Goal: Information Seeking & Learning: Learn about a topic

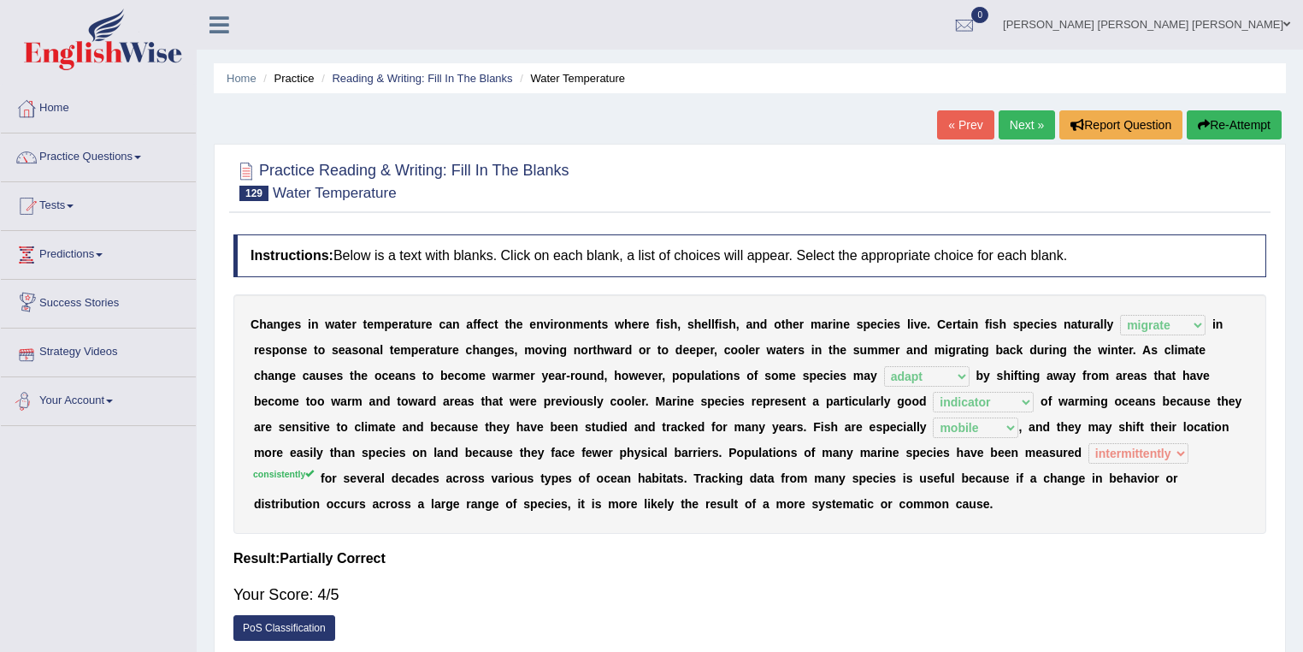
select select "migrate"
select select "adapt"
select select "indicator"
select select "mobile"
select select "intermittently"
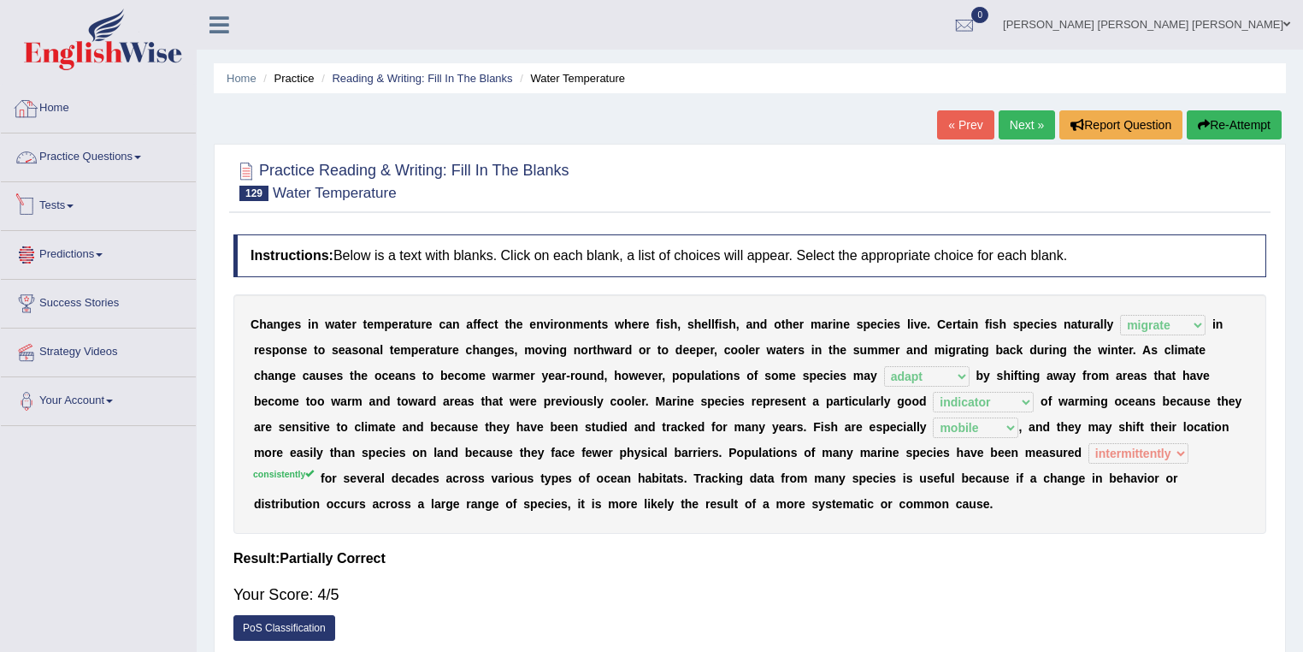
click at [130, 157] on link "Practice Questions" at bounding box center [98, 154] width 195 height 43
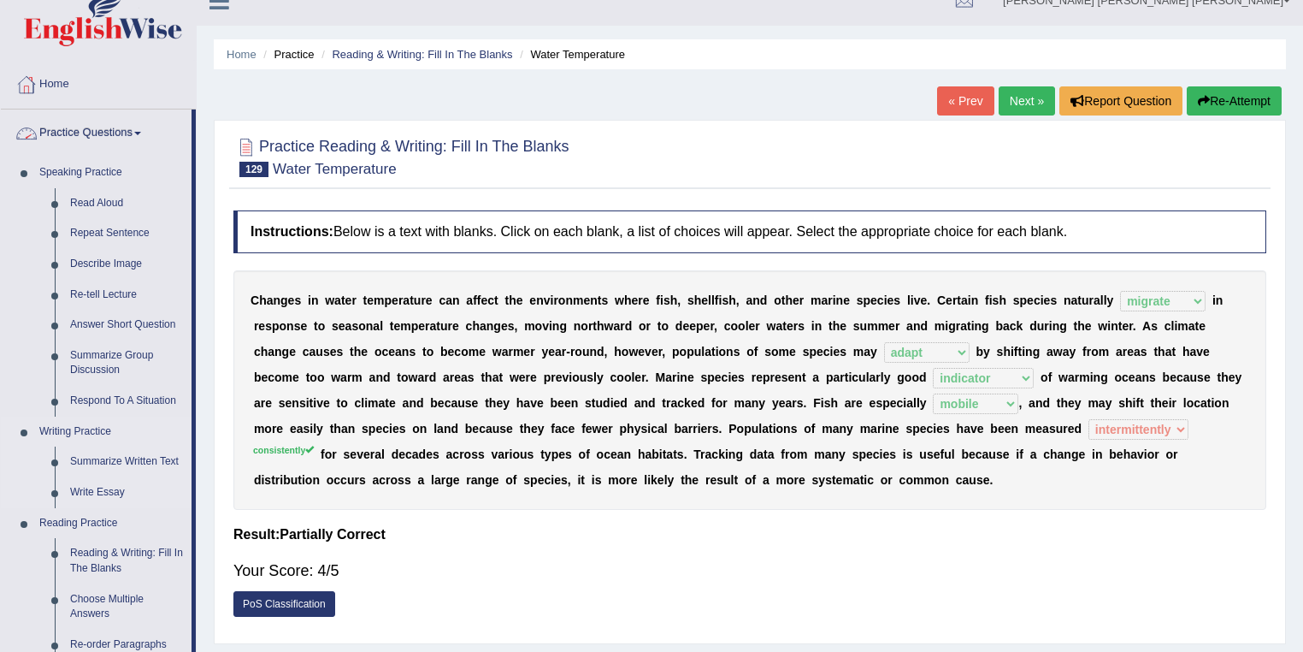
scroll to position [68, 0]
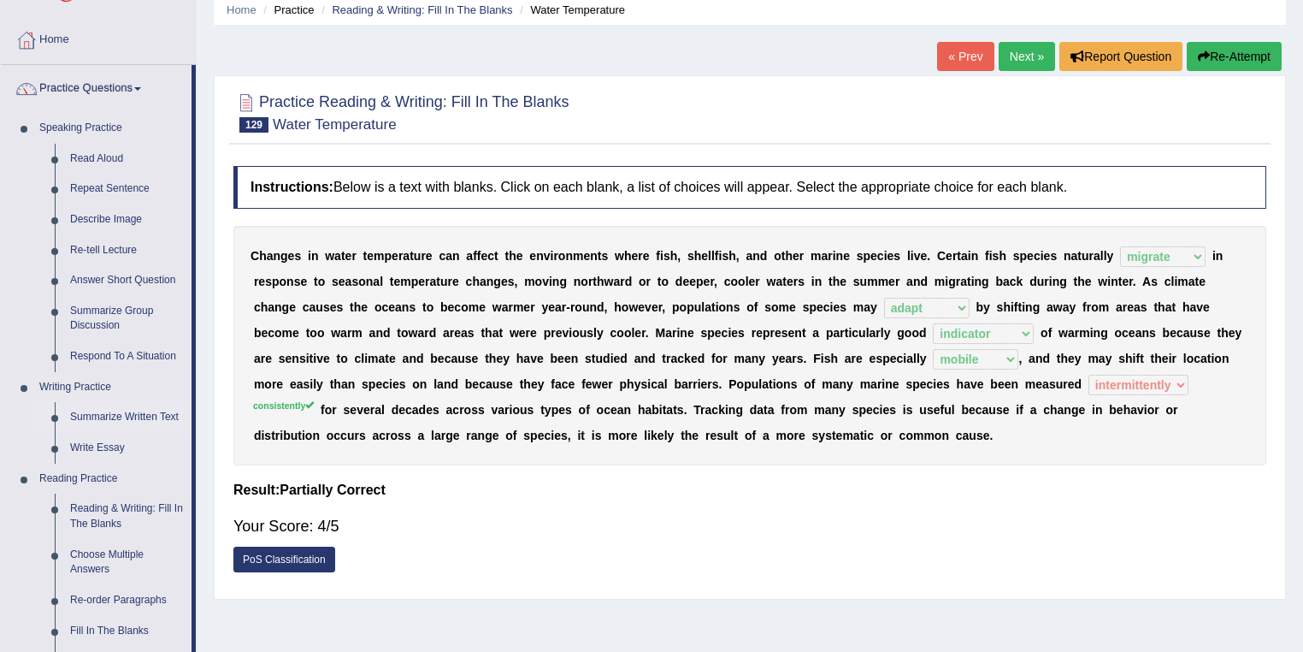
click at [157, 414] on link "Summarize Written Text" at bounding box center [126, 417] width 129 height 31
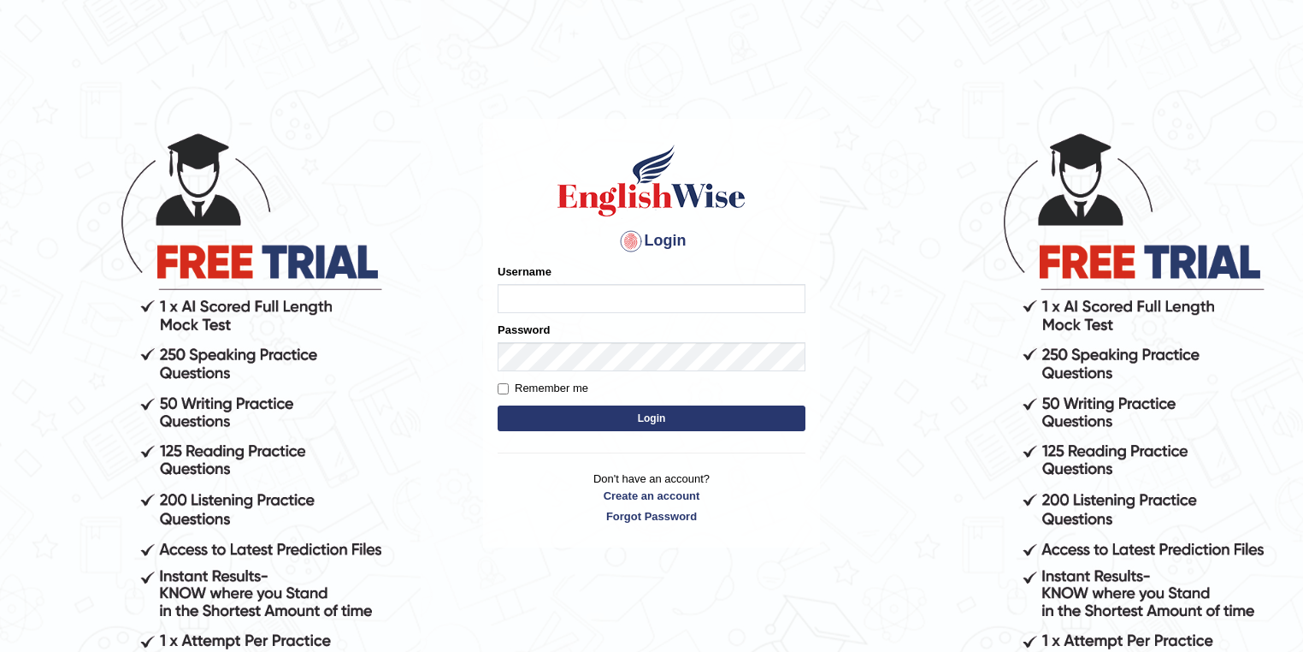
click at [637, 298] on input "Username" at bounding box center [652, 298] width 308 height 29
type input "C"
type input "GeeKaur"
click at [498, 405] on button "Login" at bounding box center [652, 418] width 308 height 26
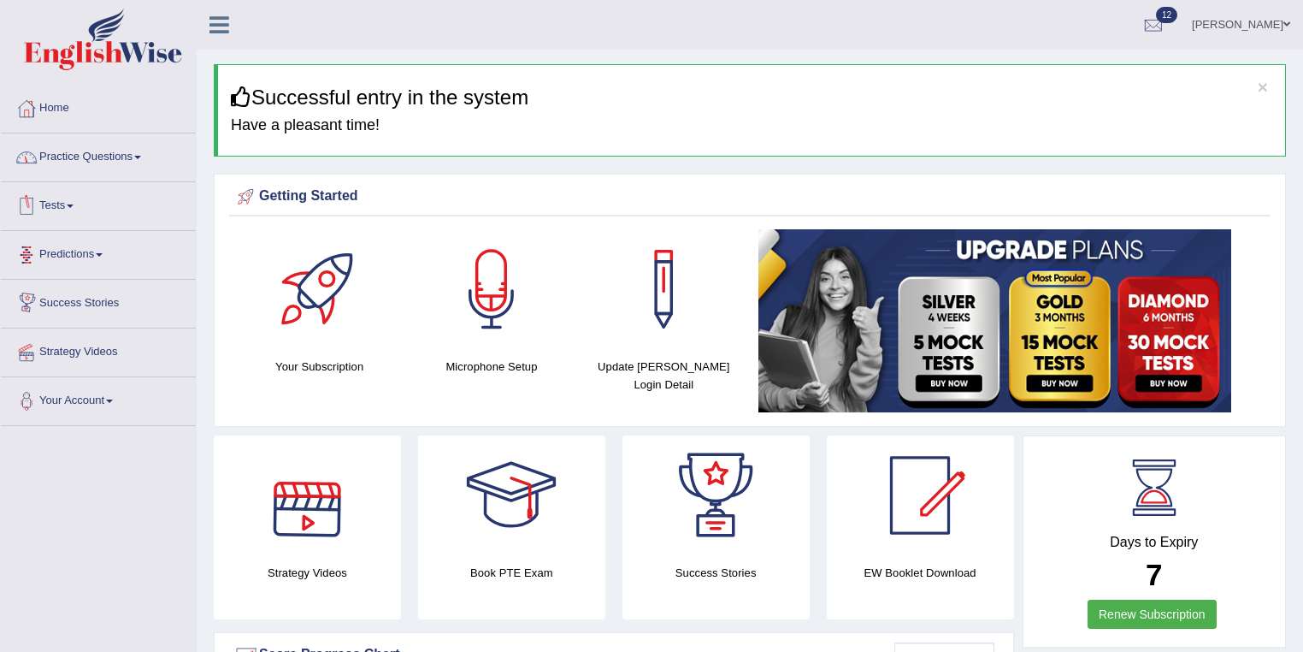
click at [241, 140] on div "× Successful entry in the system Have a pleasant time!" at bounding box center [750, 110] width 1072 height 92
click at [156, 154] on link "Practice Questions" at bounding box center [98, 154] width 195 height 43
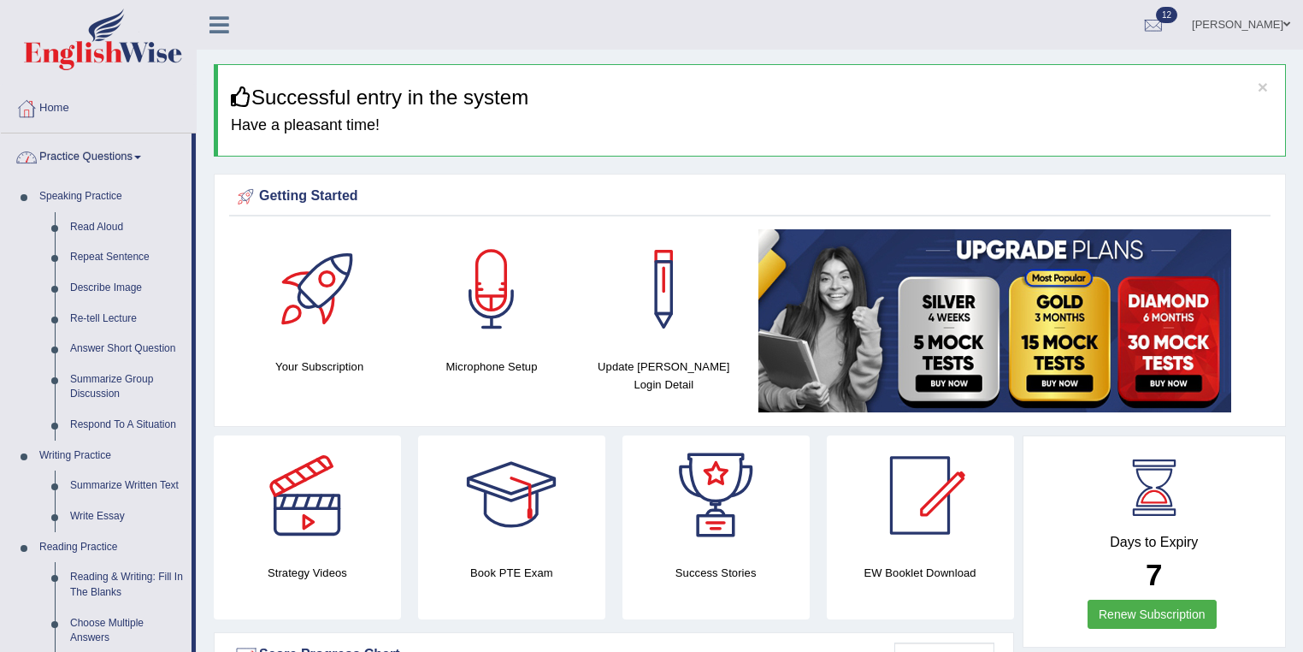
click at [135, 150] on link "Practice Questions" at bounding box center [96, 154] width 191 height 43
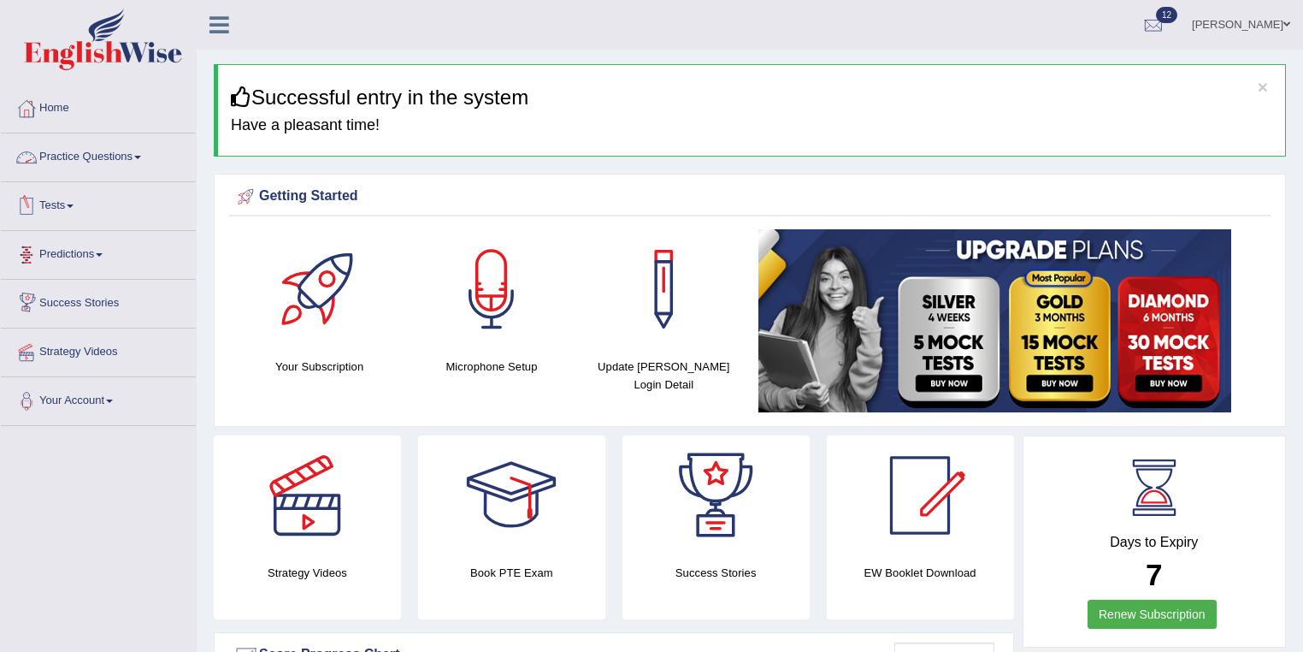
click at [138, 157] on link "Practice Questions" at bounding box center [98, 154] width 195 height 43
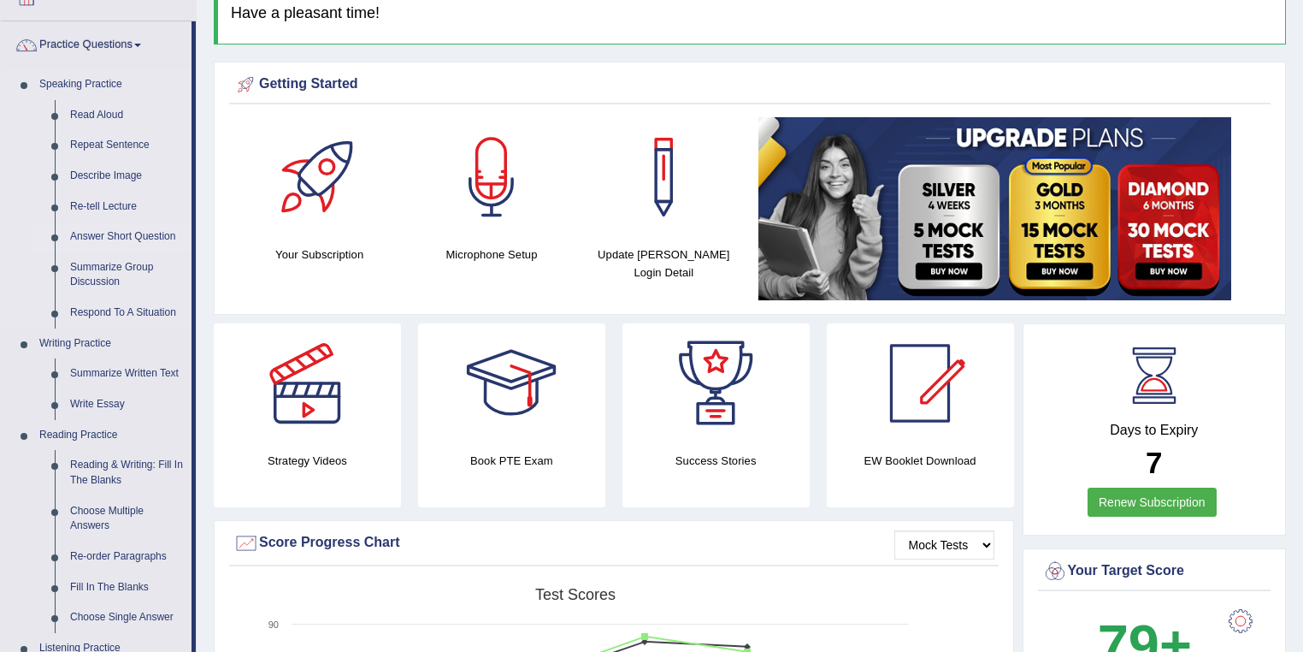
scroll to position [137, 0]
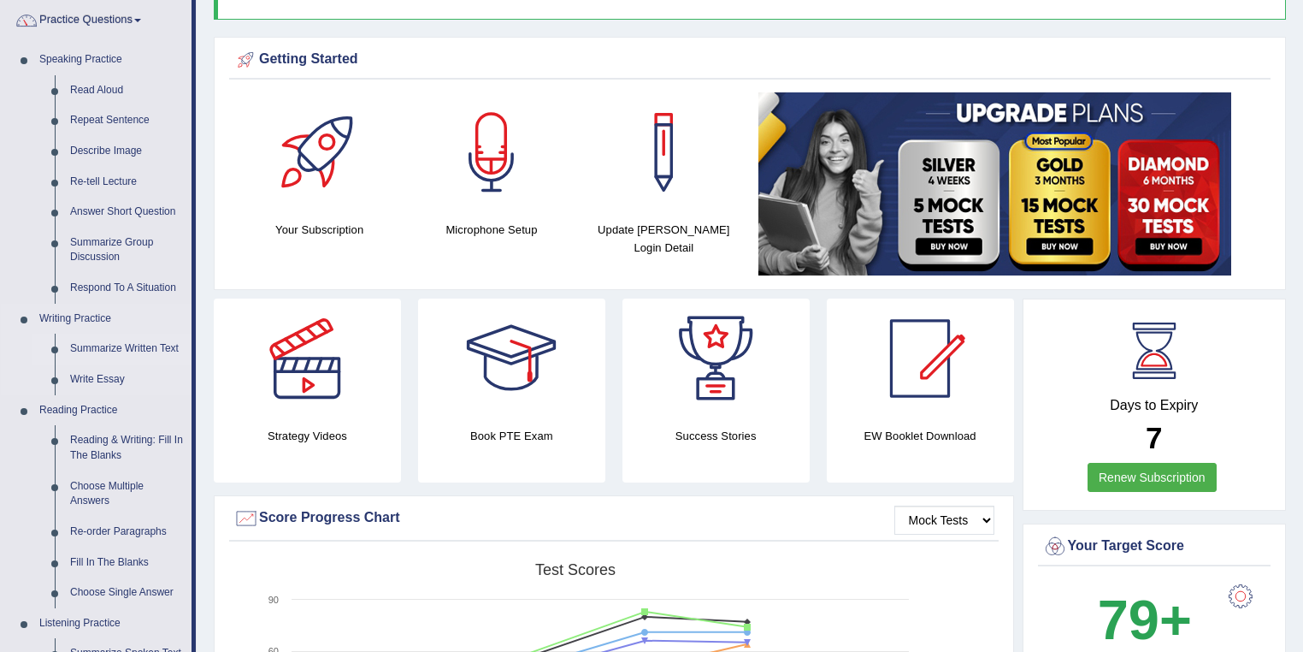
click at [155, 350] on link "Summarize Written Text" at bounding box center [126, 348] width 129 height 31
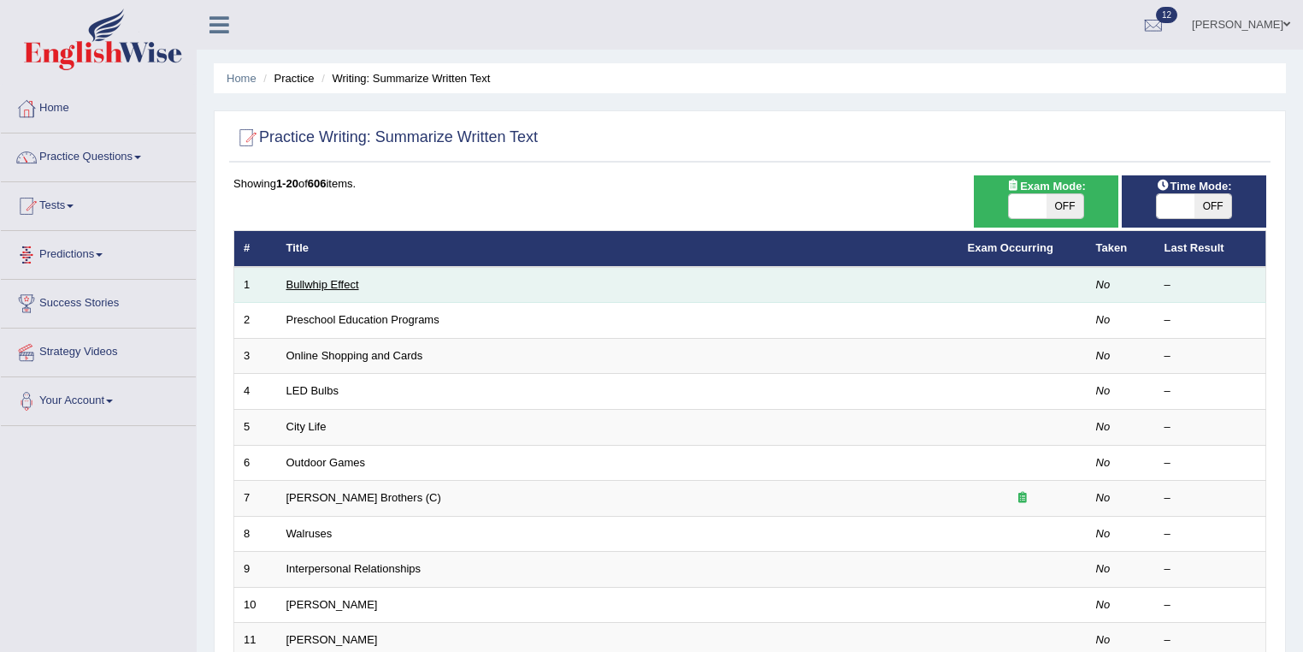
click at [327, 285] on link "Bullwhip Effect" at bounding box center [322, 284] width 73 height 13
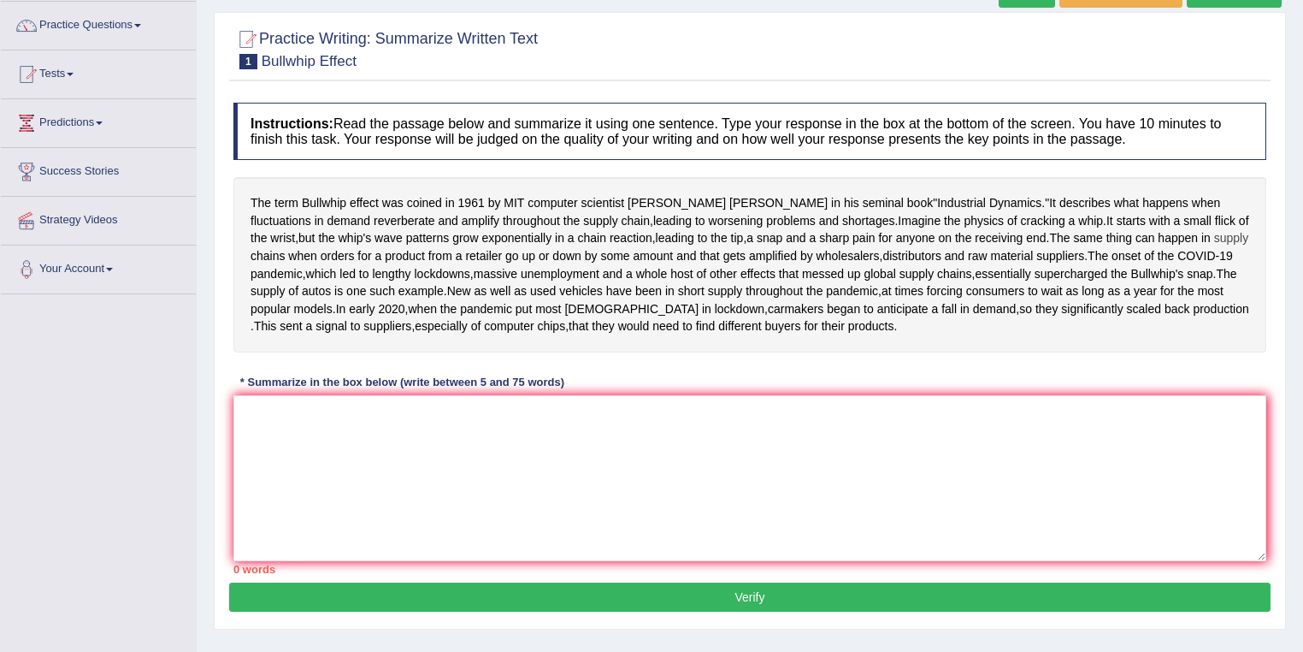
scroll to position [137, 0]
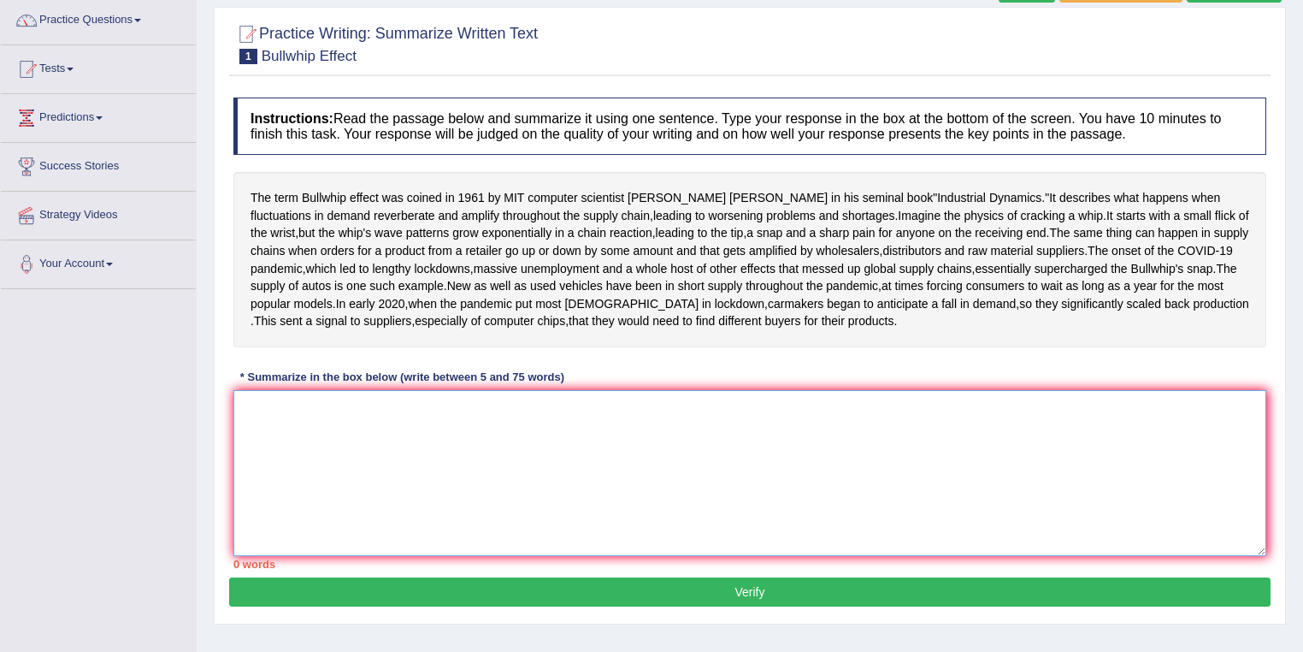
click at [400, 504] on textarea at bounding box center [749, 473] width 1033 height 166
click at [968, 538] on textarea at bounding box center [749, 473] width 1033 height 166
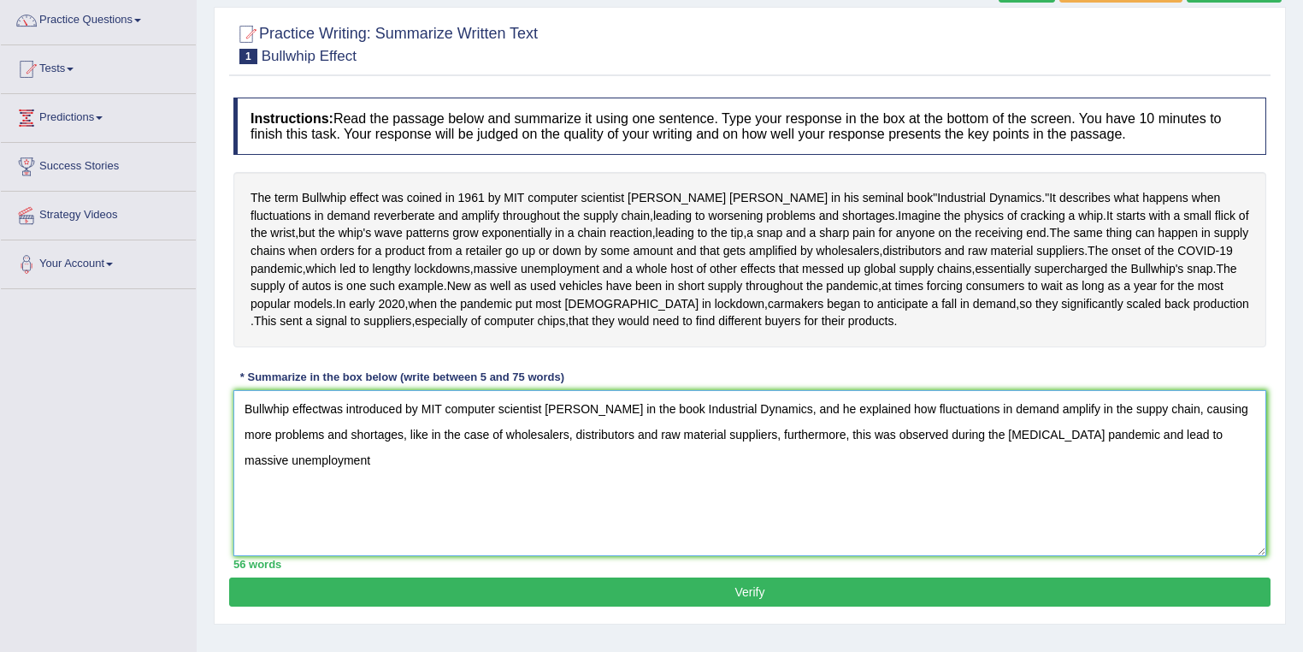
drag, startPoint x: 1111, startPoint y: 516, endPoint x: 1095, endPoint y: 518, distance: 15.5
click at [1095, 518] on textarea "Bullwhip effectwas introduced by MIT computer scientist Jay Forrester in the bo…" at bounding box center [749, 473] width 1033 height 166
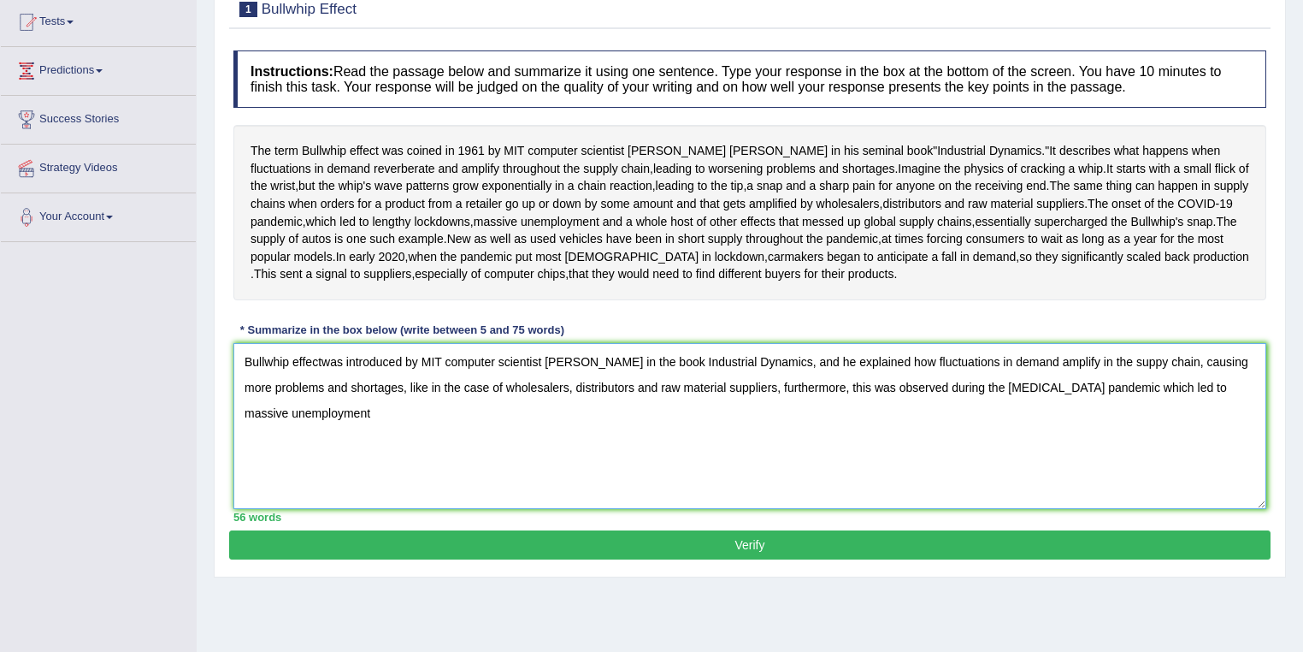
scroll to position [250, 0]
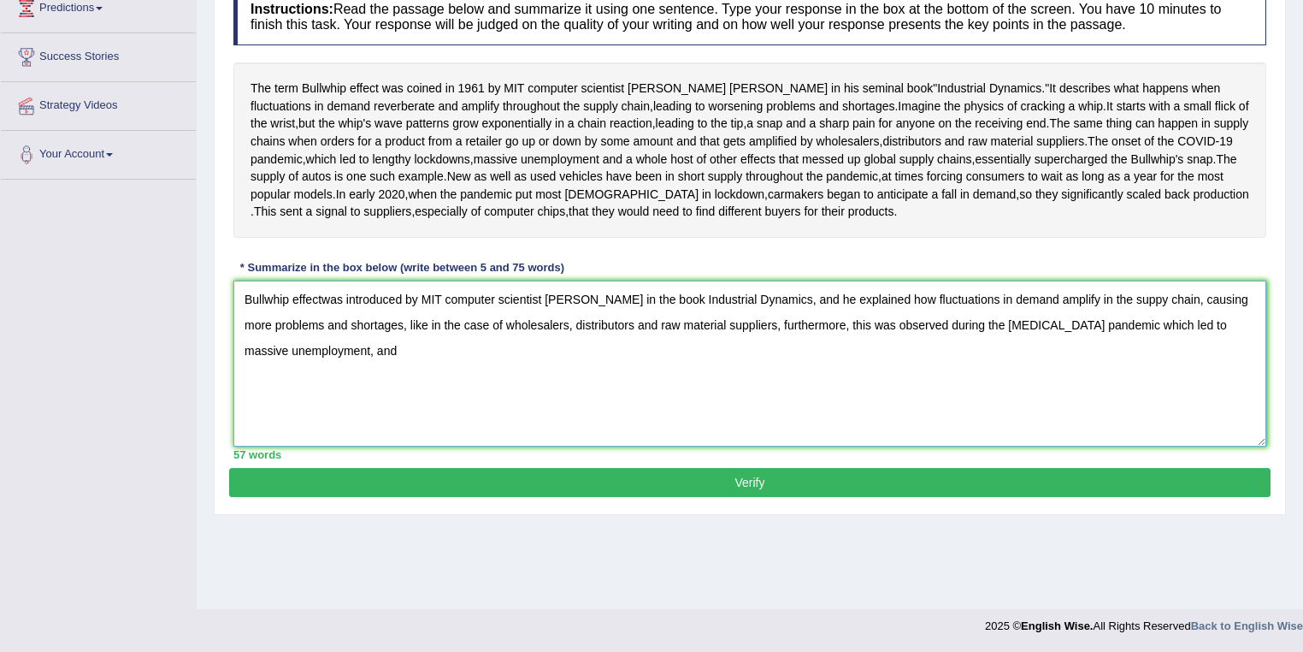
drag, startPoint x: 1111, startPoint y: 380, endPoint x: 1171, endPoint y: 383, distance: 59.9
click at [1171, 383] on textarea "Bullwhip effectwas introduced by MIT computer scientist Jay Forrester in the bo…" at bounding box center [749, 363] width 1033 height 166
click at [320, 382] on textarea "Bullwhip effectwas introduced by MIT computer scientist Jay Forrester in the bo…" at bounding box center [749, 363] width 1033 height 166
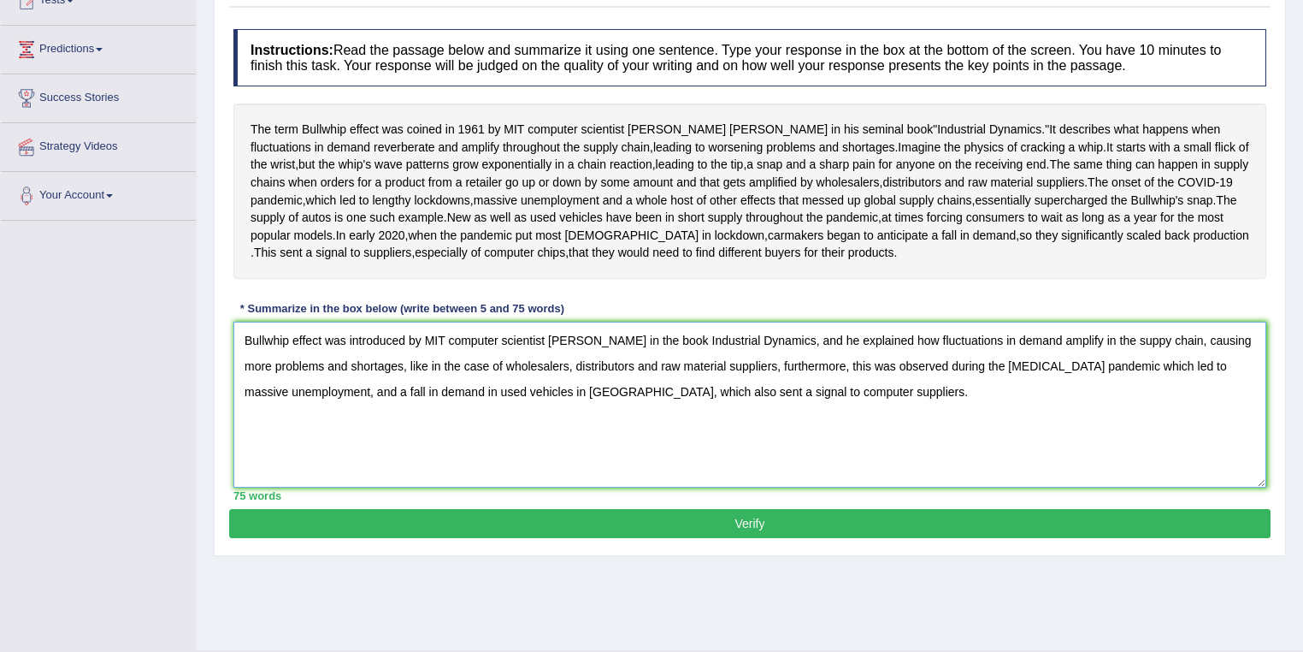
scroll to position [181, 0]
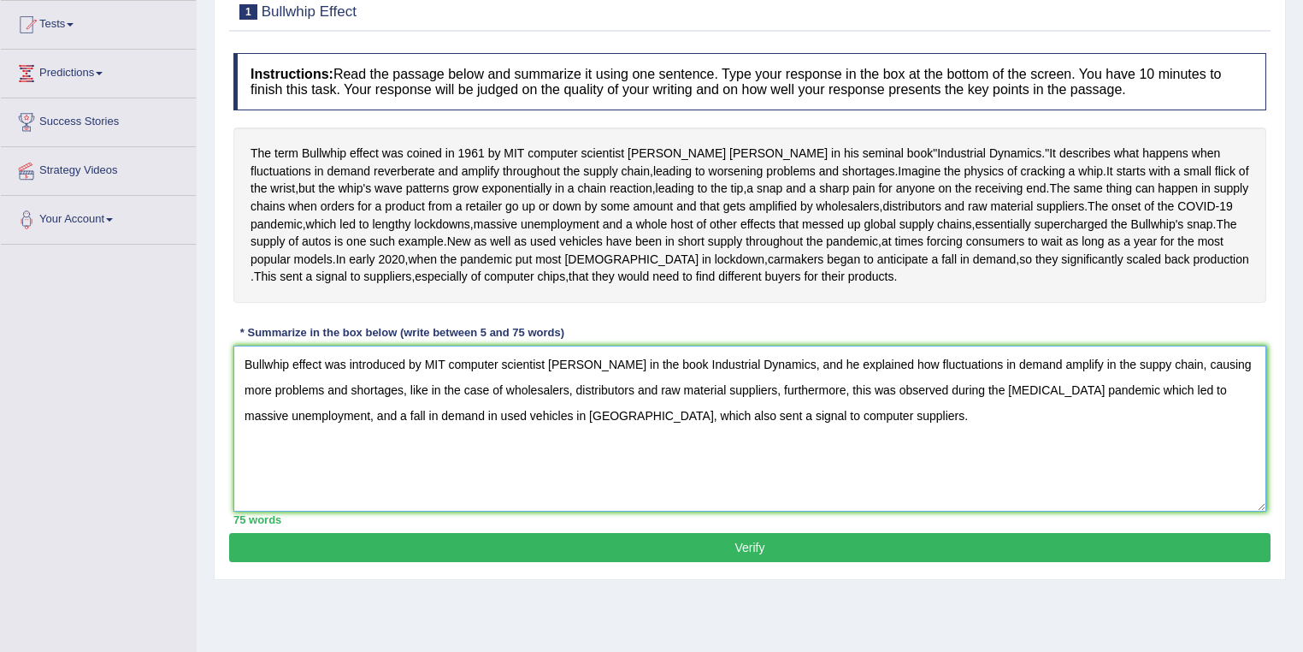
drag, startPoint x: 811, startPoint y: 450, endPoint x: 886, endPoint y: 445, distance: 74.5
click at [886, 445] on textarea "Bullwhip effect was introduced by MIT computer scientist Jay Forrester in the b…" at bounding box center [749, 428] width 1033 height 166
drag, startPoint x: 982, startPoint y: 451, endPoint x: 382, endPoint y: 479, distance: 600.0
click at [382, 479] on textarea "Bullwhip effect was introduced by MIT computer scientist Jay Forrester in the b…" at bounding box center [749, 428] width 1033 height 166
drag, startPoint x: 472, startPoint y: 476, endPoint x: 545, endPoint y: 474, distance: 72.7
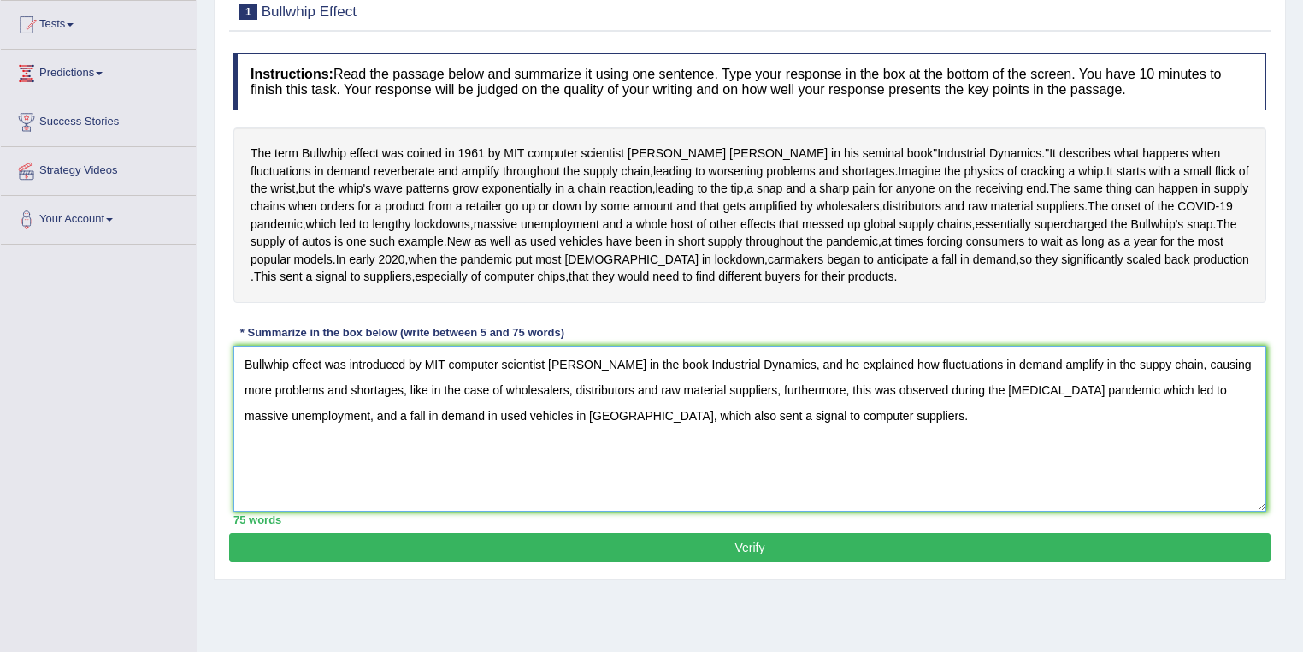
click at [545, 474] on textarea "Bullwhip effect was introduced by MIT computer scientist Jay Forrester in the b…" at bounding box center [749, 428] width 1033 height 166
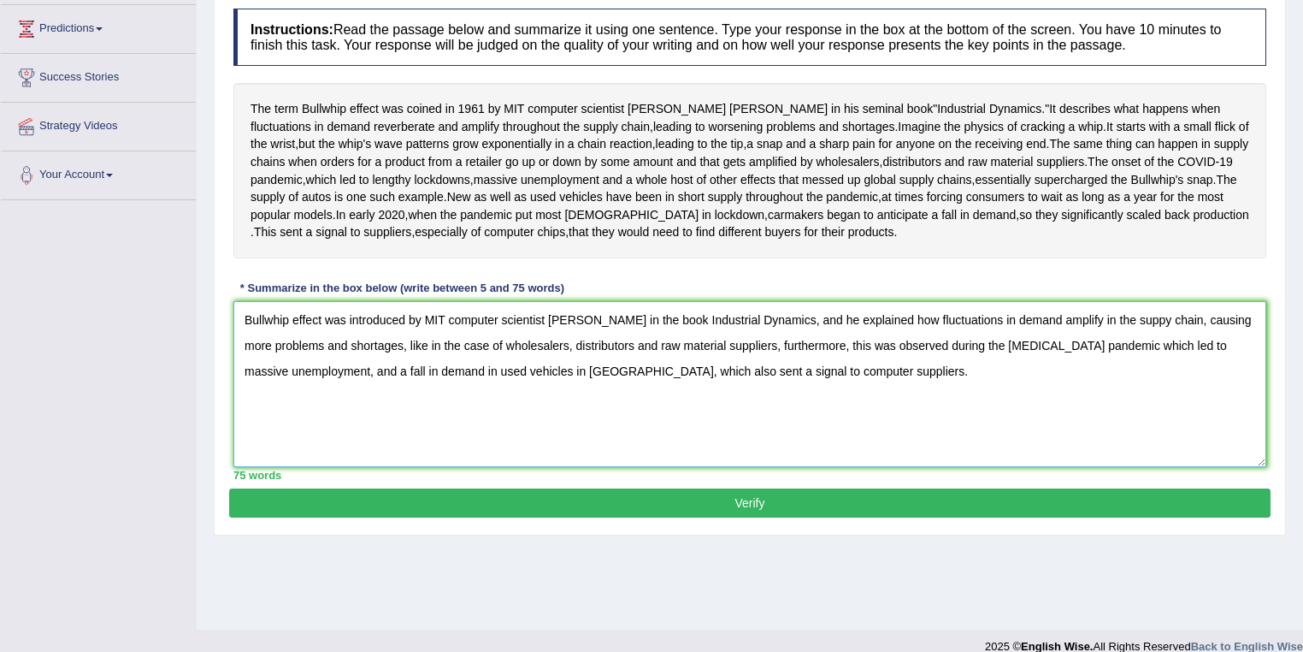
scroll to position [250, 0]
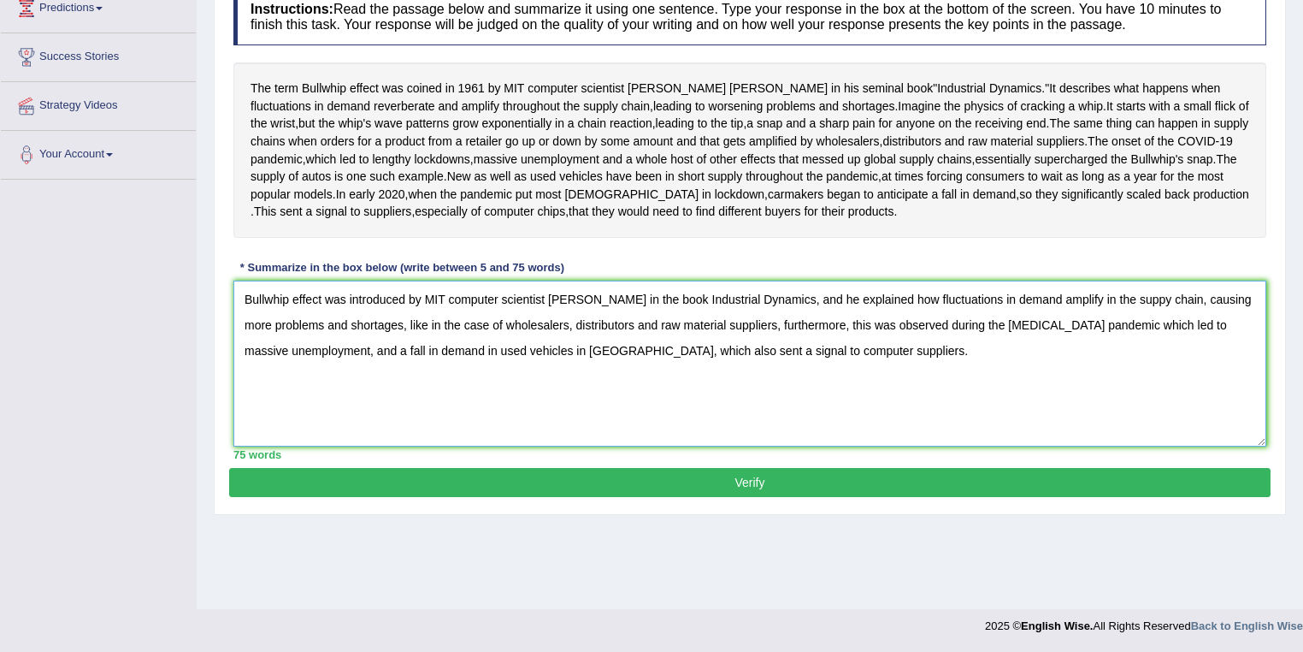
type textarea "Bullwhip effect was introduced by MIT computer scientist Jay Forrester in the b…"
click at [736, 497] on button "Verify" at bounding box center [749, 482] width 1041 height 29
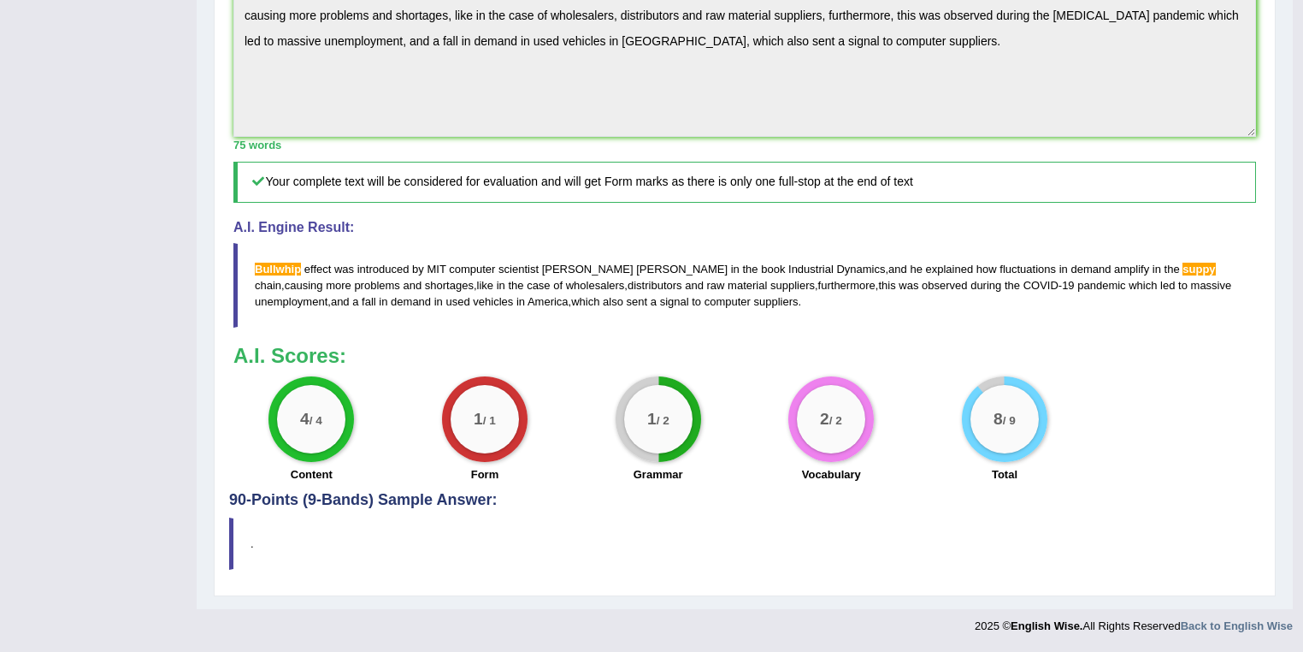
scroll to position [616, 0]
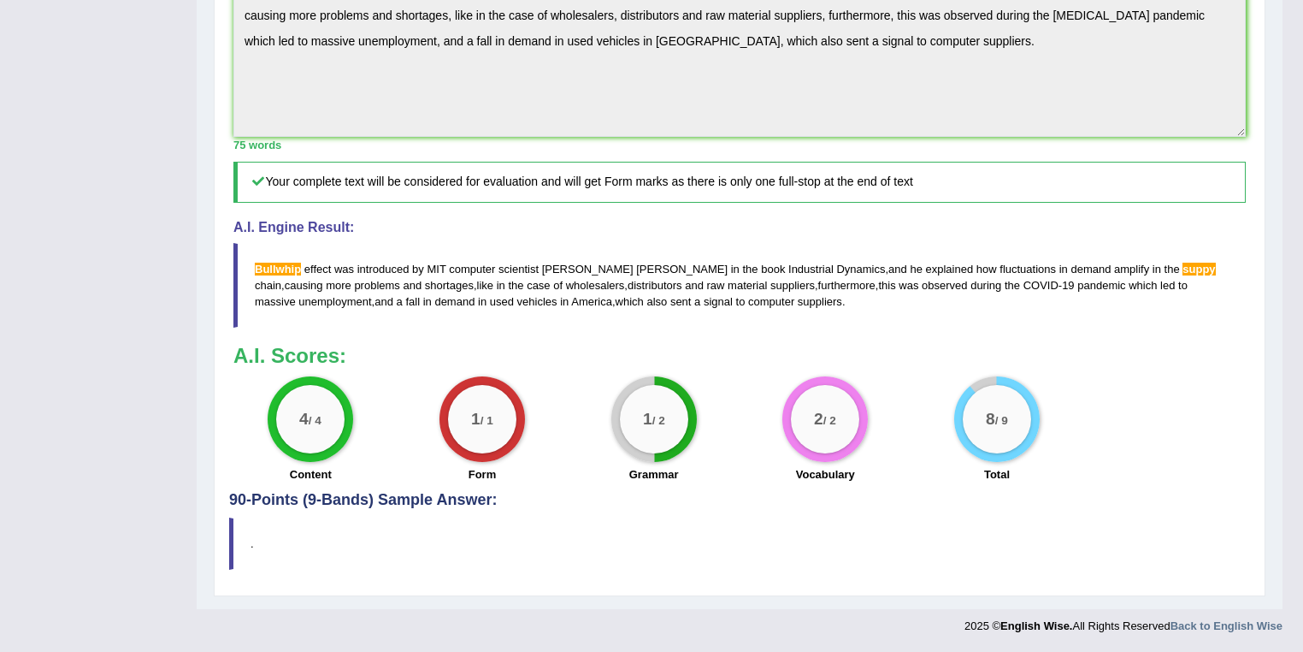
click at [1182, 270] on span "suppy" at bounding box center [1198, 268] width 32 height 13
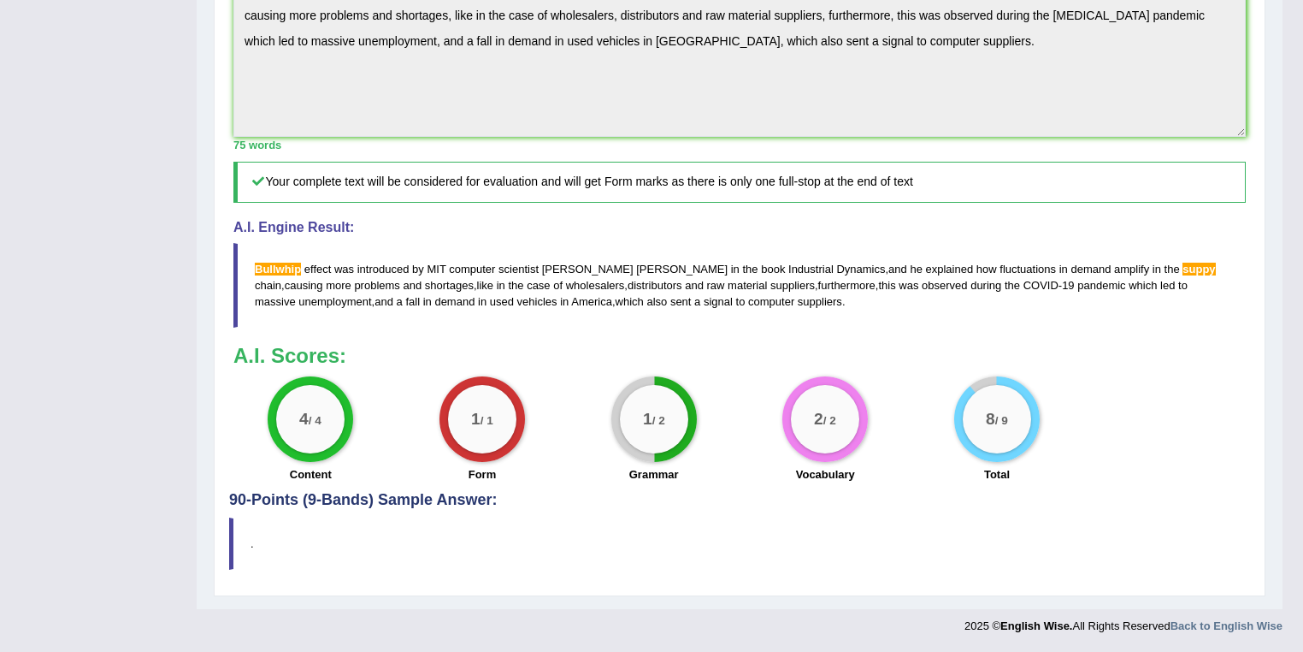
click at [1182, 270] on span "suppy" at bounding box center [1198, 268] width 32 height 13
click at [264, 271] on span "Bullwhip" at bounding box center [278, 268] width 46 height 13
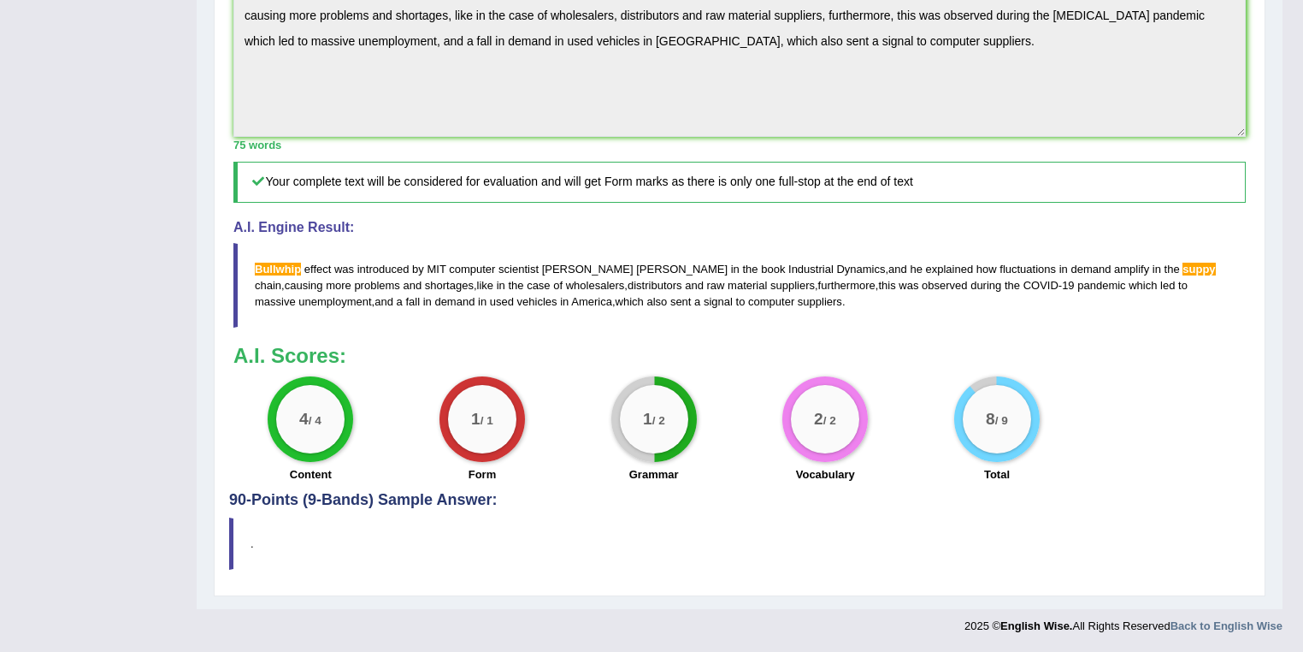
click at [264, 271] on span "Bullwhip" at bounding box center [278, 268] width 46 height 13
click at [268, 270] on span "Bullwhip" at bounding box center [278, 268] width 46 height 13
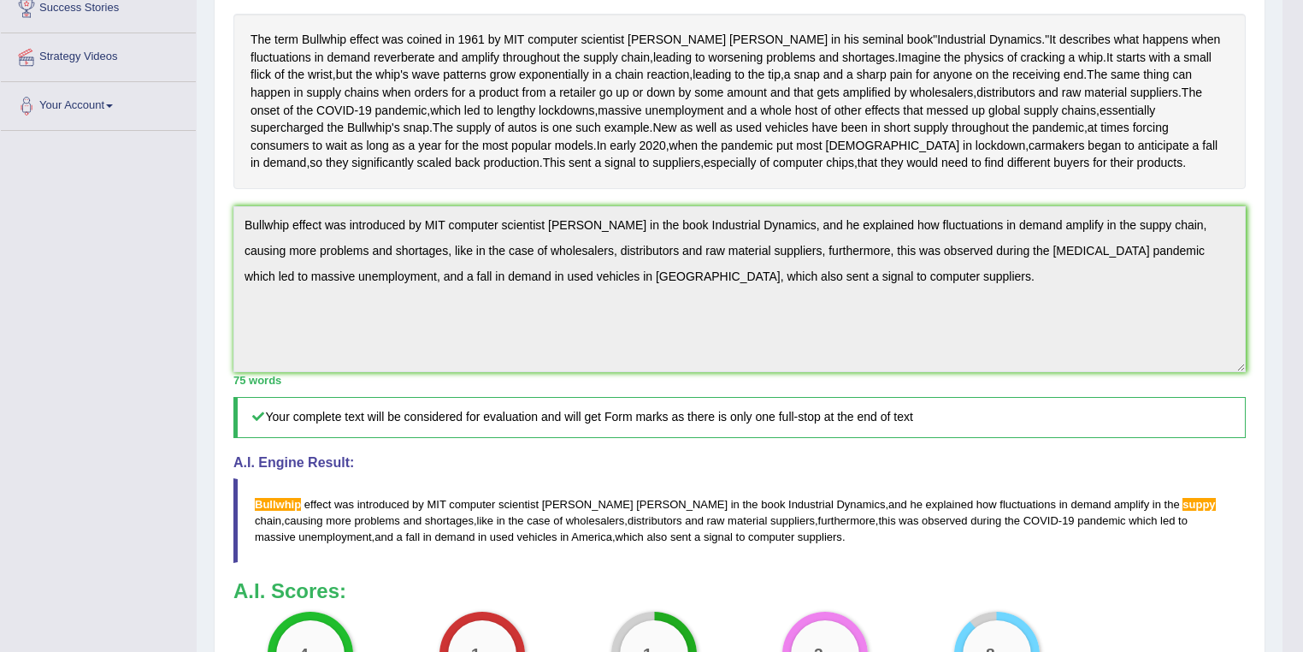
scroll to position [274, 0]
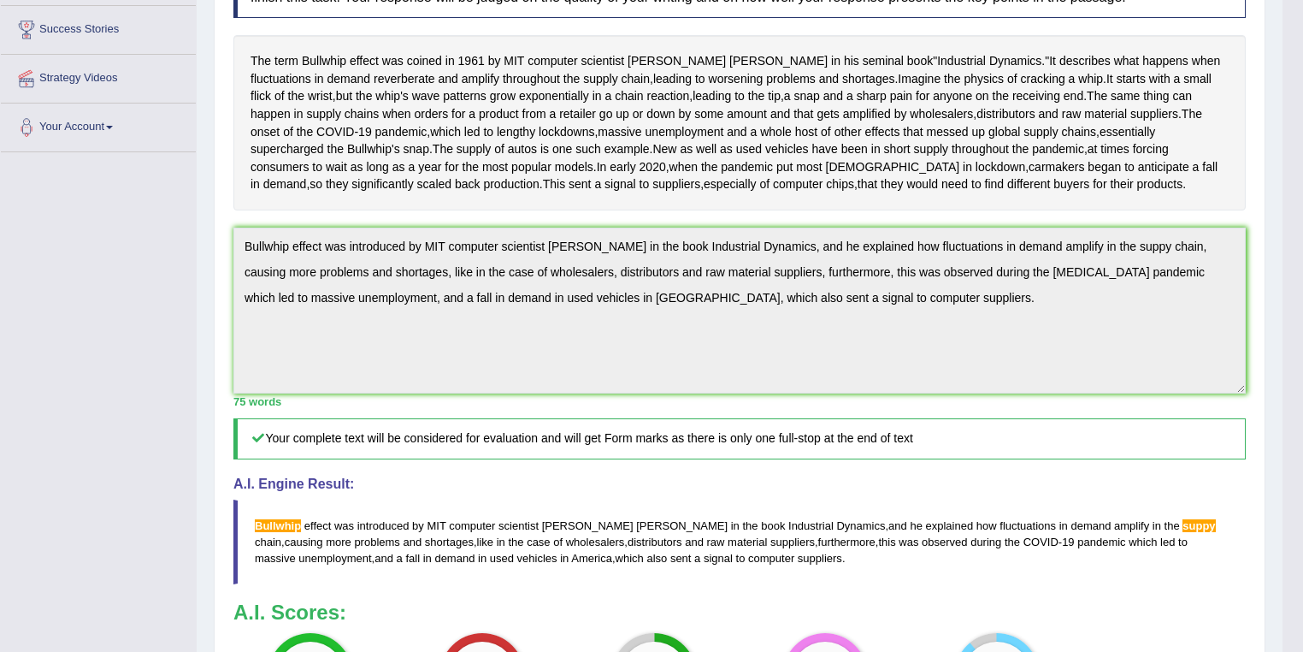
click at [15, 316] on div "Toggle navigation Home Practice Questions Speaking Practice Read Aloud Repeat S…" at bounding box center [641, 312] width 1283 height 1173
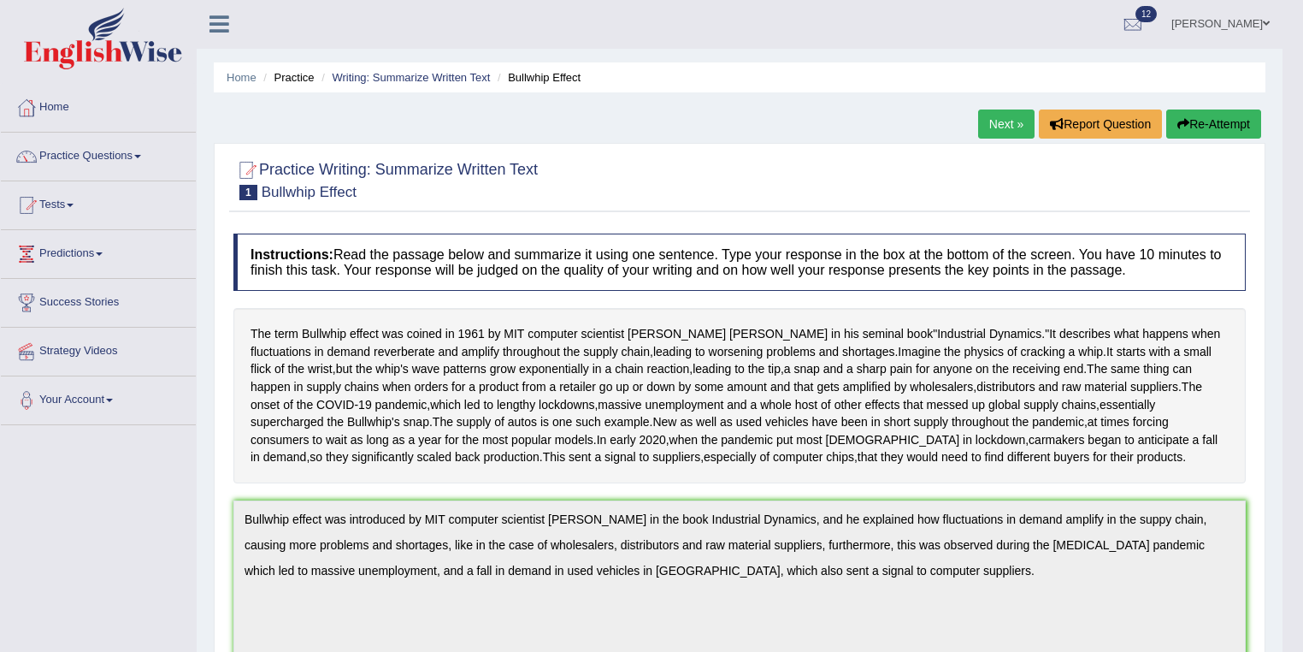
scroll to position [0, 0]
click at [982, 110] on link "Next »" at bounding box center [1006, 124] width 56 height 29
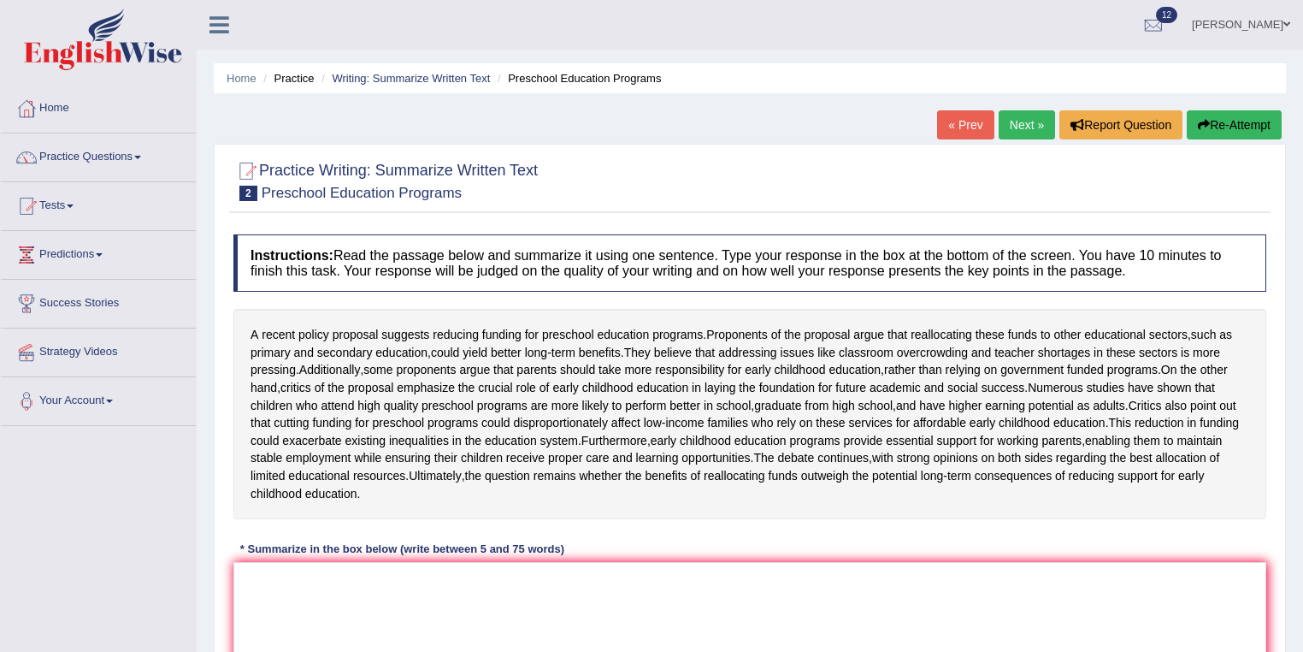
click at [955, 110] on link "« Prev" at bounding box center [965, 124] width 56 height 29
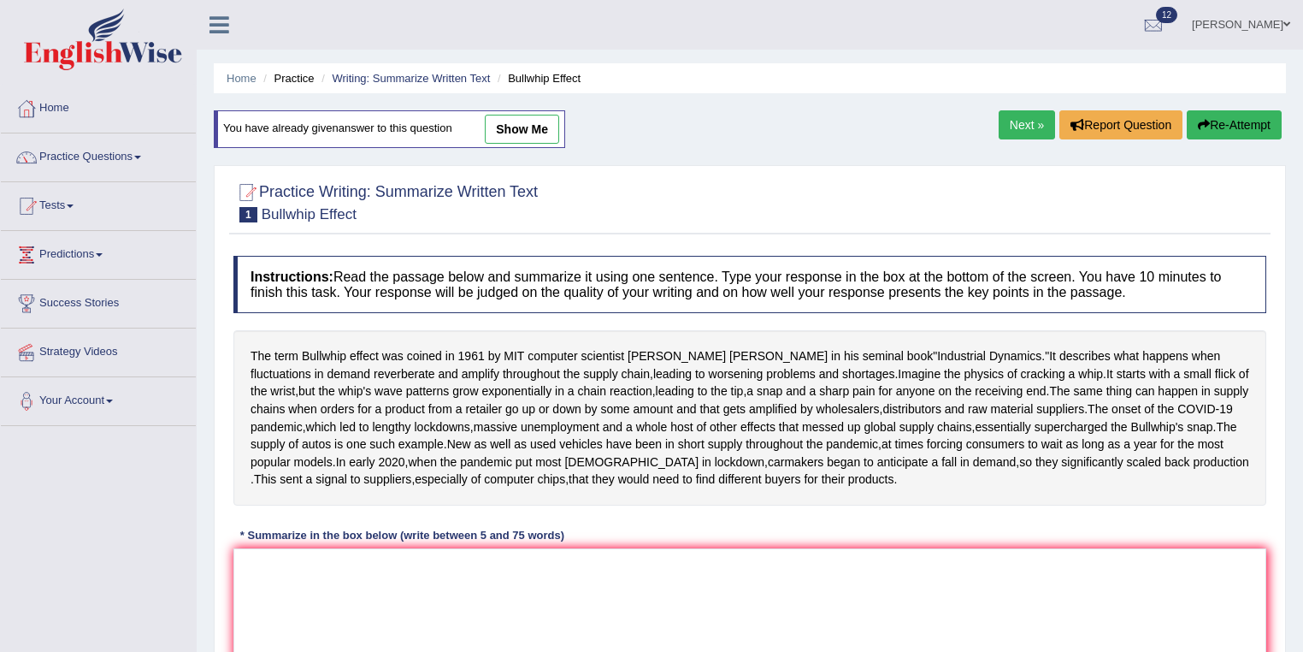
drag, startPoint x: 1030, startPoint y: 124, endPoint x: 1029, endPoint y: 135, distance: 11.2
click at [1029, 124] on link "Next »" at bounding box center [1027, 124] width 56 height 29
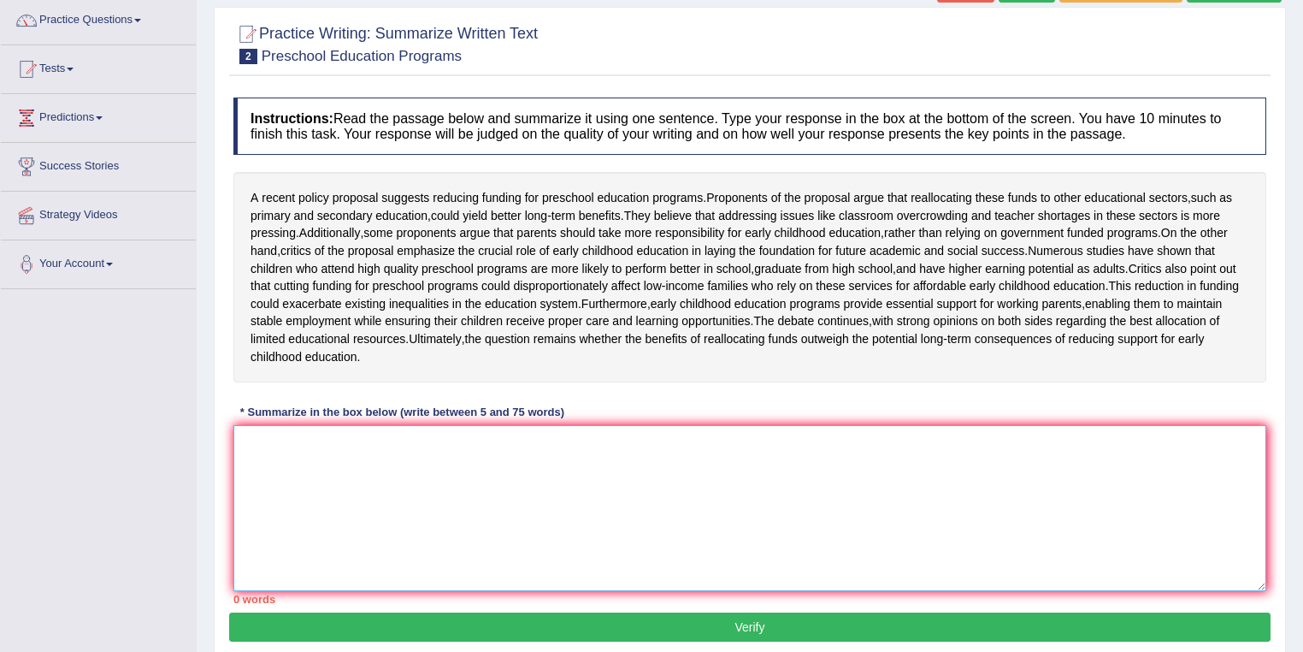
click at [466, 527] on textarea at bounding box center [749, 508] width 1033 height 166
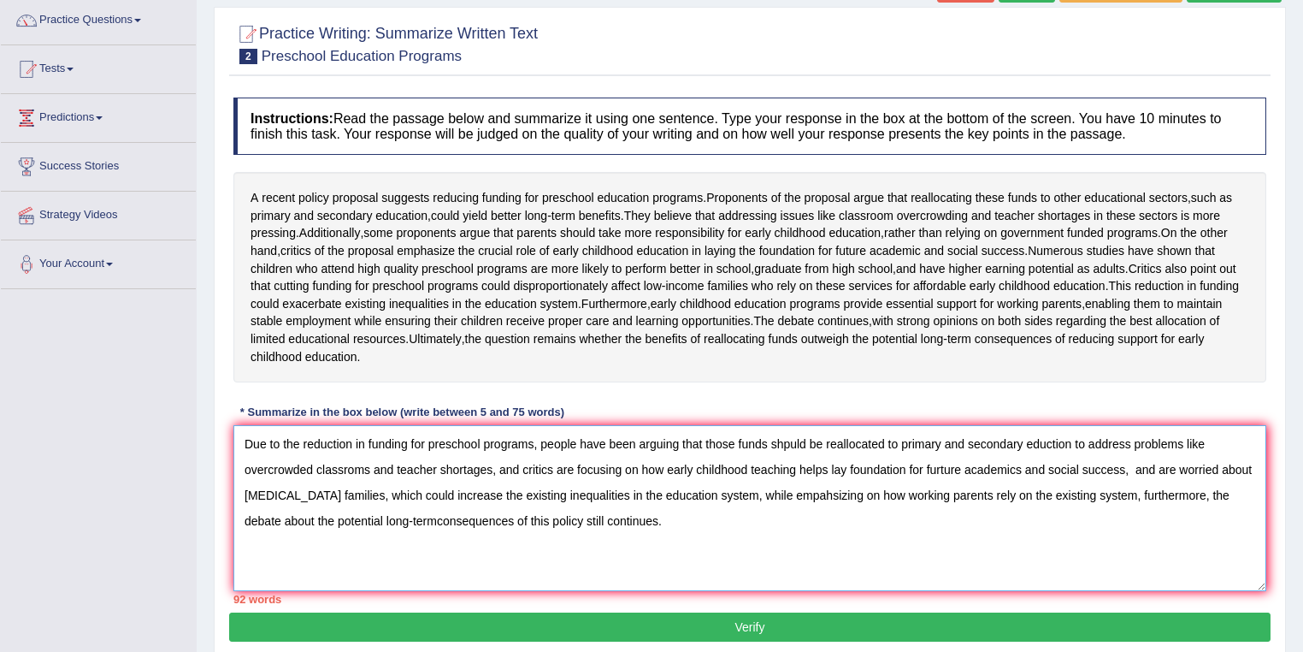
click at [793, 477] on textarea "Due to the reduction in funding for preschool programs, people have been arguin…" at bounding box center [749, 508] width 1033 height 166
click at [1052, 481] on textarea "Due to the reduction in funding for preschool programs, people have been arguin…" at bounding box center [749, 508] width 1033 height 166
drag, startPoint x: 1222, startPoint y: 501, endPoint x: 1137, endPoint y: 506, distance: 84.8
click at [1137, 506] on textarea "Due to the reduction in funding for preschool programs, people have been arguin…" at bounding box center [749, 508] width 1033 height 166
click at [1135, 500] on textarea "Due to the reduction in funding for preschool programs, people have been arguin…" at bounding box center [749, 508] width 1033 height 166
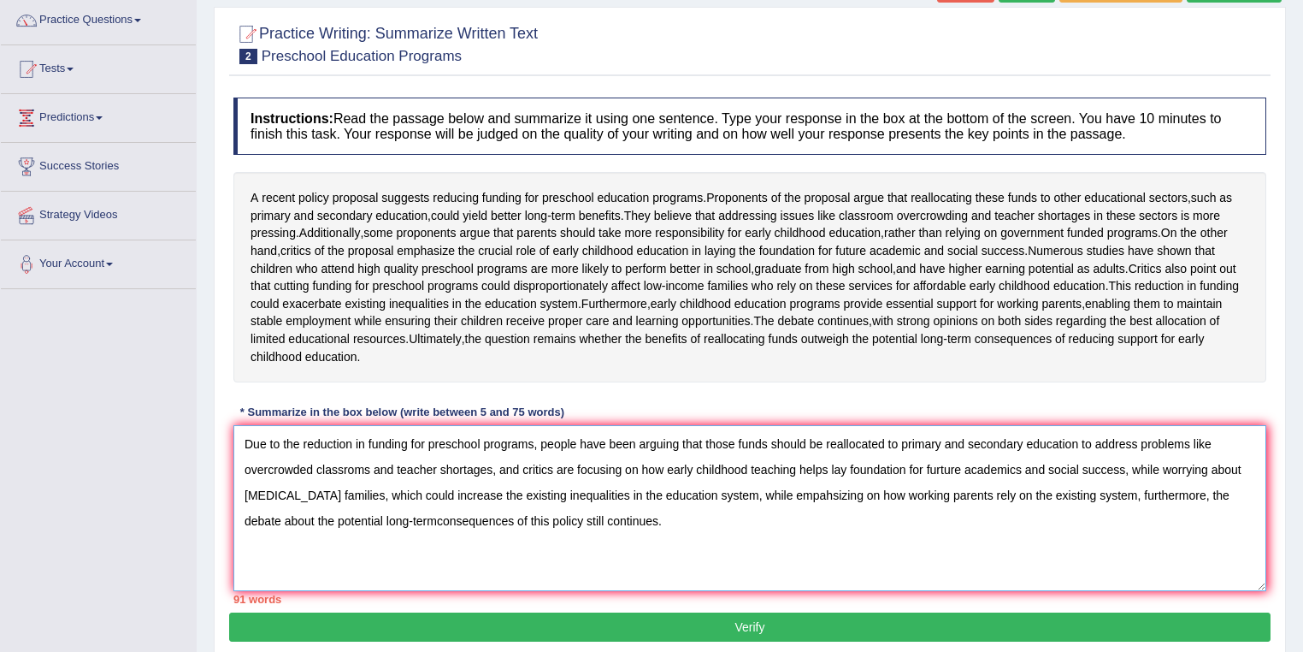
drag, startPoint x: 528, startPoint y: 526, endPoint x: 490, endPoint y: 531, distance: 38.8
click at [490, 531] on textarea "Due to the reduction in funding for preschool programs, people have been arguin…" at bounding box center [749, 508] width 1033 height 166
click at [746, 523] on textarea "Due to the reduction in funding for preschool programs, people have been arguin…" at bounding box center [749, 508] width 1033 height 166
click at [344, 552] on textarea "Due to the reduction in funding for preschool programs, people have been arguin…" at bounding box center [749, 508] width 1033 height 166
drag, startPoint x: 302, startPoint y: 475, endPoint x: 215, endPoint y: 479, distance: 87.3
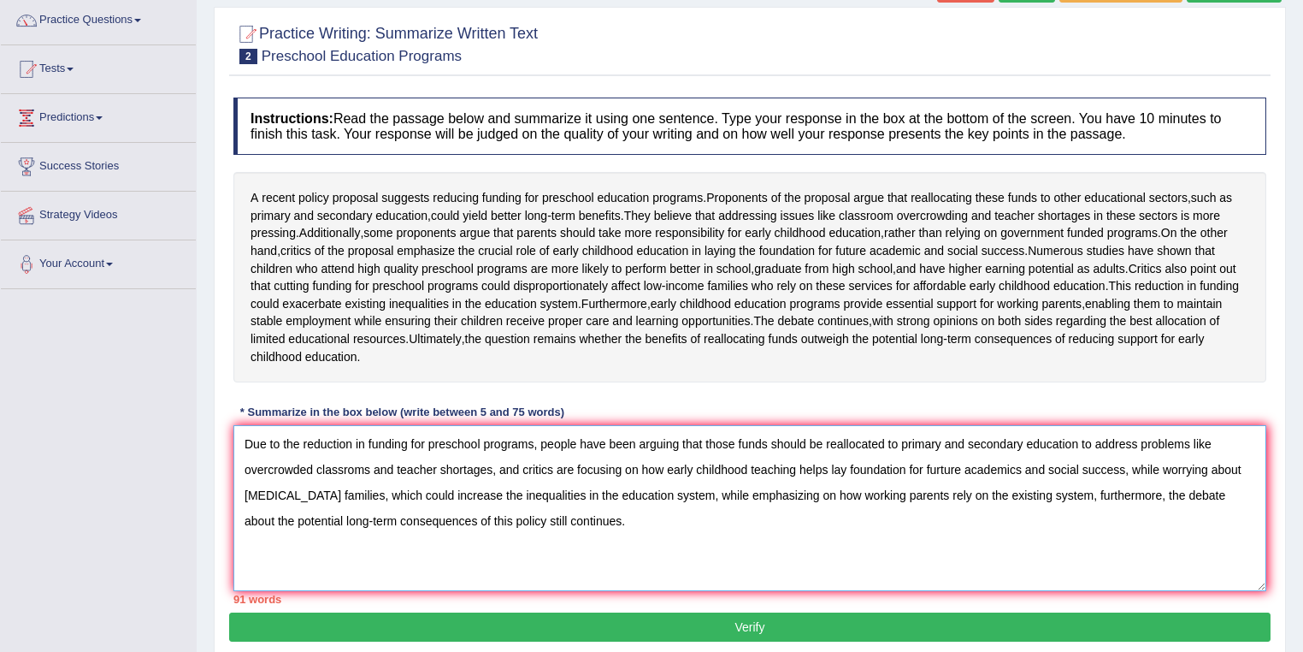
click at [215, 479] on div "Practice Writing: Summarize Written Text 2 Preschool Education Programs Instruc…" at bounding box center [750, 333] width 1072 height 652
drag, startPoint x: 647, startPoint y: 473, endPoint x: 504, endPoint y: 476, distance: 142.8
click at [504, 476] on textarea "The reduction in funding for preschool programs, people have been arguing that …" at bounding box center [749, 508] width 1033 height 166
drag, startPoint x: 1153, startPoint y: 476, endPoint x: 1044, endPoint y: 477, distance: 109.4
click at [1044, 477] on textarea "The reduction in funding for preschool programs has led to a debate on how thos…" at bounding box center [749, 508] width 1033 height 166
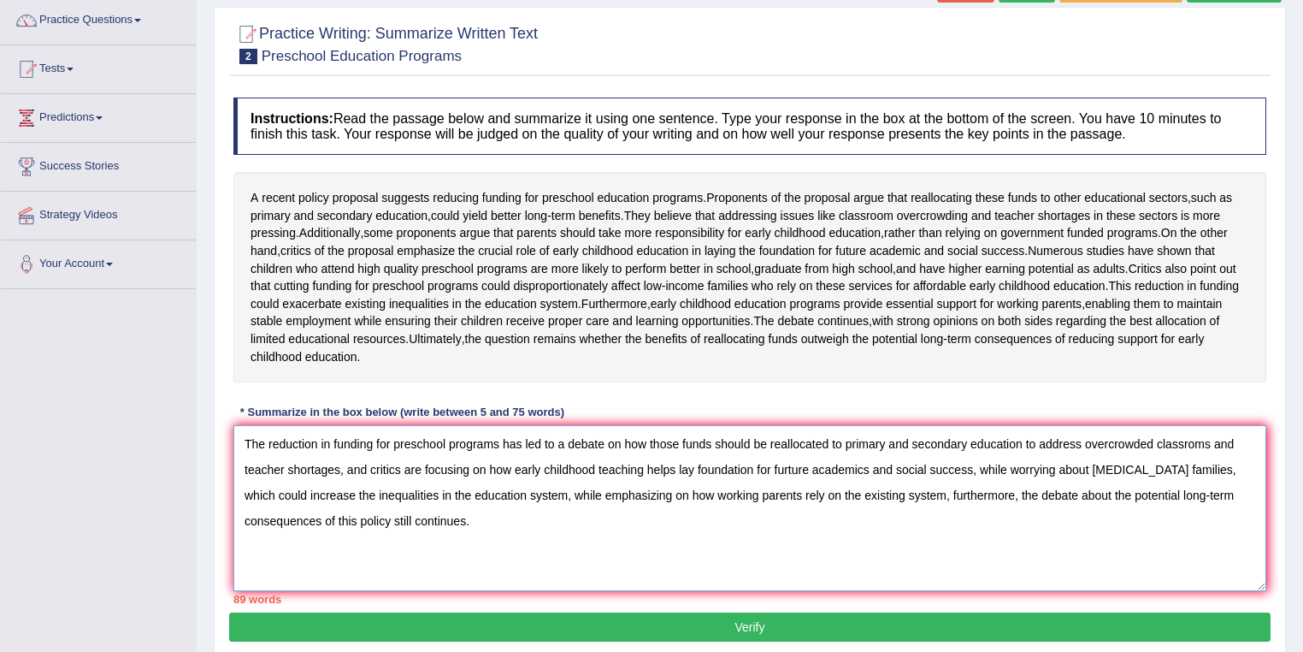
drag, startPoint x: 489, startPoint y: 502, endPoint x: 345, endPoint y: 497, distance: 144.6
click at [345, 497] on textarea "The reduction in funding for preschool programs has led to a debate on how thos…" at bounding box center [749, 508] width 1033 height 166
drag, startPoint x: 976, startPoint y: 503, endPoint x: 349, endPoint y: 504, distance: 626.7
click at [349, 504] on textarea "The reduction in funding for preschool programs has led to a debate on how thos…" at bounding box center [749, 508] width 1033 height 166
drag, startPoint x: 1012, startPoint y: 500, endPoint x: 994, endPoint y: 501, distance: 18.8
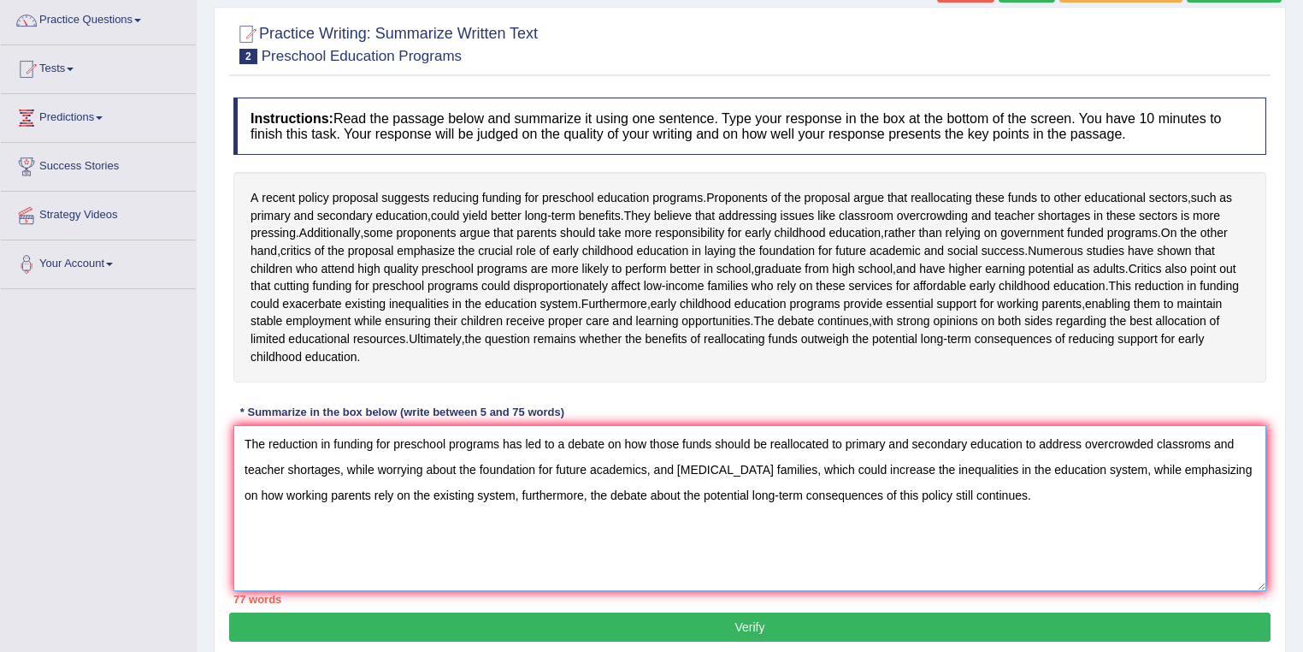
click at [994, 501] on textarea "The reduction in funding for preschool programs has led to a debate on how thos…" at bounding box center [749, 508] width 1033 height 166
drag, startPoint x: 1101, startPoint y: 501, endPoint x: 1241, endPoint y: 503, distance: 140.2
click at [1241, 503] on textarea "The reduction in funding for preschool programs has led to a debate on how thos…" at bounding box center [749, 508] width 1033 height 166
drag, startPoint x: 705, startPoint y: 527, endPoint x: 658, endPoint y: 526, distance: 46.2
click at [658, 526] on textarea "The reduction in funding for preschool programs has led to a debate on how thos…" at bounding box center [749, 508] width 1033 height 166
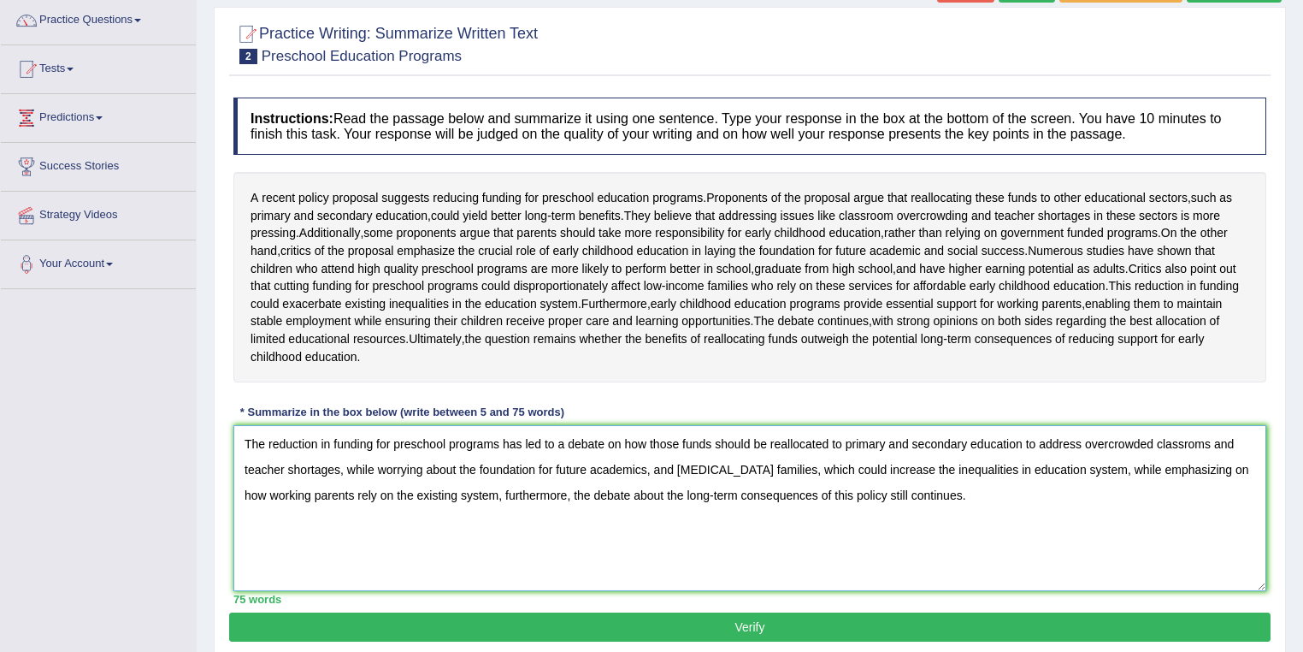
drag, startPoint x: 1100, startPoint y: 501, endPoint x: 1211, endPoint y: 495, distance: 111.3
click at [1211, 495] on textarea "The reduction in funding for preschool programs has led to a debate on how thos…" at bounding box center [749, 508] width 1033 height 166
drag, startPoint x: 245, startPoint y: 470, endPoint x: 422, endPoint y: 531, distance: 187.1
click at [422, 531] on textarea "The reduction in funding for preschool programs has led to a debate on how thos…" at bounding box center [749, 508] width 1033 height 166
click at [408, 548] on textarea "The reduction in funding for preschool programs has led to a debate on how thos…" at bounding box center [749, 508] width 1033 height 166
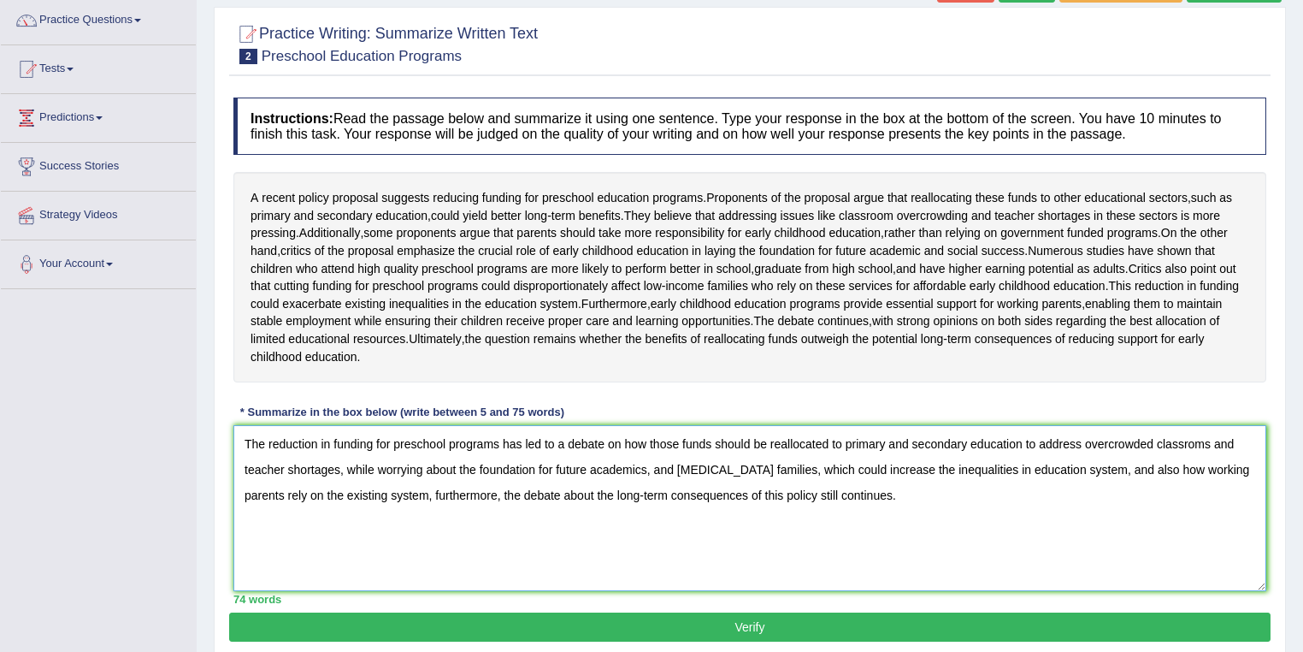
drag, startPoint x: 429, startPoint y: 526, endPoint x: 315, endPoint y: 539, distance: 115.3
click at [315, 539] on textarea "The reduction in funding for preschool programs has led to a debate on how thos…" at bounding box center [749, 508] width 1033 height 166
click at [651, 504] on textarea "The reduction in funding for preschool programs has led to a debate on how thos…" at bounding box center [749, 508] width 1033 height 166
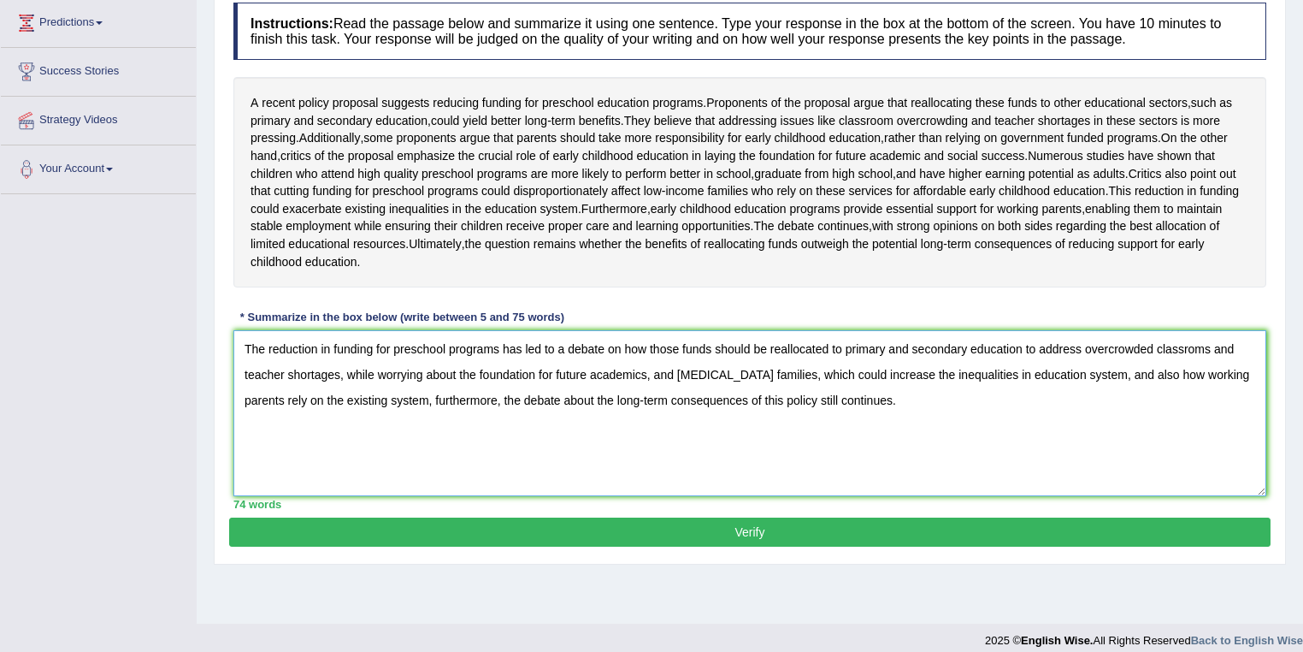
scroll to position [246, 0]
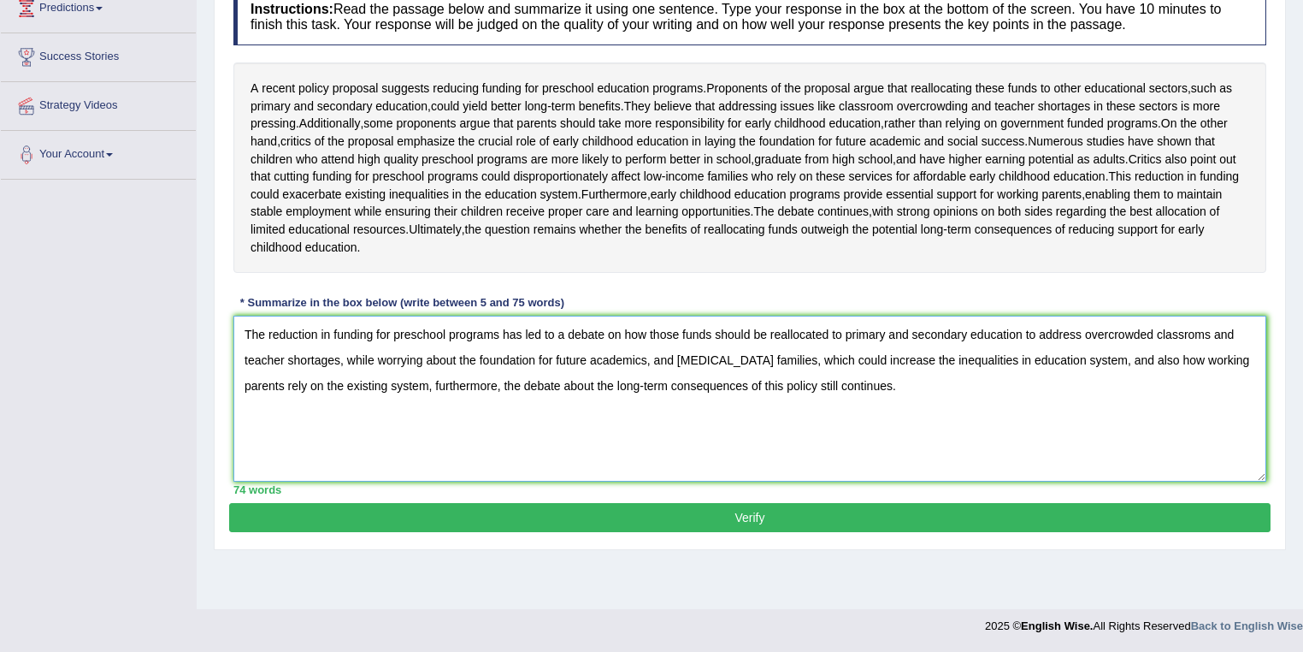
type textarea "The reduction in funding for preschool programs has led to a debate on how thos…"
click at [817, 532] on button "Verify" at bounding box center [749, 517] width 1041 height 29
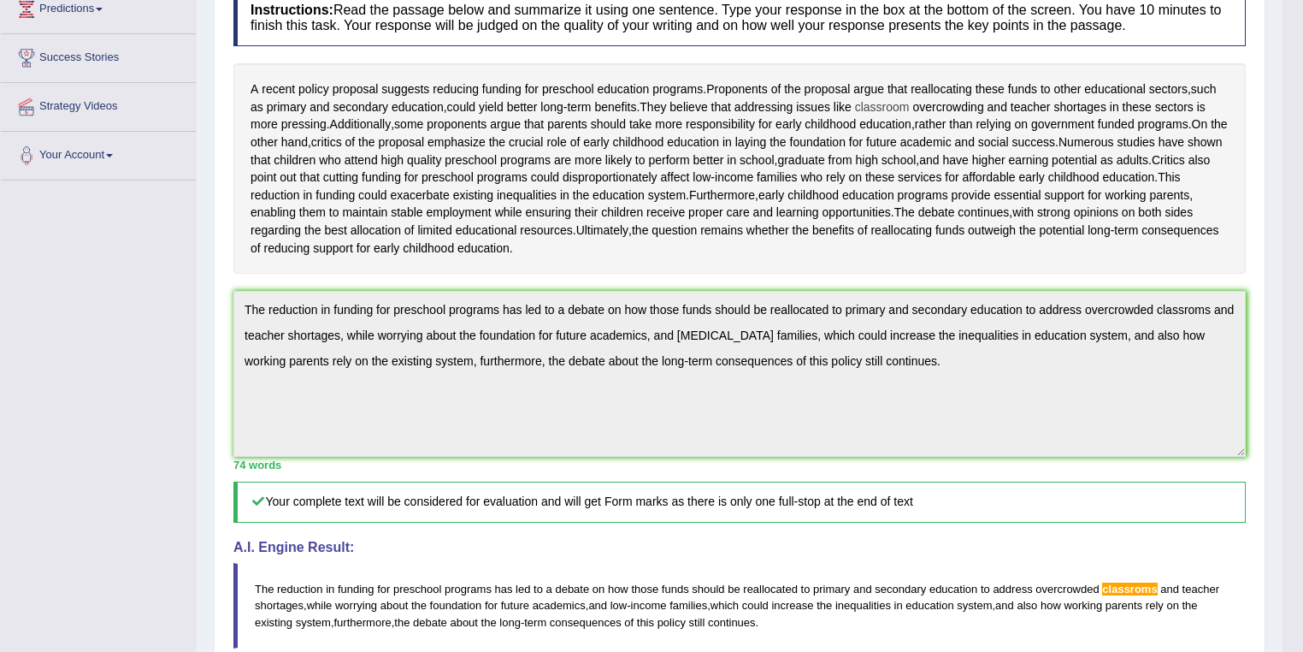
scroll to position [119, 0]
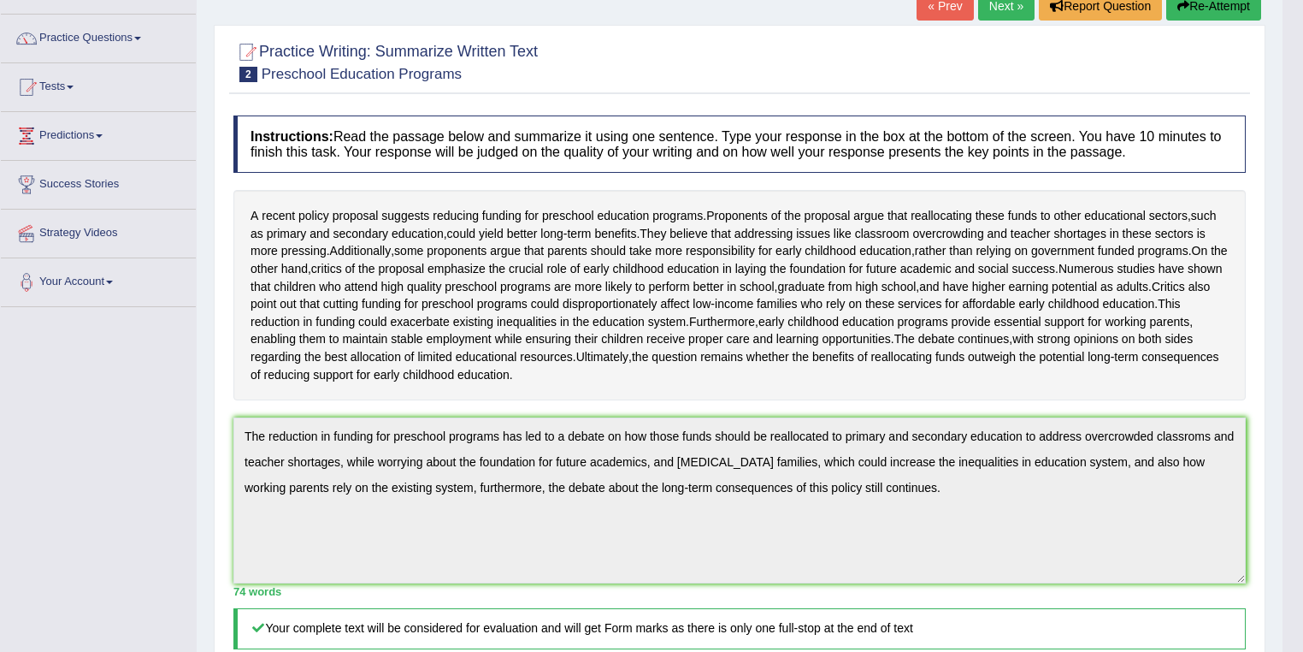
click at [75, 425] on div "Toggle navigation Home Practice Questions Speaking Practice Read Aloud Repeat S…" at bounding box center [641, 485] width 1283 height 1208
click at [1201, 7] on button "Re-Attempt" at bounding box center [1213, 5] width 95 height 29
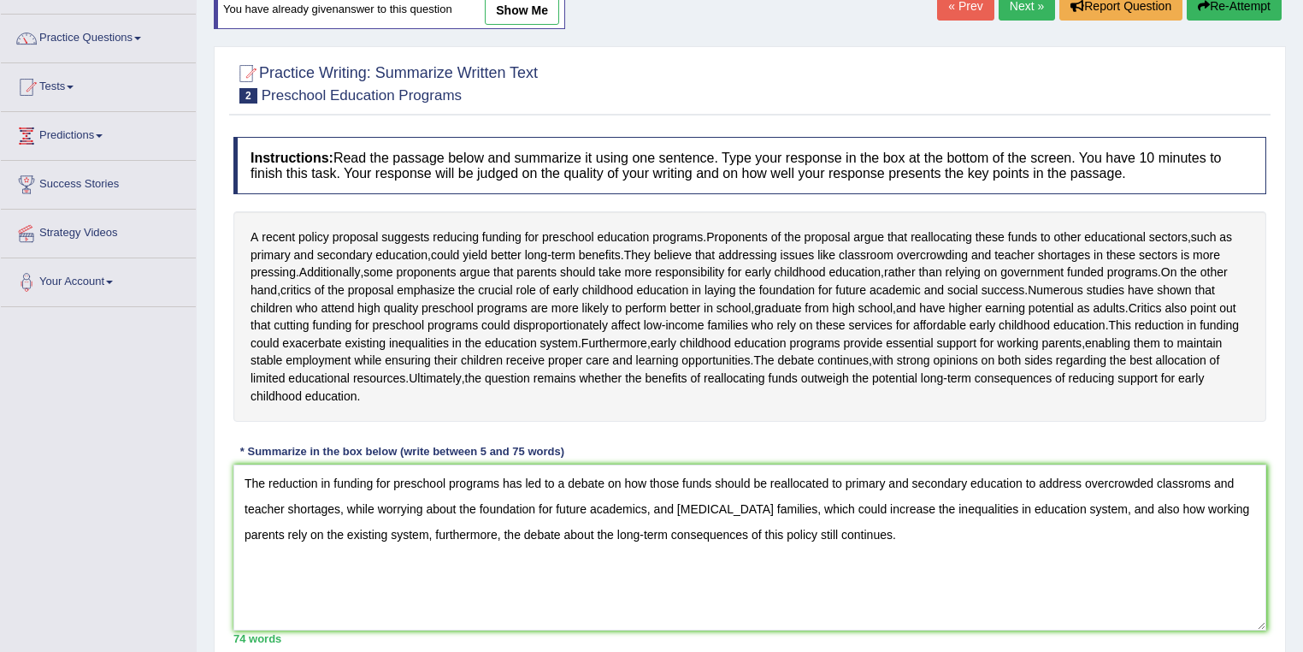
click at [1197, 519] on textarea "The reduction in funding for preschool programs has led to a debate on how thos…" at bounding box center [749, 547] width 1033 height 166
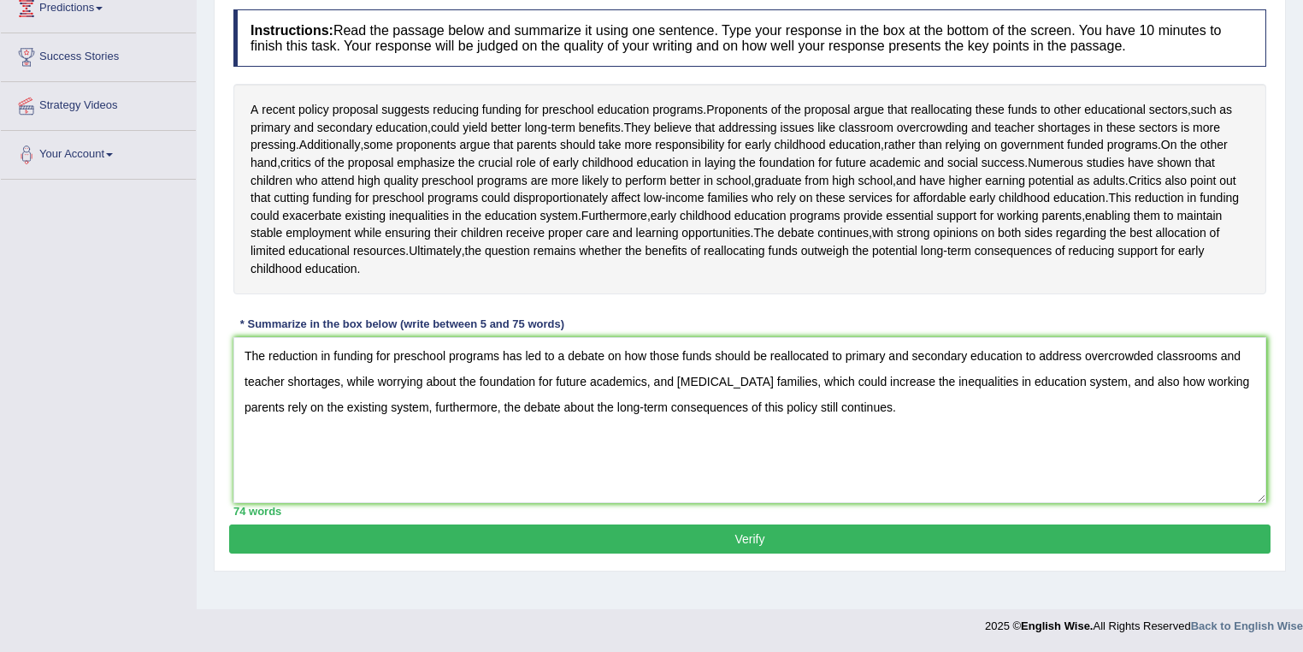
type textarea "The reduction in funding for preschool programs has led to a debate on how thos…"
click at [1100, 553] on button "Verify" at bounding box center [749, 538] width 1041 height 29
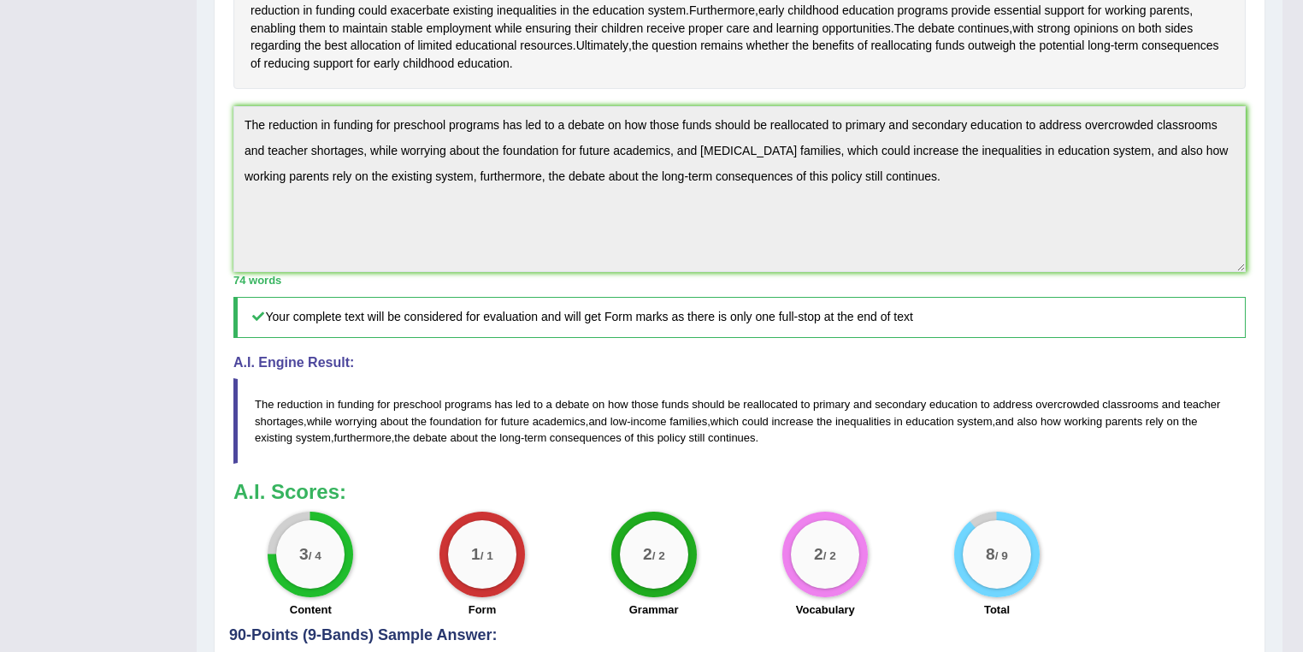
scroll to position [246, 0]
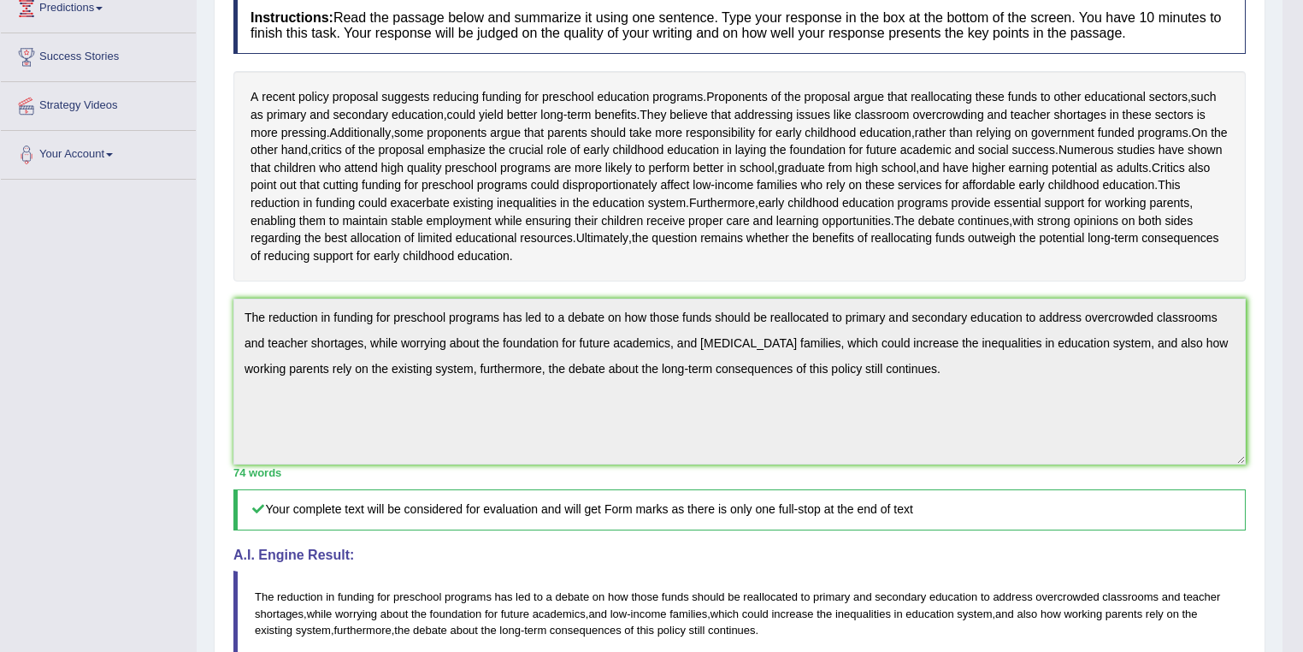
click at [166, 327] on div "Toggle navigation Home Practice Questions Speaking Practice Read Aloud Repeat S…" at bounding box center [641, 362] width 1283 height 1217
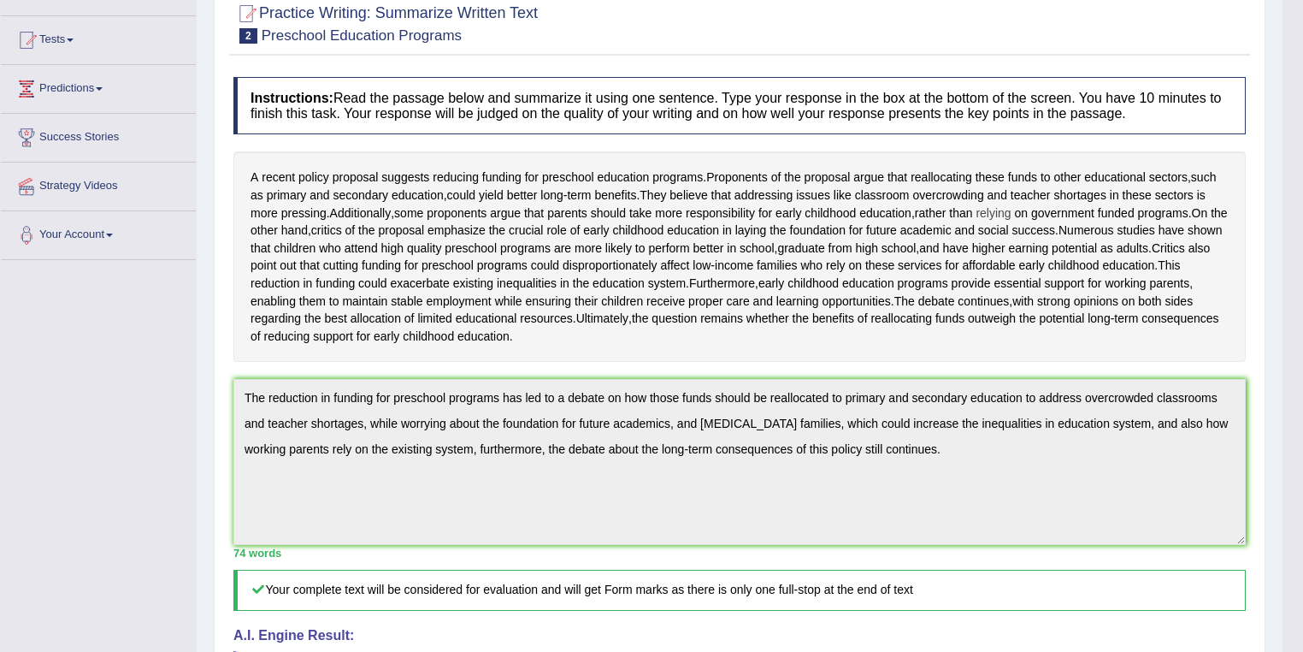
scroll to position [41, 0]
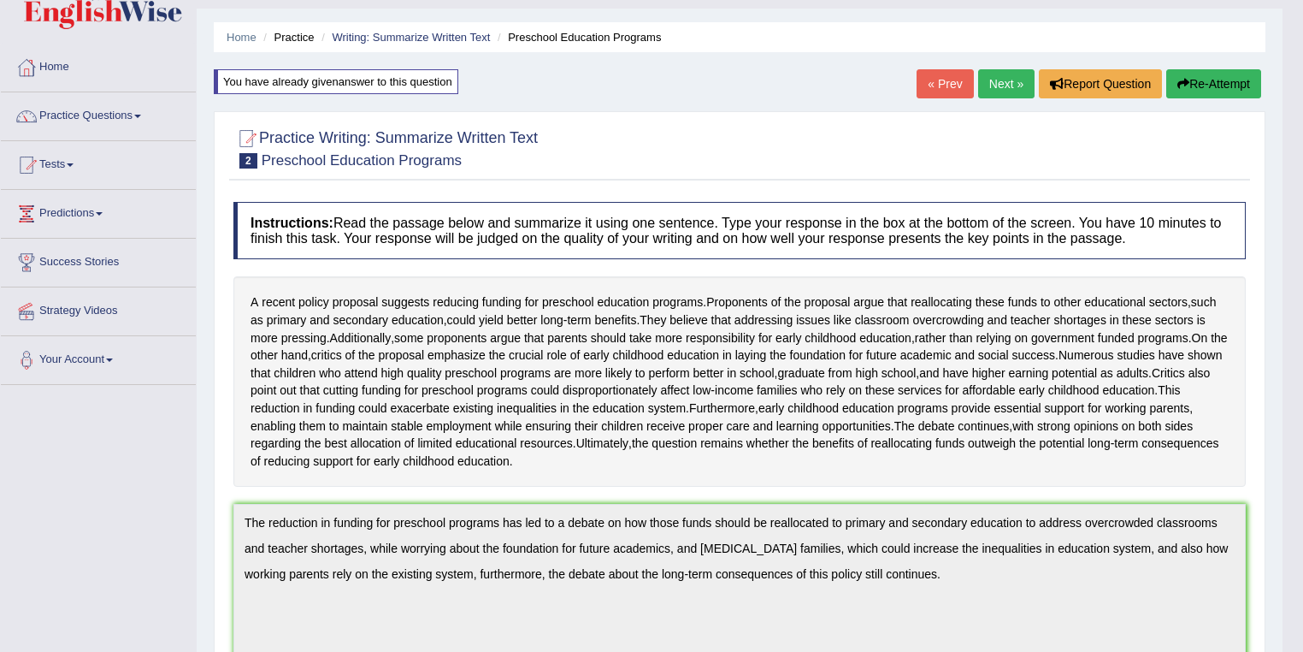
click at [1224, 96] on button "Re-Attempt" at bounding box center [1213, 83] width 95 height 29
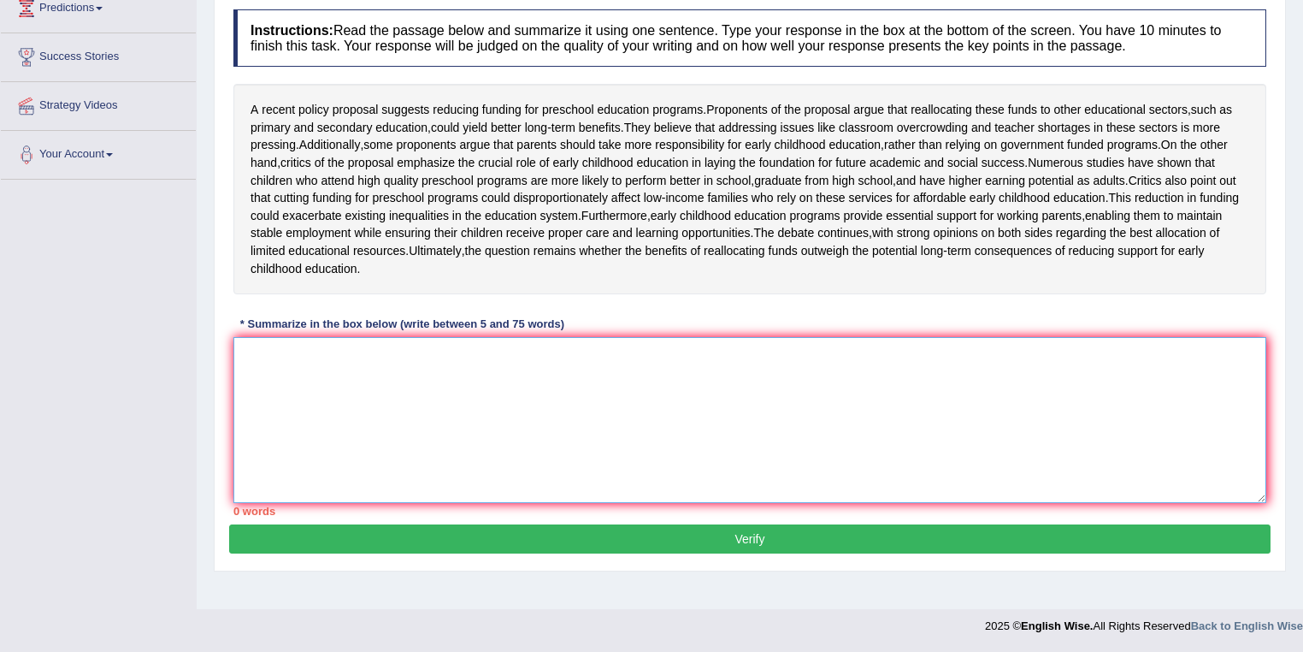
click at [609, 449] on textarea at bounding box center [749, 420] width 1033 height 166
paste textarea "The reduction in funding for preschool programs has led to a debate on how thos…"
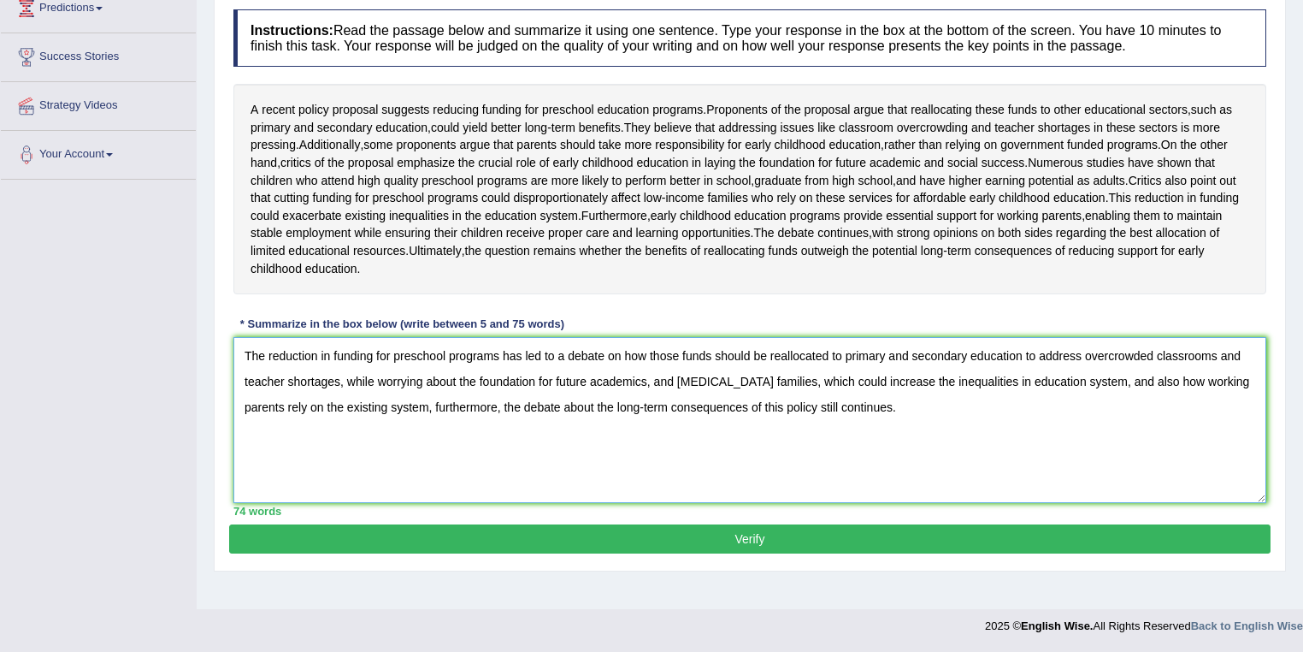
click at [599, 377] on textarea "The reduction in funding for preschool programs has led to a debate on how thos…" at bounding box center [749, 420] width 1033 height 166
click at [603, 378] on textarea "The reduction in funding for preschool programs has led to a debate on how thos…" at bounding box center [749, 420] width 1033 height 166
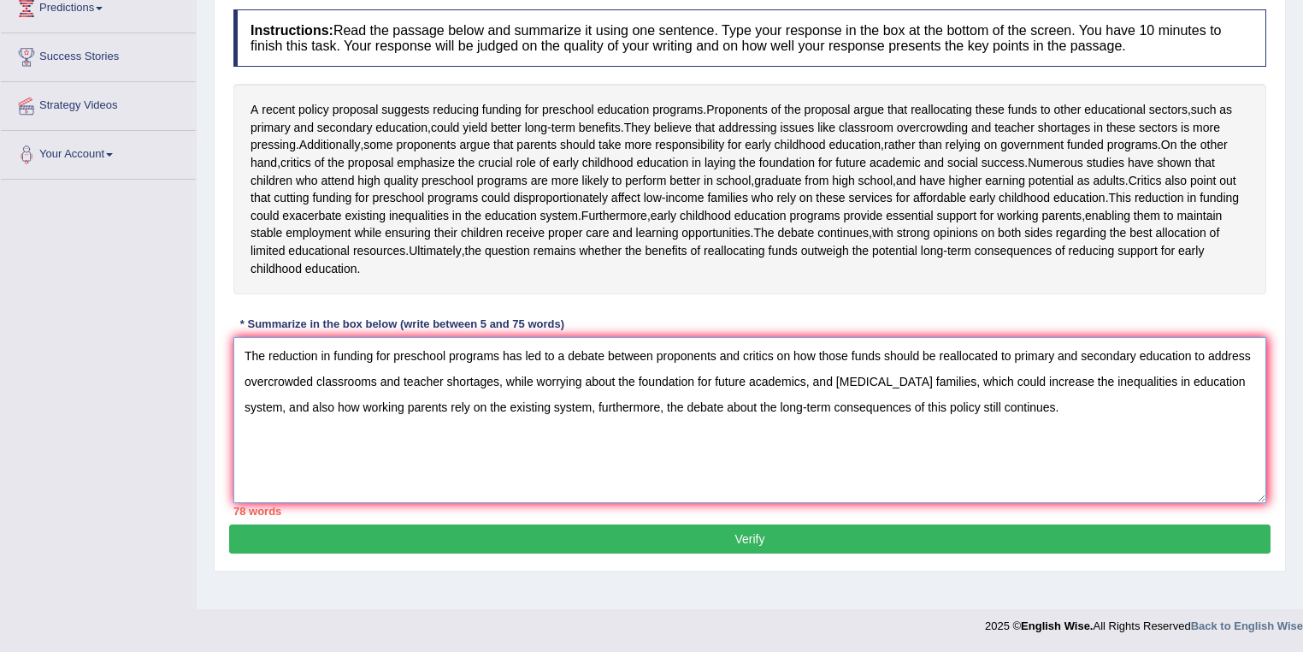
drag, startPoint x: 999, startPoint y: 377, endPoint x: 795, endPoint y: 385, distance: 203.6
click at [795, 385] on textarea "The reduction in funding for preschool programs has led to a debate between pro…" at bounding box center [749, 420] width 1033 height 166
click at [926, 380] on textarea "The reduction in funding for preschool programs has led to a debate between pro…" at bounding box center [749, 420] width 1033 height 166
click at [673, 404] on textarea "The reduction in funding for preschool programs has led to a debate between pro…" at bounding box center [749, 420] width 1033 height 166
drag, startPoint x: 734, startPoint y: 433, endPoint x: 686, endPoint y: 428, distance: 49.0
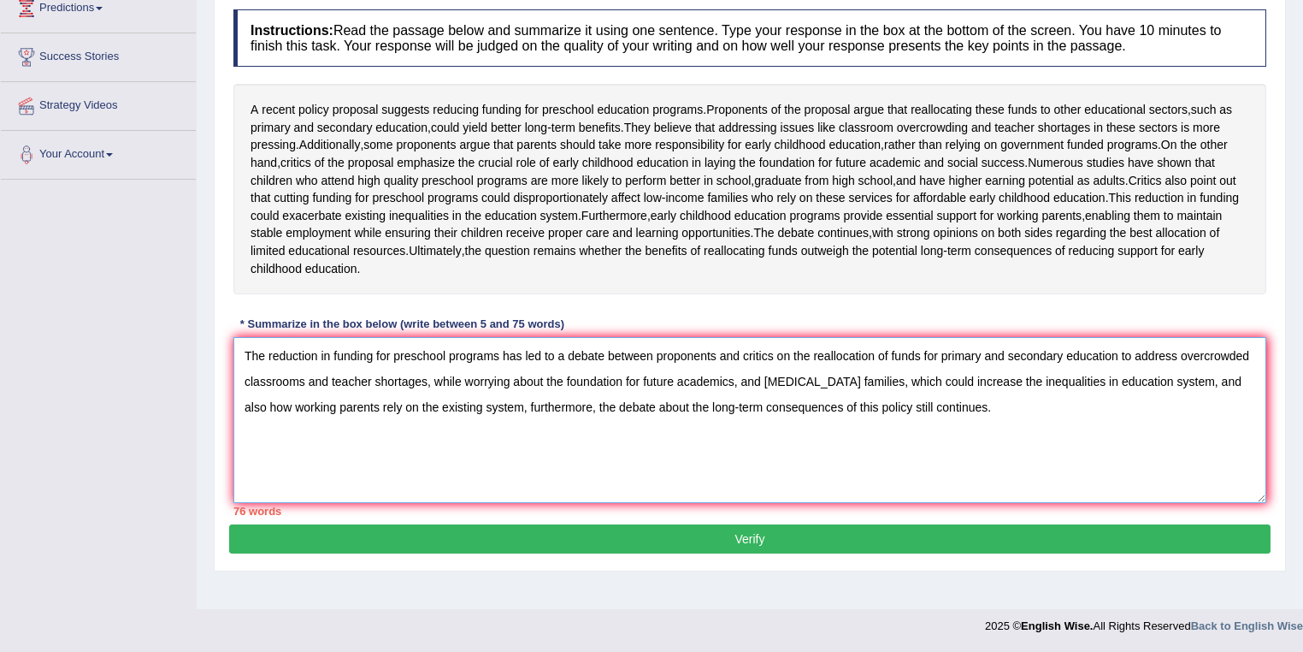
click at [686, 428] on textarea "The reduction in funding for preschool programs has led to a debate between pro…" at bounding box center [749, 420] width 1033 height 166
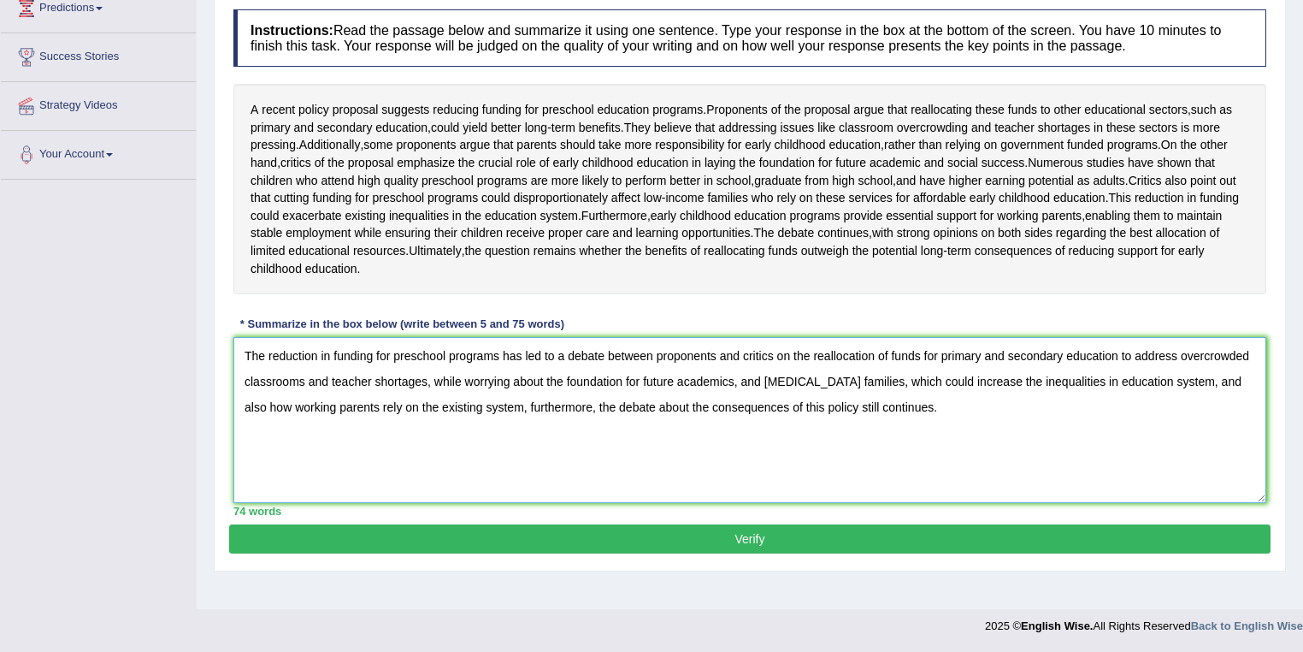
click at [834, 434] on textarea "The reduction in funding for preschool programs has led to a debate between pro…" at bounding box center [749, 420] width 1033 height 166
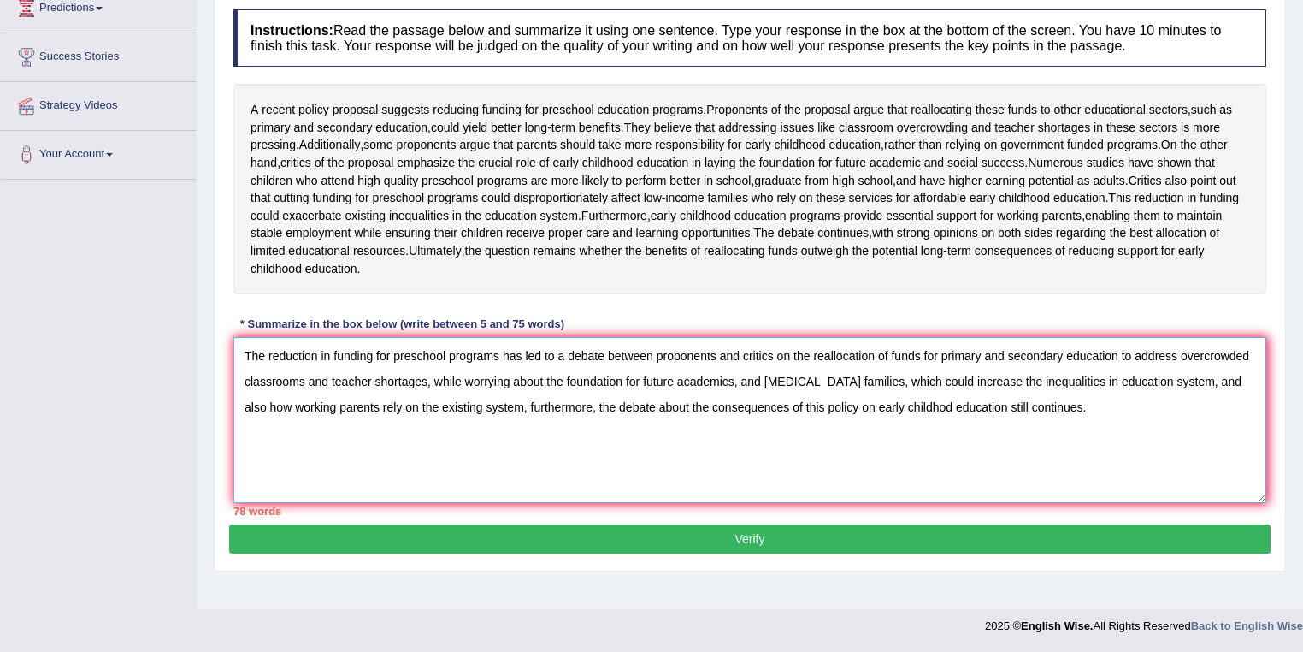
drag, startPoint x: 858, startPoint y: 432, endPoint x: 968, endPoint y: 438, distance: 109.6
click at [968, 438] on textarea "The reduction in funding for preschool programs has led to a debate between pro…" at bounding box center [749, 420] width 1033 height 166
click at [922, 431] on textarea "The reduction in funding for preschool programs has led to a debate between pro…" at bounding box center [749, 420] width 1033 height 166
drag, startPoint x: 492, startPoint y: 431, endPoint x: 250, endPoint y: 432, distance: 242.0
click at [250, 432] on textarea "The reduction in funding for preschool programs has led to a debate between pro…" at bounding box center [749, 420] width 1033 height 166
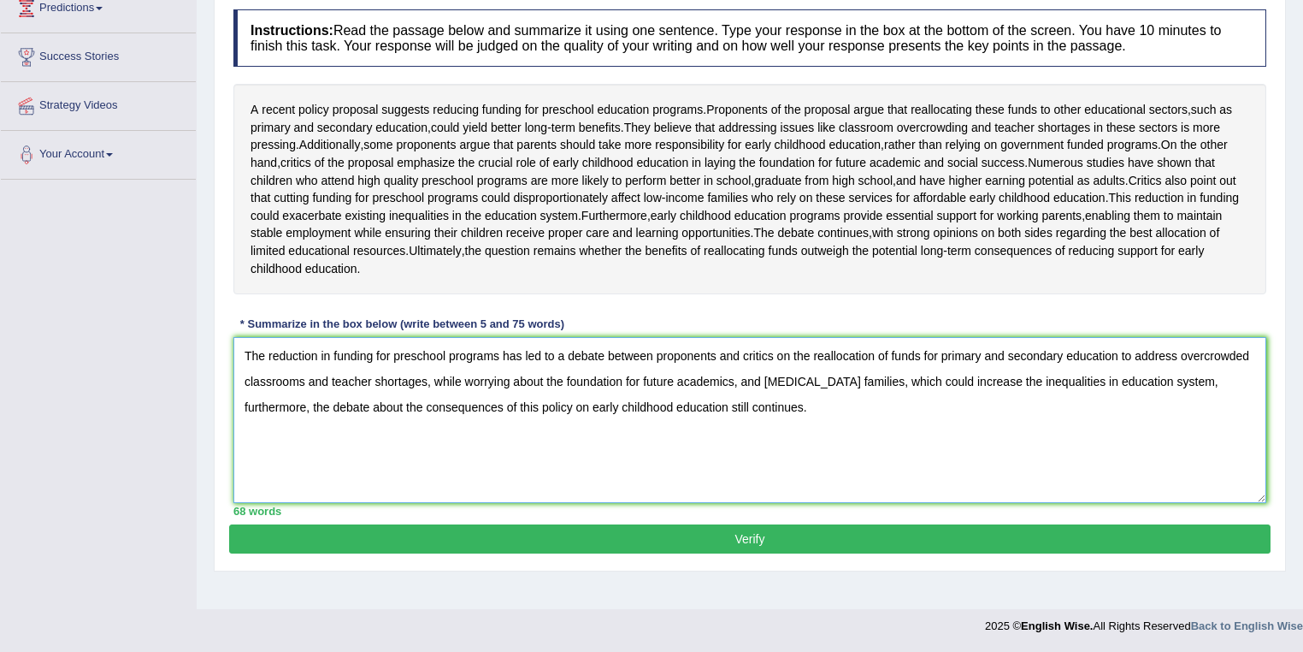
click at [542, 407] on textarea "The reduction in funding for preschool programs has led to a debate between pro…" at bounding box center [749, 420] width 1033 height 166
type textarea "The reduction in funding for preschool programs has led to a debate between pro…"
click at [545, 551] on button "Verify" at bounding box center [749, 538] width 1041 height 29
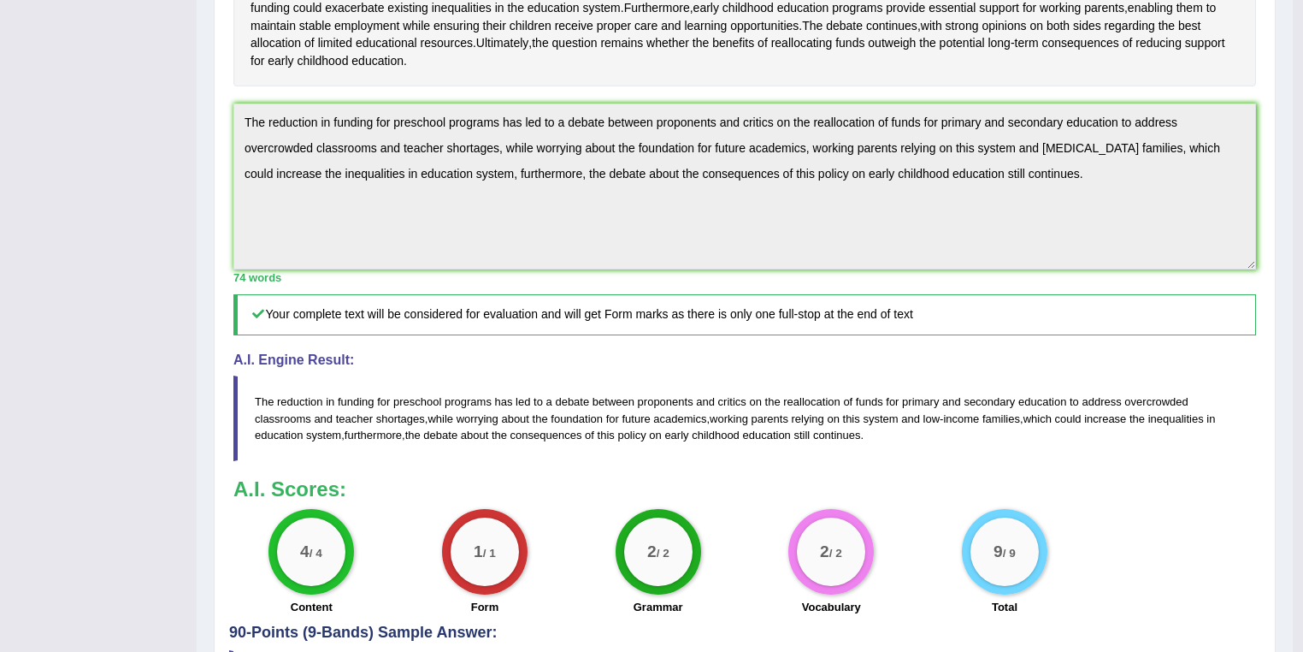
scroll to position [605, 0]
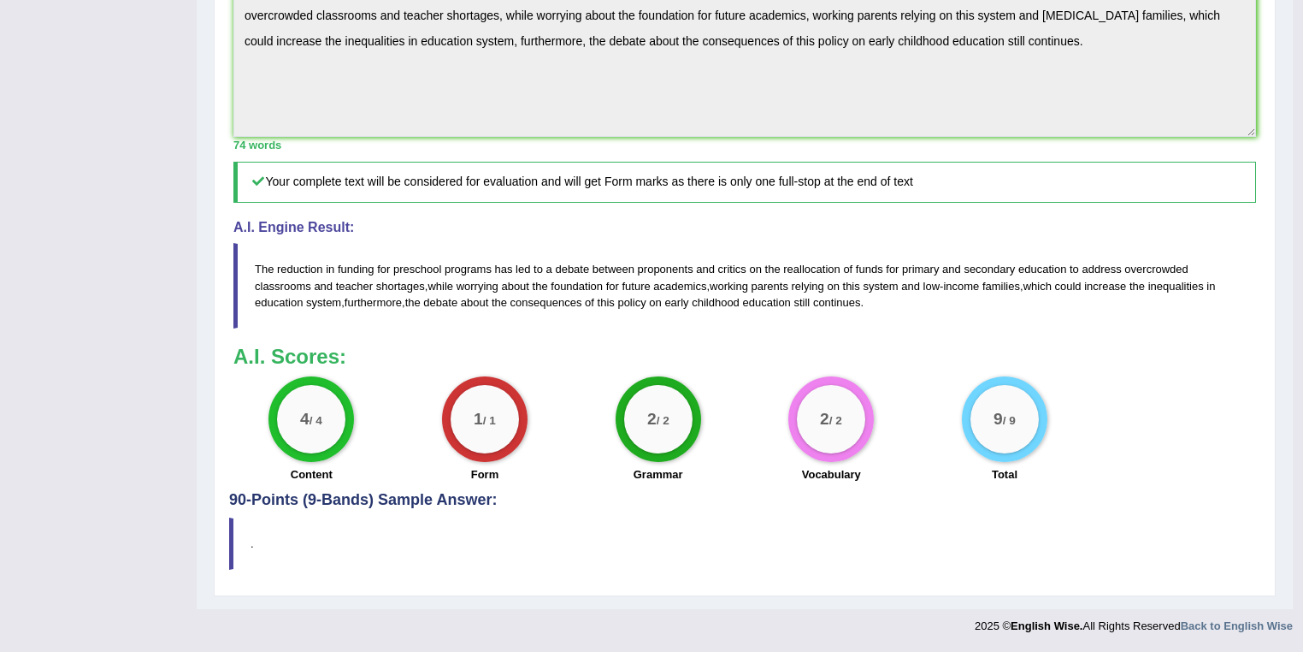
drag, startPoint x: 676, startPoint y: 305, endPoint x: 749, endPoint y: 315, distance: 73.3
click at [749, 315] on blockquote "The reduction in funding for preschool programs has led to a debate between pro…" at bounding box center [744, 285] width 1023 height 85
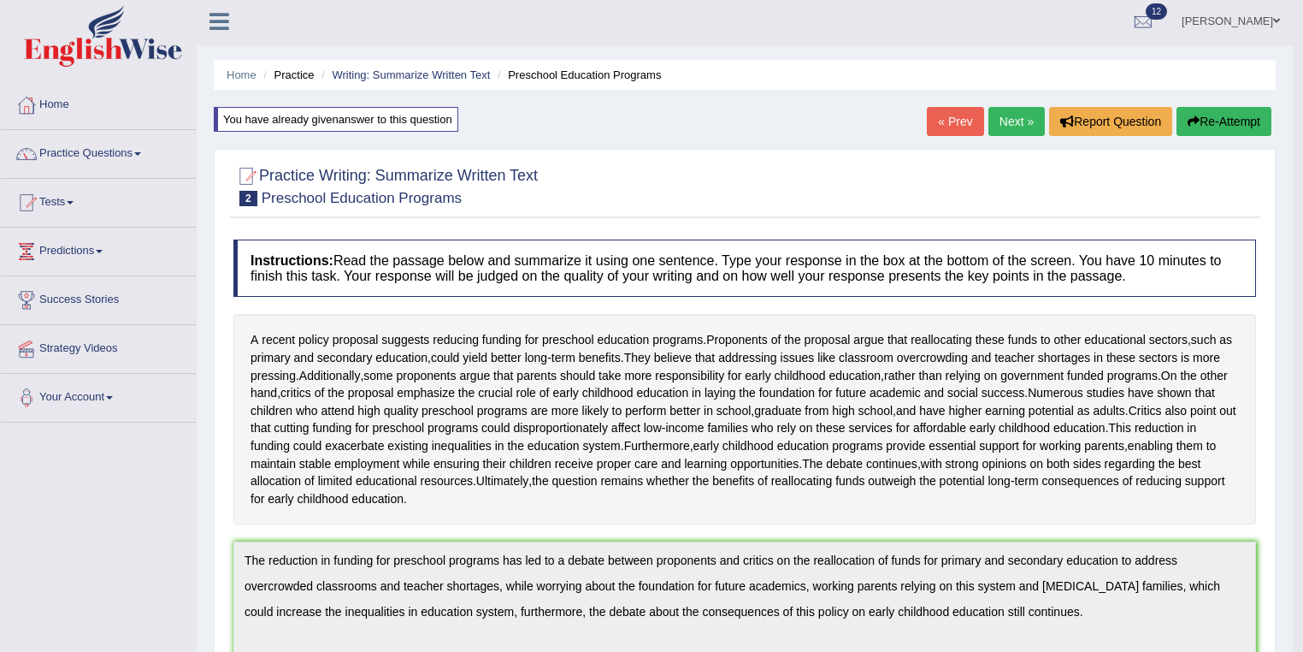
scroll to position [0, 0]
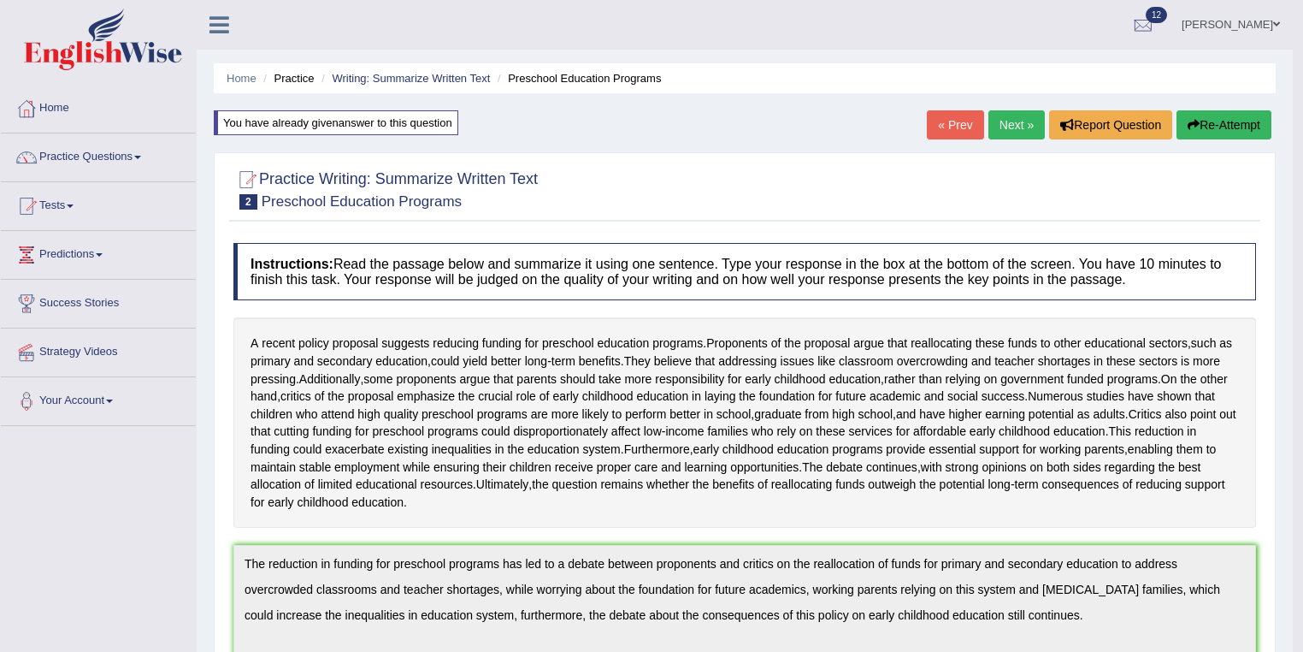
click at [1000, 130] on link "Next »" at bounding box center [1016, 124] width 56 height 29
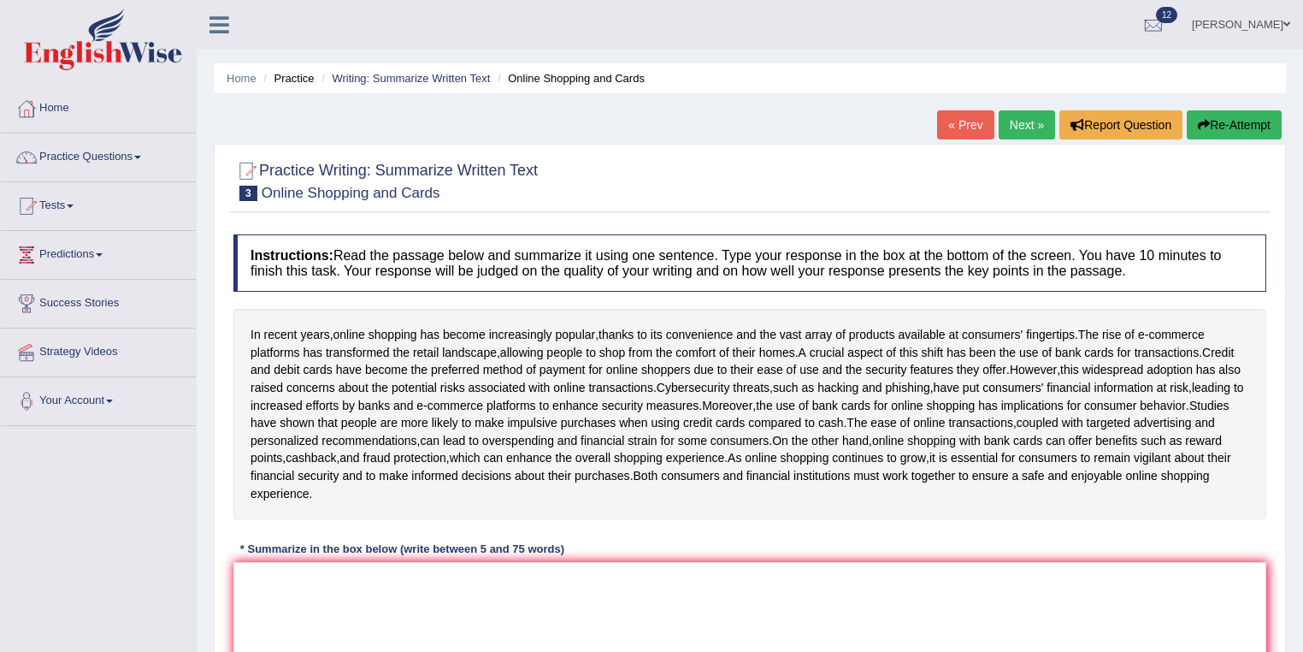
scroll to position [137, 0]
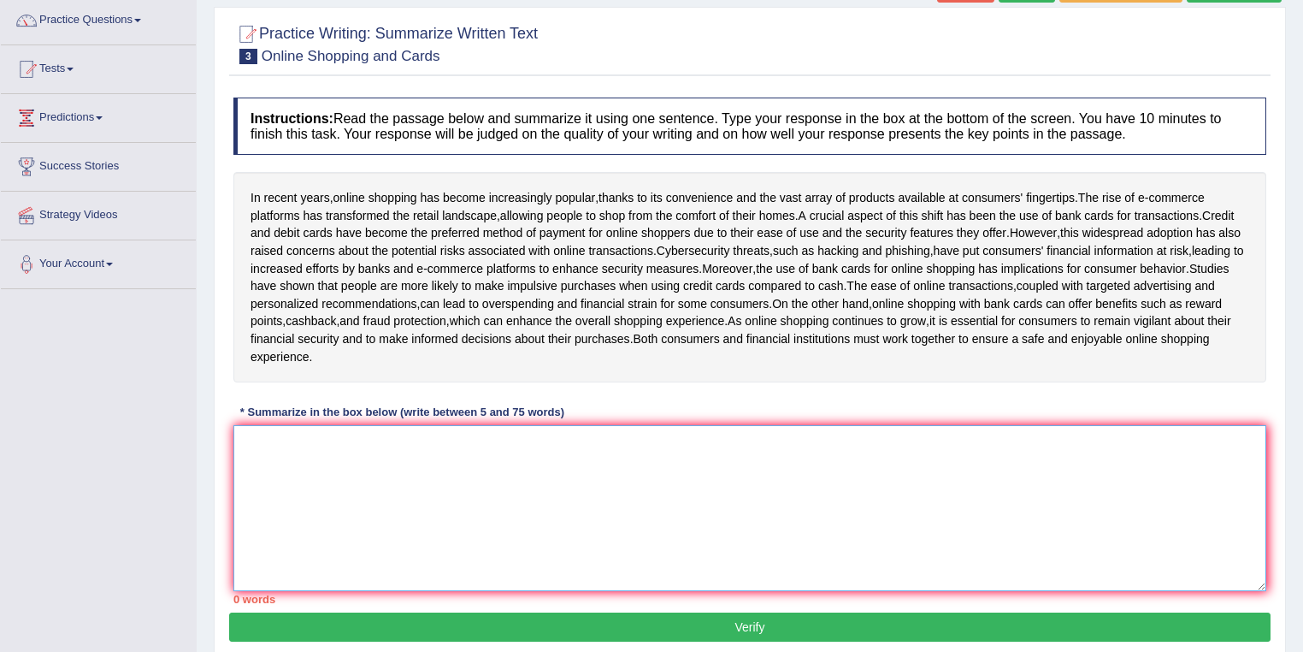
click at [1057, 535] on textarea at bounding box center [749, 508] width 1033 height 166
click at [783, 538] on textarea at bounding box center [749, 508] width 1033 height 166
type textarea "p"
type textarea "P"
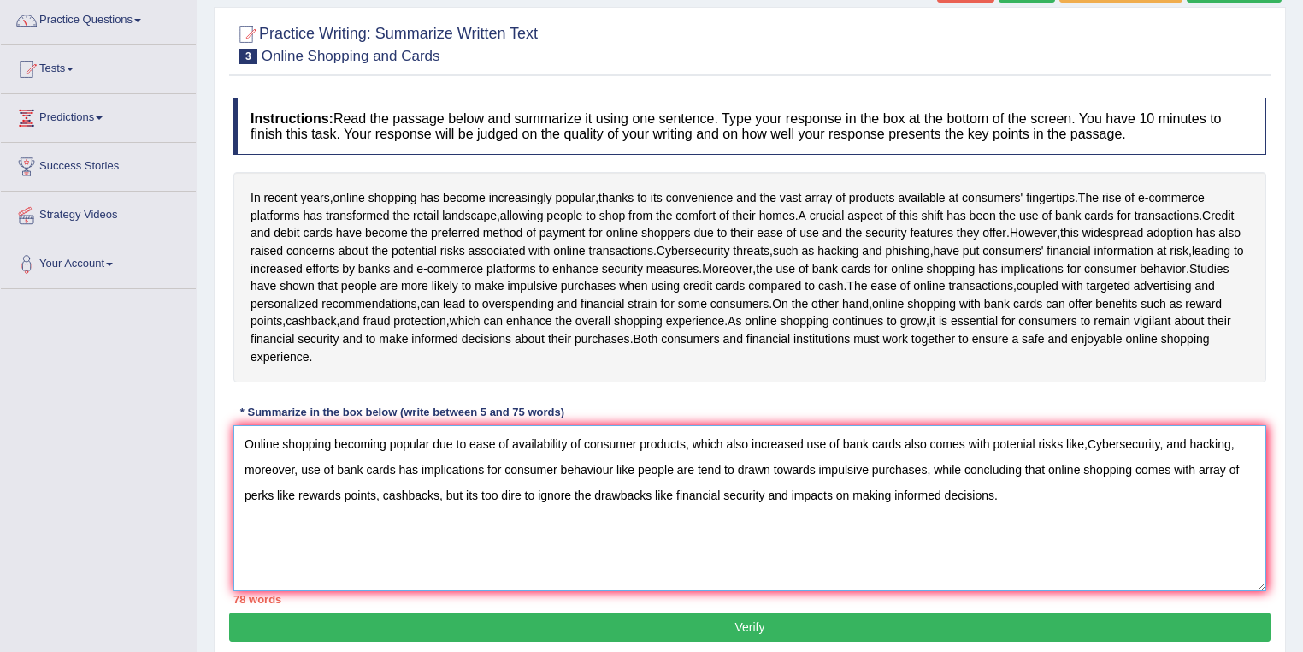
click at [386, 460] on textarea "Online shopping becoming popular due to ease of availability of consumer produc…" at bounding box center [749, 508] width 1033 height 166
click at [479, 458] on textarea "Online shopping has become popular due to ease of availability of consumer prod…" at bounding box center [749, 508] width 1033 height 166
click at [481, 458] on textarea "Online shopping has become popular due to ease of availability of consumer prod…" at bounding box center [749, 508] width 1033 height 166
click at [759, 459] on textarea "Online shopping has become popular due to the ease of availability of consumer …" at bounding box center [749, 508] width 1033 height 166
click at [786, 457] on textarea "Online shopping has become popular due to the ease of availability of consumer …" at bounding box center [749, 508] width 1033 height 166
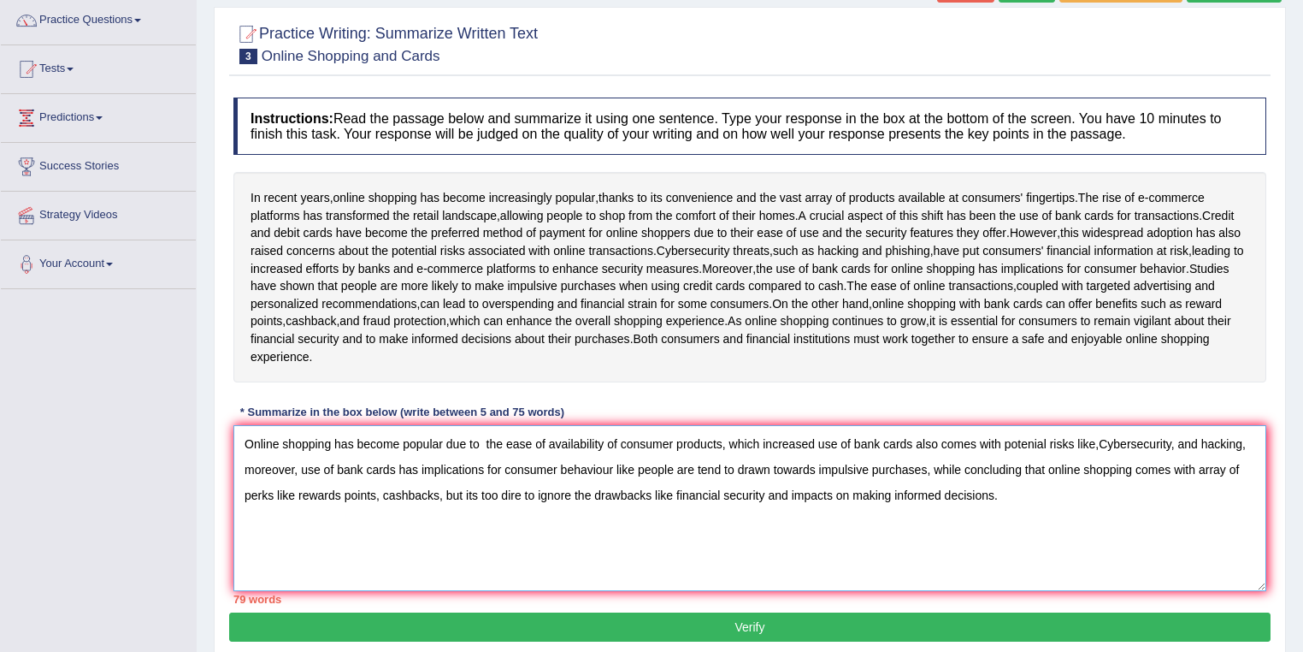
click at [816, 458] on textarea "Online shopping has become popular due to the ease of availability of consumer …" at bounding box center [749, 508] width 1033 height 166
click at [957, 458] on textarea "Online shopping has become popular due to the ease of availability of consumer …" at bounding box center [749, 508] width 1033 height 166
click at [959, 462] on textarea "Online shopping has become popular due to the ease of availability of consumer …" at bounding box center [749, 508] width 1033 height 166
click at [1196, 458] on textarea "Online shopping has become popular due to the ease of availability of consumer …" at bounding box center [749, 508] width 1033 height 166
click at [1204, 460] on textarea "Online shopping has become popular due to the ease of availability of consumer …" at bounding box center [749, 508] width 1033 height 166
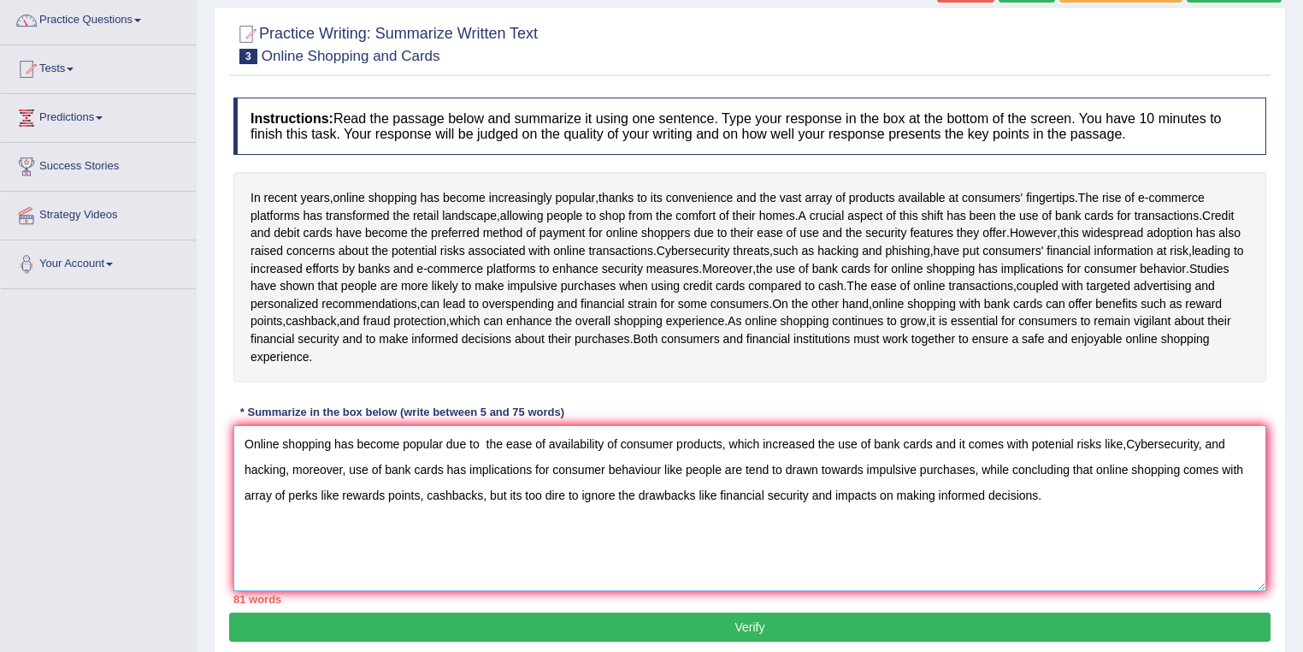
click at [1100, 459] on textarea "Online shopping has become popular due to the ease of availability of consumer …" at bounding box center [749, 508] width 1033 height 166
click at [1100, 458] on textarea "Online shopping has become popular due to the ease of availability of consumer …" at bounding box center [749, 508] width 1033 height 166
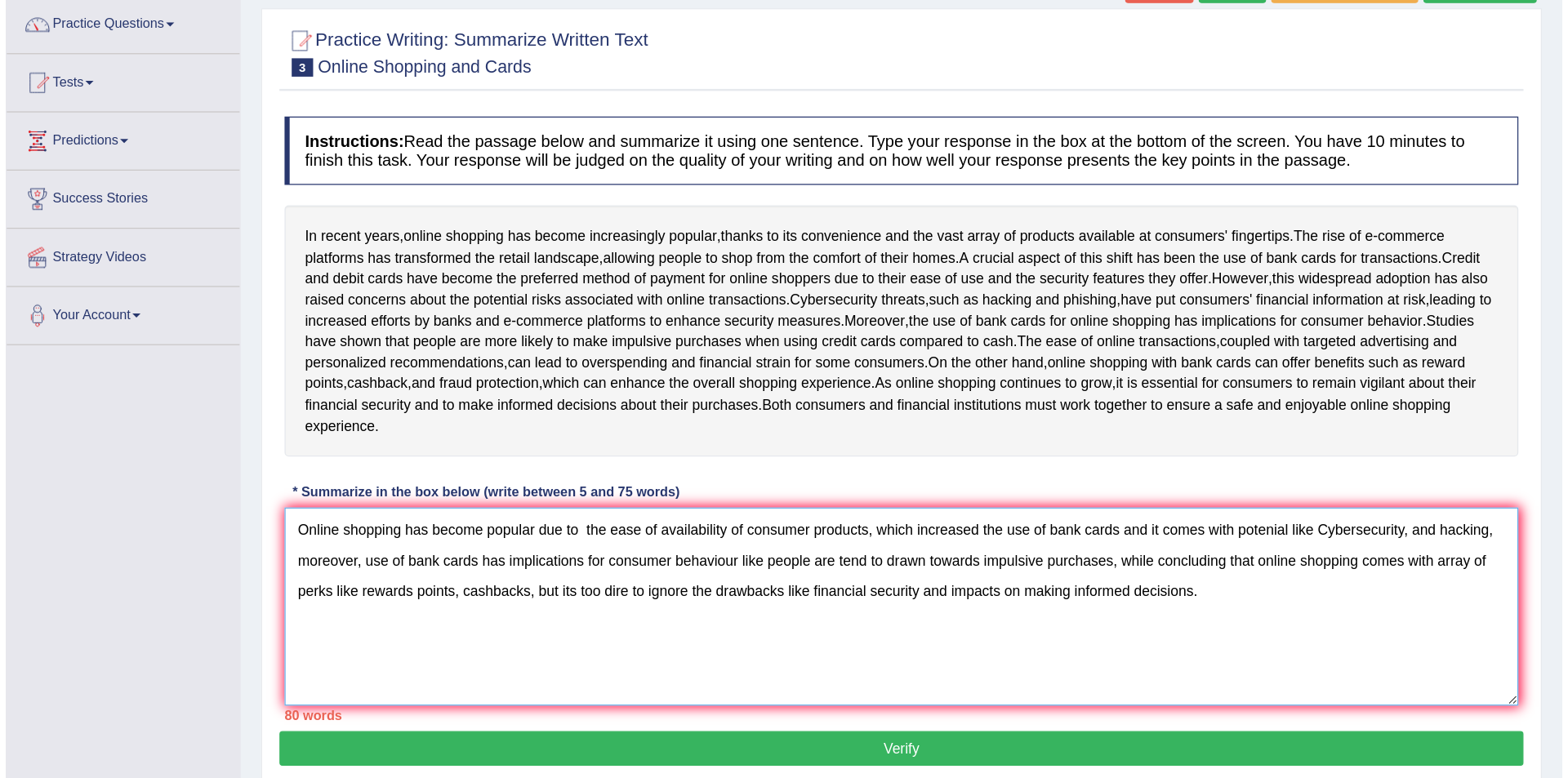
scroll to position [79, 0]
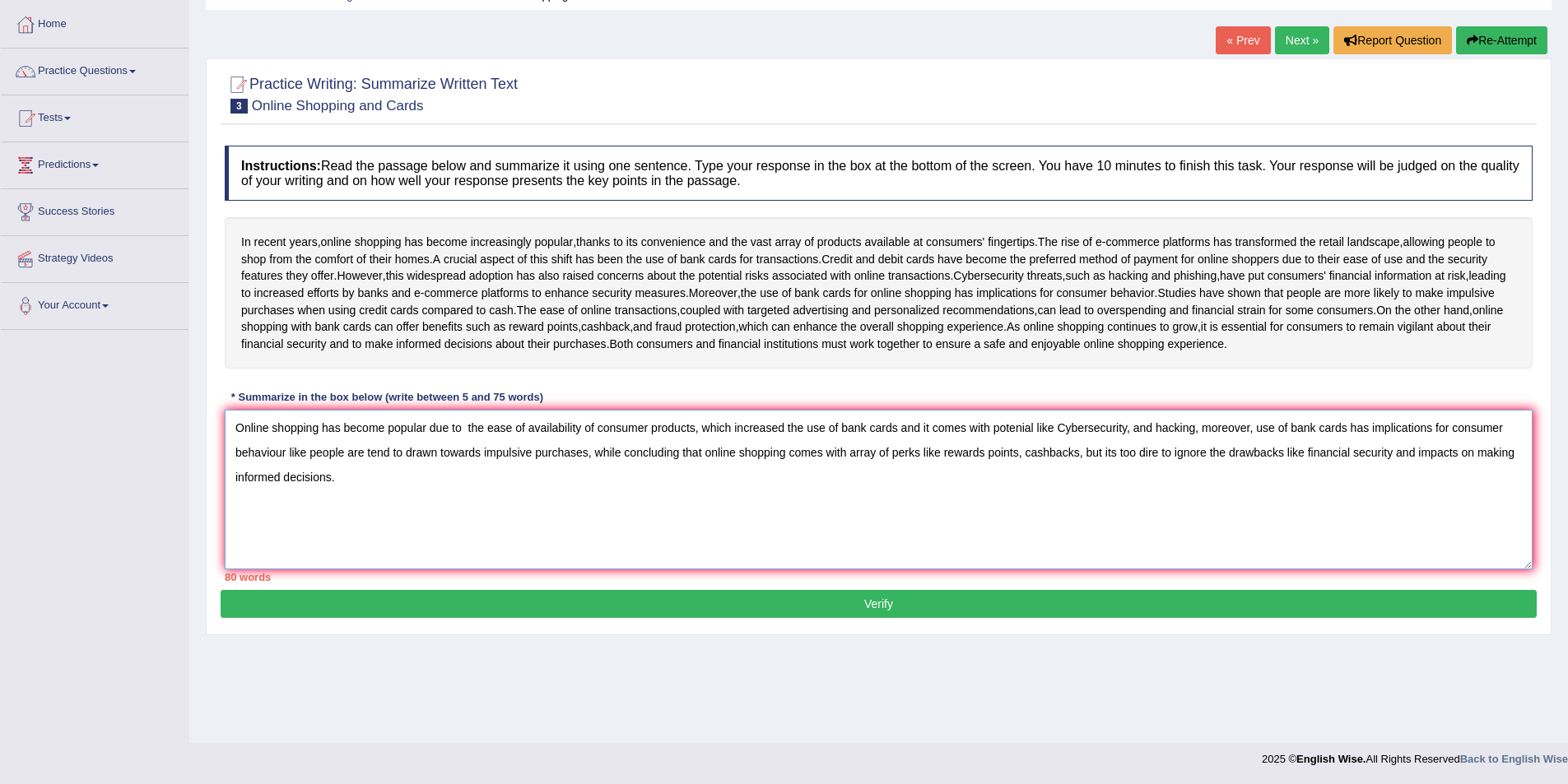
click at [1065, 462] on textarea "Online shopping has become popular due to the ease of availability of consumer …" at bounding box center [878, 490] width 1308 height 160
click at [1128, 461] on textarea "Online shopping has become popular due to the ease of availability of consumer …" at bounding box center [878, 490] width 1308 height 160
click at [865, 463] on textarea "Online shopping has become popular due to the ease of availability of consumer …" at bounding box center [878, 490] width 1308 height 160
click at [523, 485] on textarea "Online shopping has become popular due to the ease of availability of consumer …" at bounding box center [878, 490] width 1308 height 160
click at [631, 486] on textarea "Online shopping has become popular due to the ease of availability of consumer …" at bounding box center [878, 490] width 1308 height 160
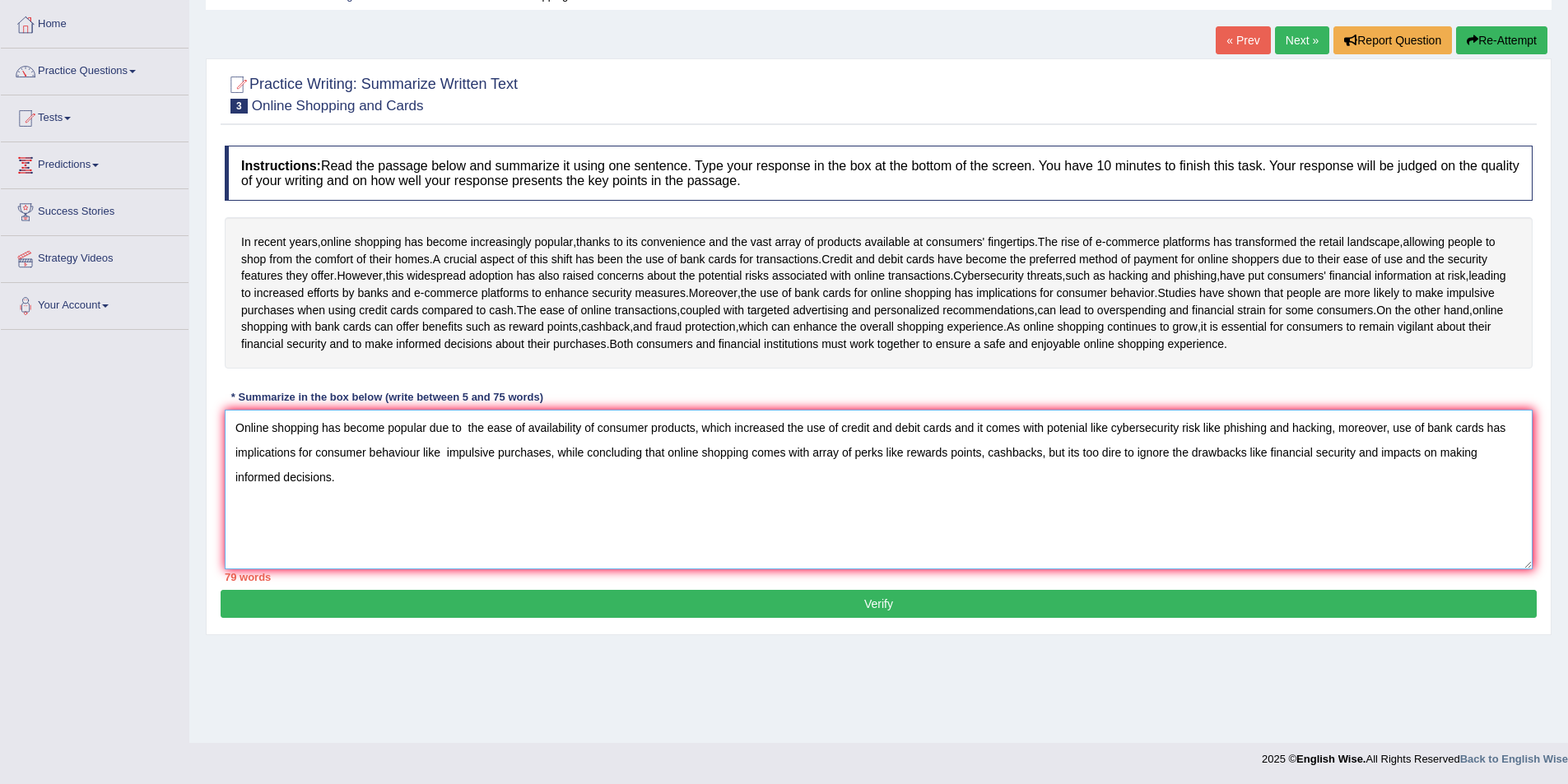
drag, startPoint x: 373, startPoint y: 518, endPoint x: 988, endPoint y: 491, distance: 615.6
click at [988, 491] on textarea "Online shopping has become popular due to the ease of availability of consumer …" at bounding box center [878, 490] width 1308 height 160
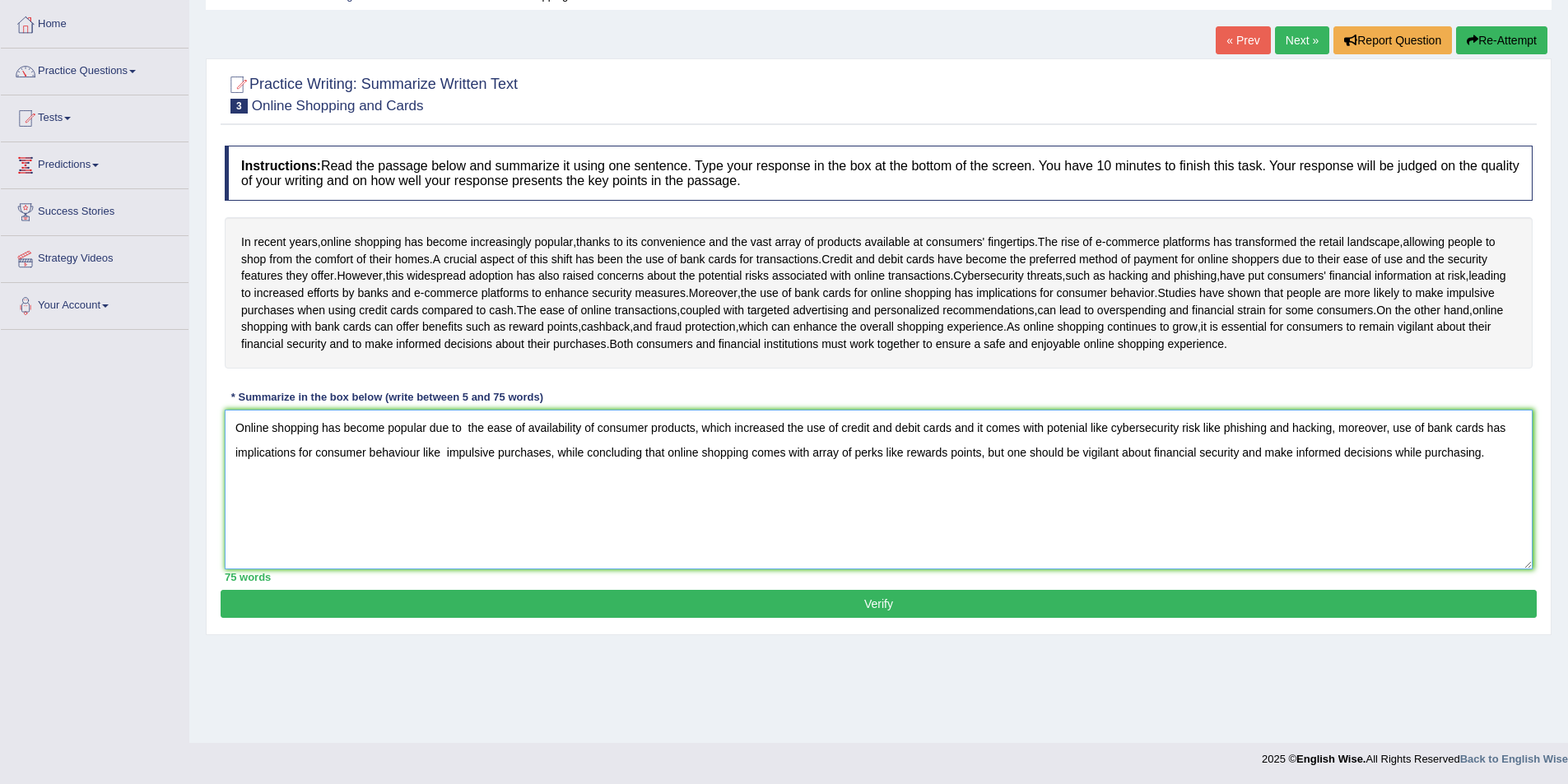
click at [1088, 460] on textarea "Online shopping has become popular due to the ease of availability of consumer …" at bounding box center [878, 490] width 1308 height 160
drag, startPoint x: 1089, startPoint y: 463, endPoint x: 1047, endPoint y: 456, distance: 42.6
click at [1047, 456] on textarea "Online shopping has become popular due to the ease of availability of consumer …" at bounding box center [878, 490] width 1308 height 160
click at [1137, 461] on textarea "Online shopping has become popular due to the ease of availability of consumer …" at bounding box center [878, 490] width 1308 height 160
drag, startPoint x: 377, startPoint y: 486, endPoint x: 1452, endPoint y: 467, distance: 1075.2
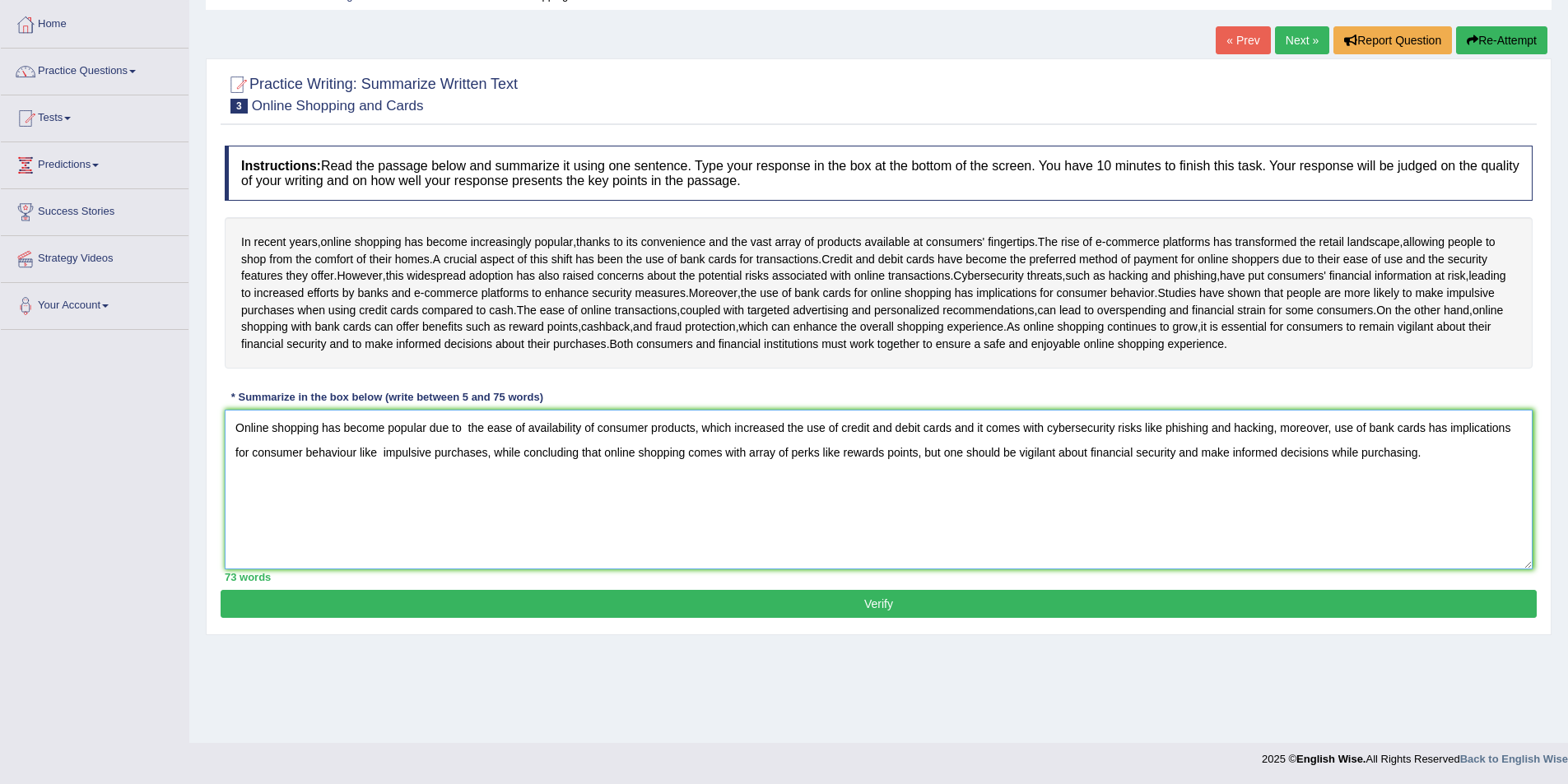
click at [1253, 467] on textarea "Online shopping has become popular due to the ease of availability of consumer …" at bounding box center [878, 490] width 1308 height 160
type textarea "Online shopping has become popular due to the ease of availability of consumer …"
click at [831, 618] on button "Verify" at bounding box center [878, 603] width 1316 height 28
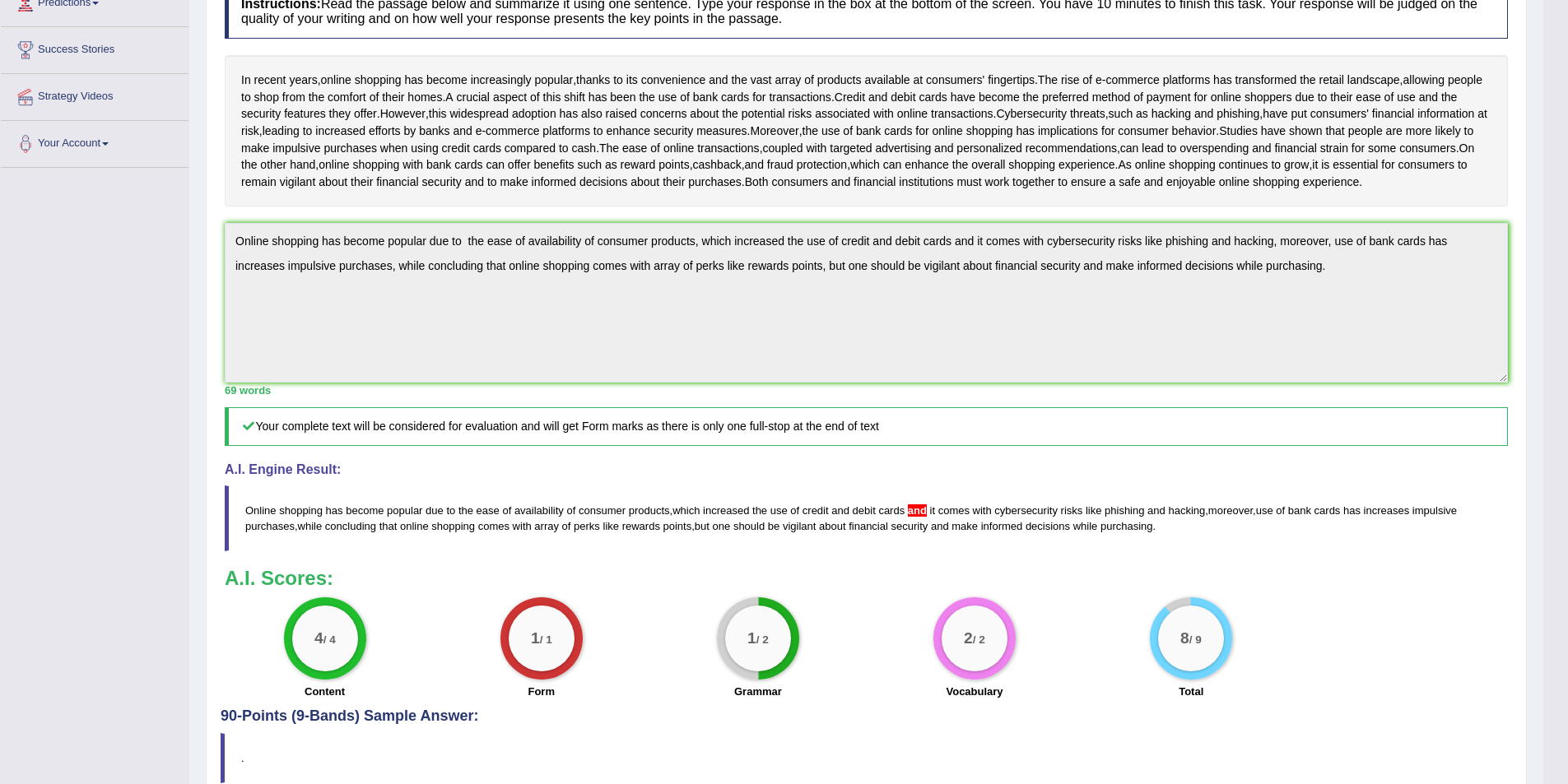
scroll to position [26, 0]
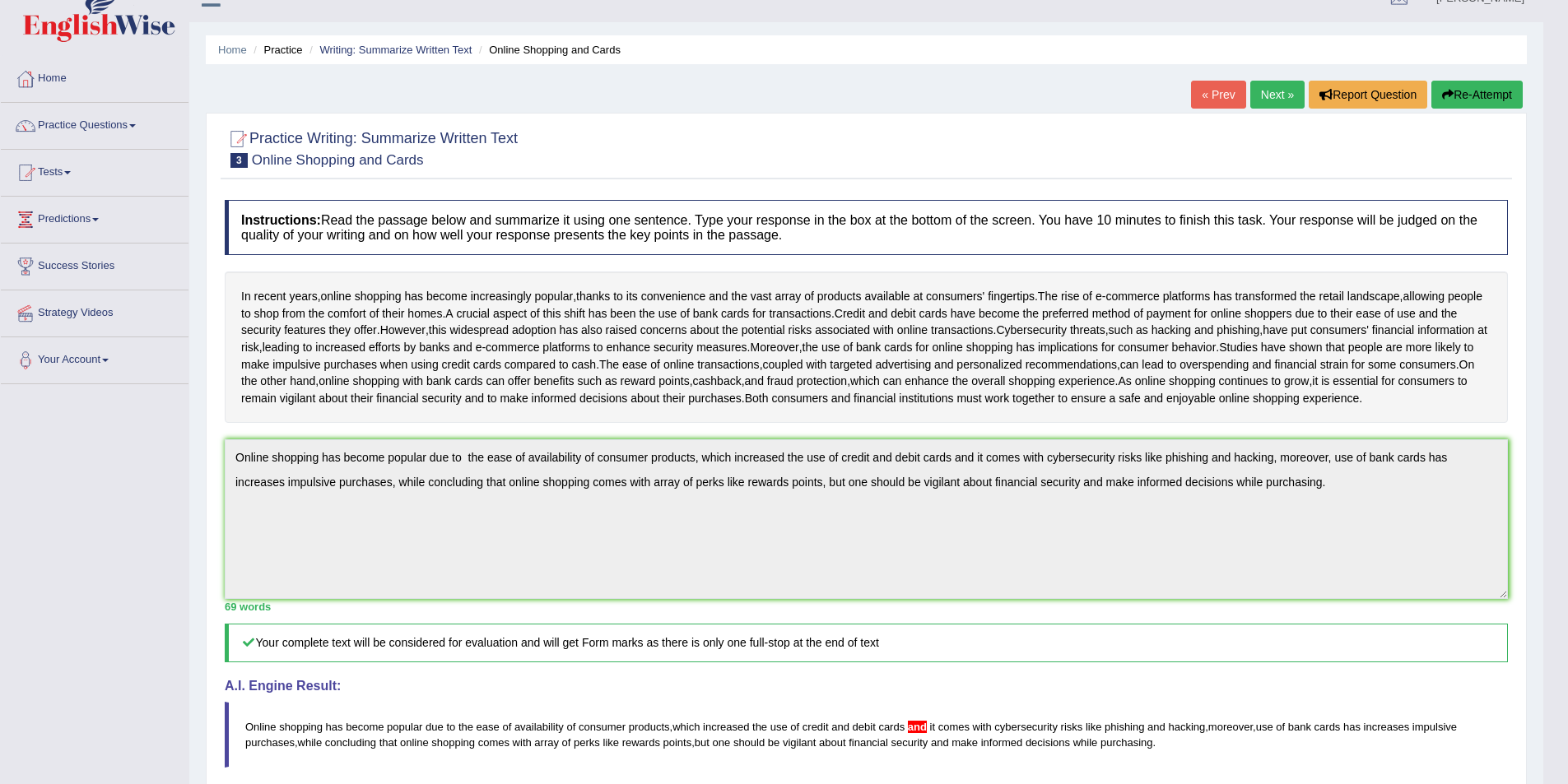
click at [84, 468] on div "Toggle navigation Home Practice Questions Speaking Practice Read Aloud Repeat S…" at bounding box center [771, 521] width 1543 height 1096
click at [1253, 99] on button "Re-Attempt" at bounding box center [1477, 94] width 91 height 28
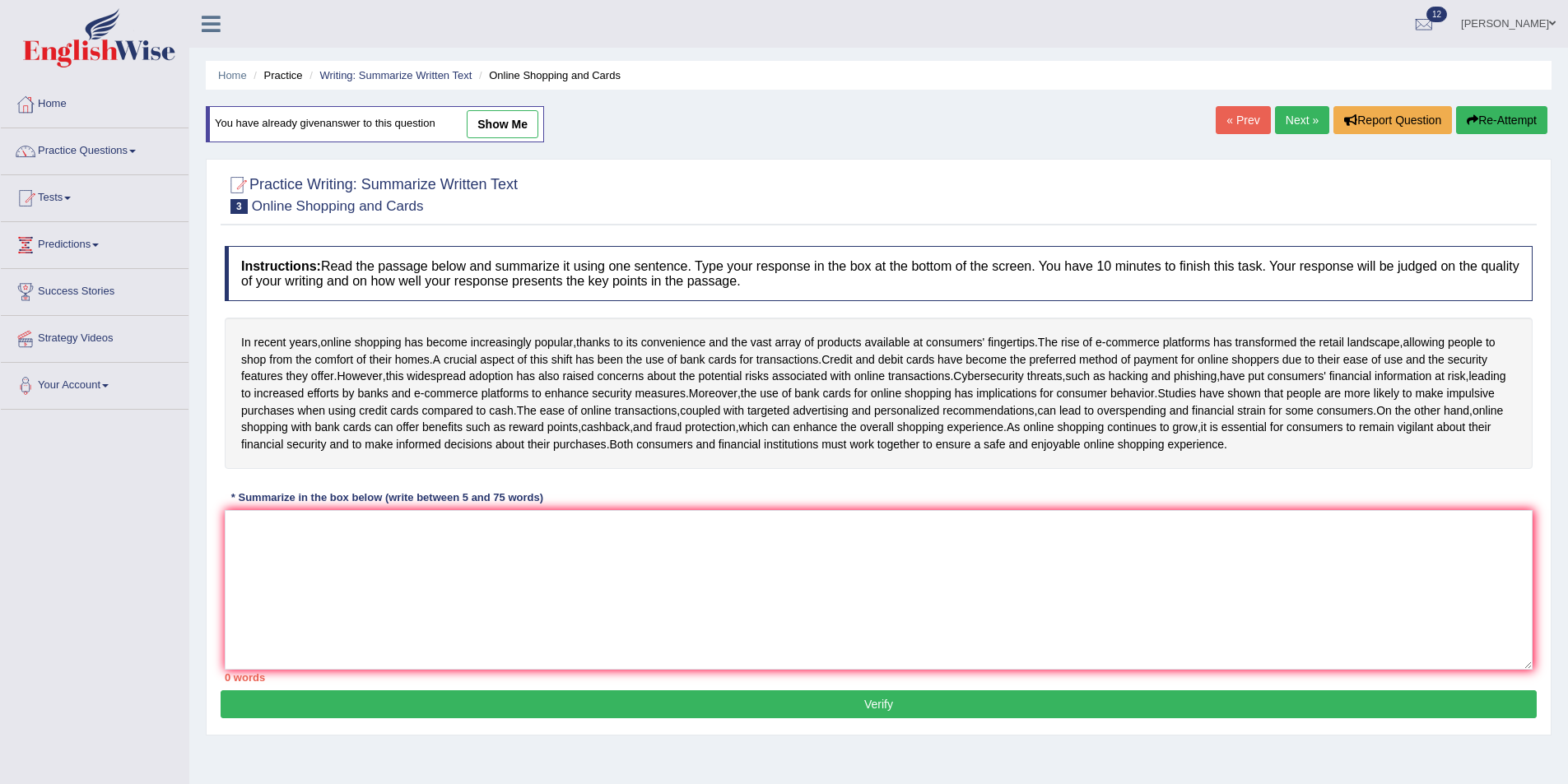
click at [986, 586] on textarea at bounding box center [878, 590] width 1308 height 160
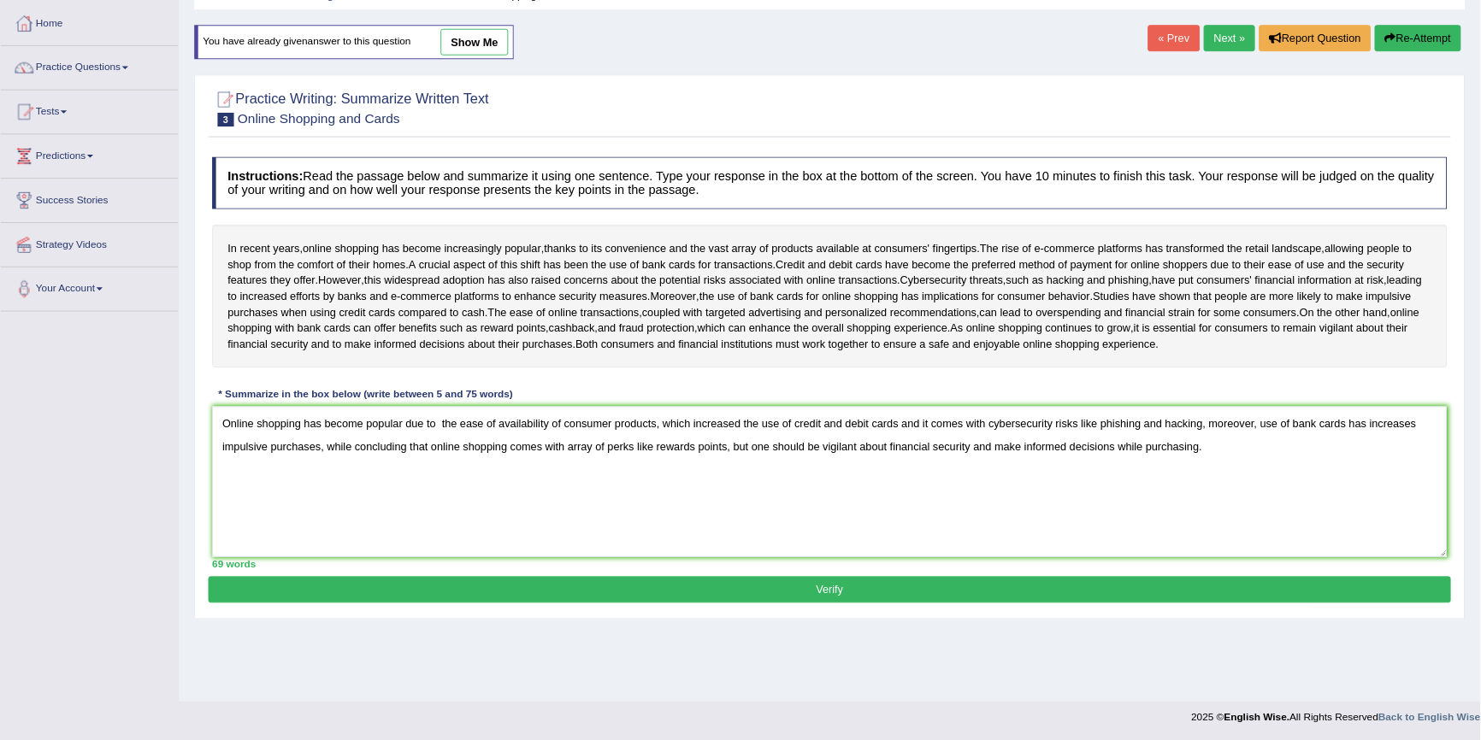
scroll to position [83, 0]
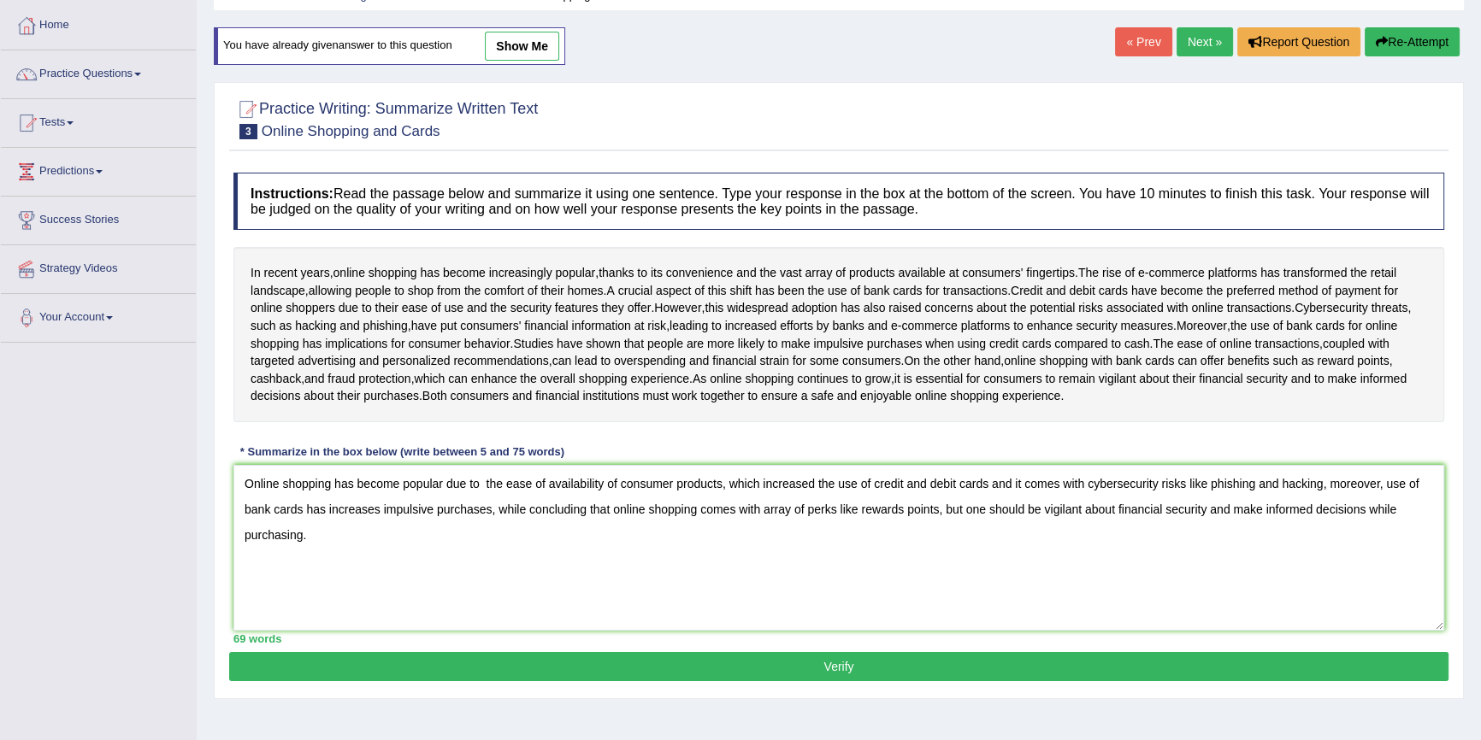
click at [902, 500] on textarea "Online shopping has become popular due to the ease of availability of consumer …" at bounding box center [838, 548] width 1211 height 166
click at [902, 496] on textarea "Online shopping has become popular due to the ease of availability of consumer …" at bounding box center [838, 548] width 1211 height 166
type textarea "Online shopping has become popular due to the ease of availability of consumer …"
click at [953, 681] on button "Verify" at bounding box center [838, 666] width 1219 height 29
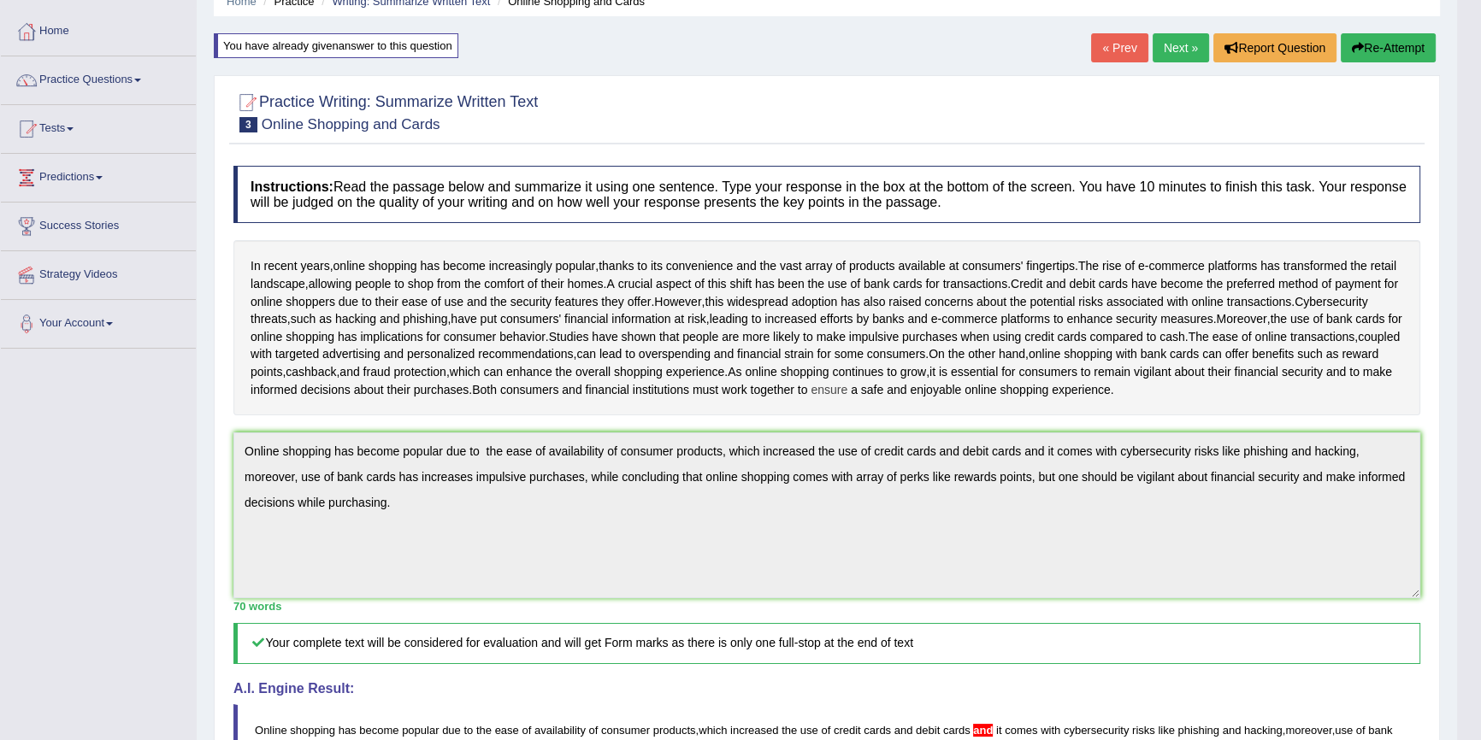
scroll to position [61, 0]
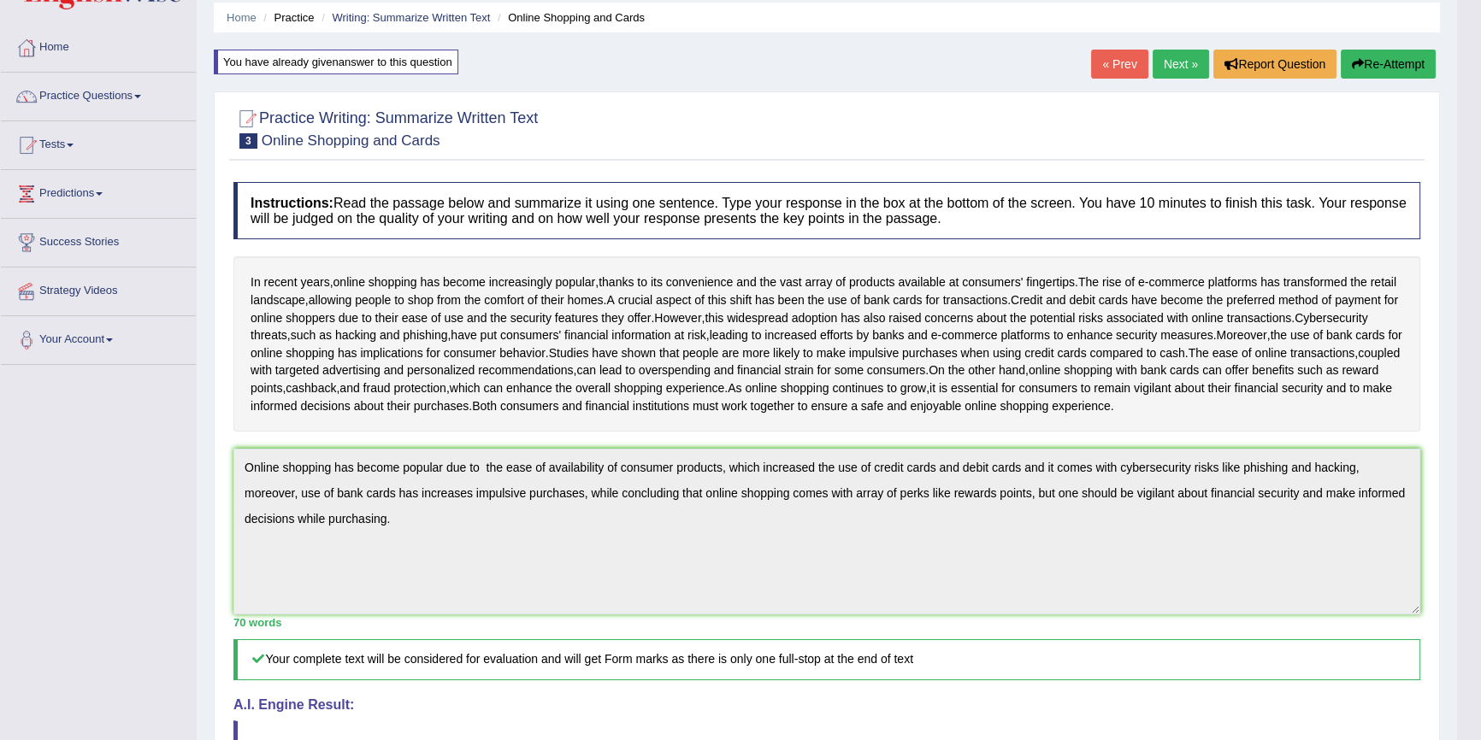
click at [1374, 65] on button "Re-Attempt" at bounding box center [1388, 64] width 95 height 29
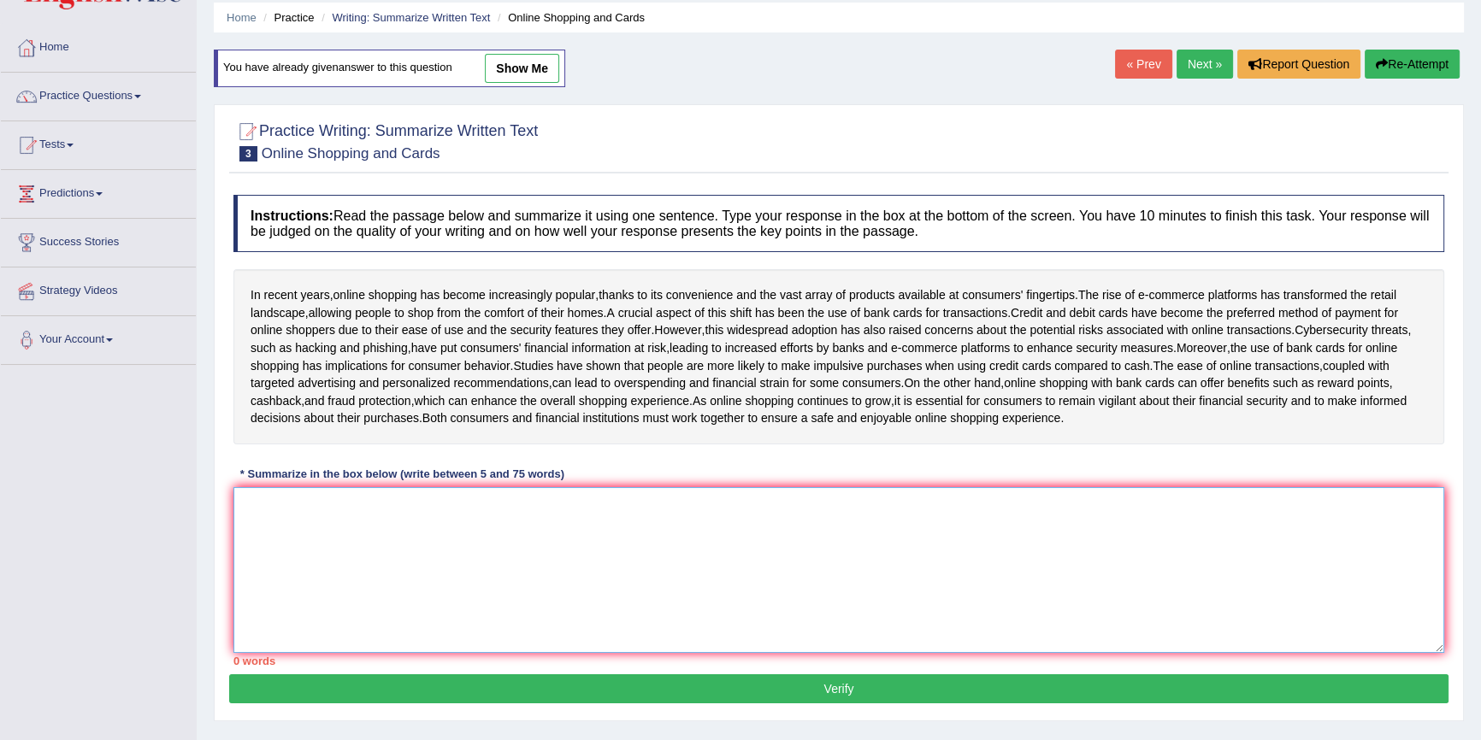
click at [740, 564] on textarea at bounding box center [838, 570] width 1211 height 166
paste textarea "Online shopping has become popular due to the ease of availability of consumer …"
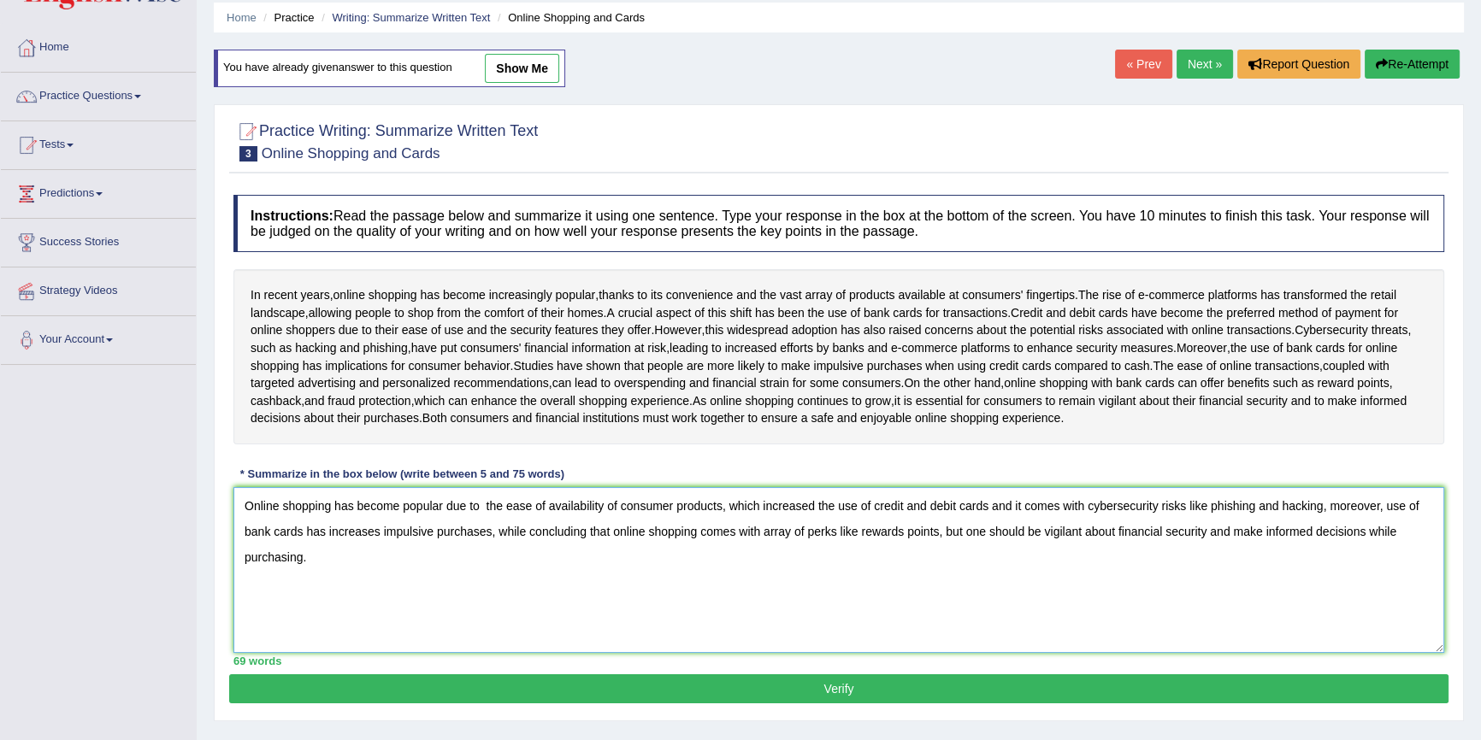
click at [1011, 522] on textarea "Online shopping has become popular due to the ease of availability of consumer …" at bounding box center [838, 570] width 1211 height 166
type textarea "Online shopping has become popular due to the ease of availability of consumer …"
click at [1001, 694] on button "Verify" at bounding box center [838, 689] width 1219 height 29
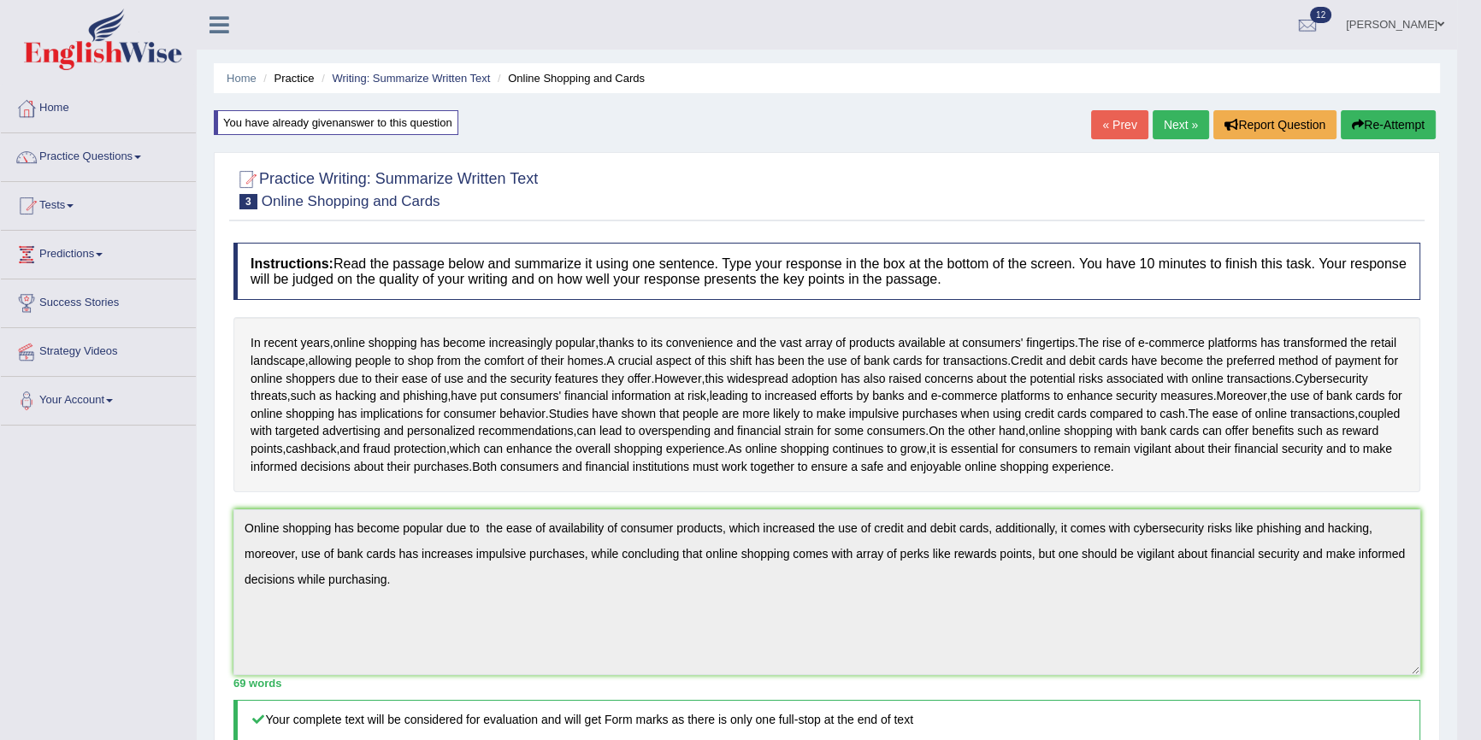
click at [1396, 21] on link "gurpreet kaur" at bounding box center [1395, 22] width 124 height 44
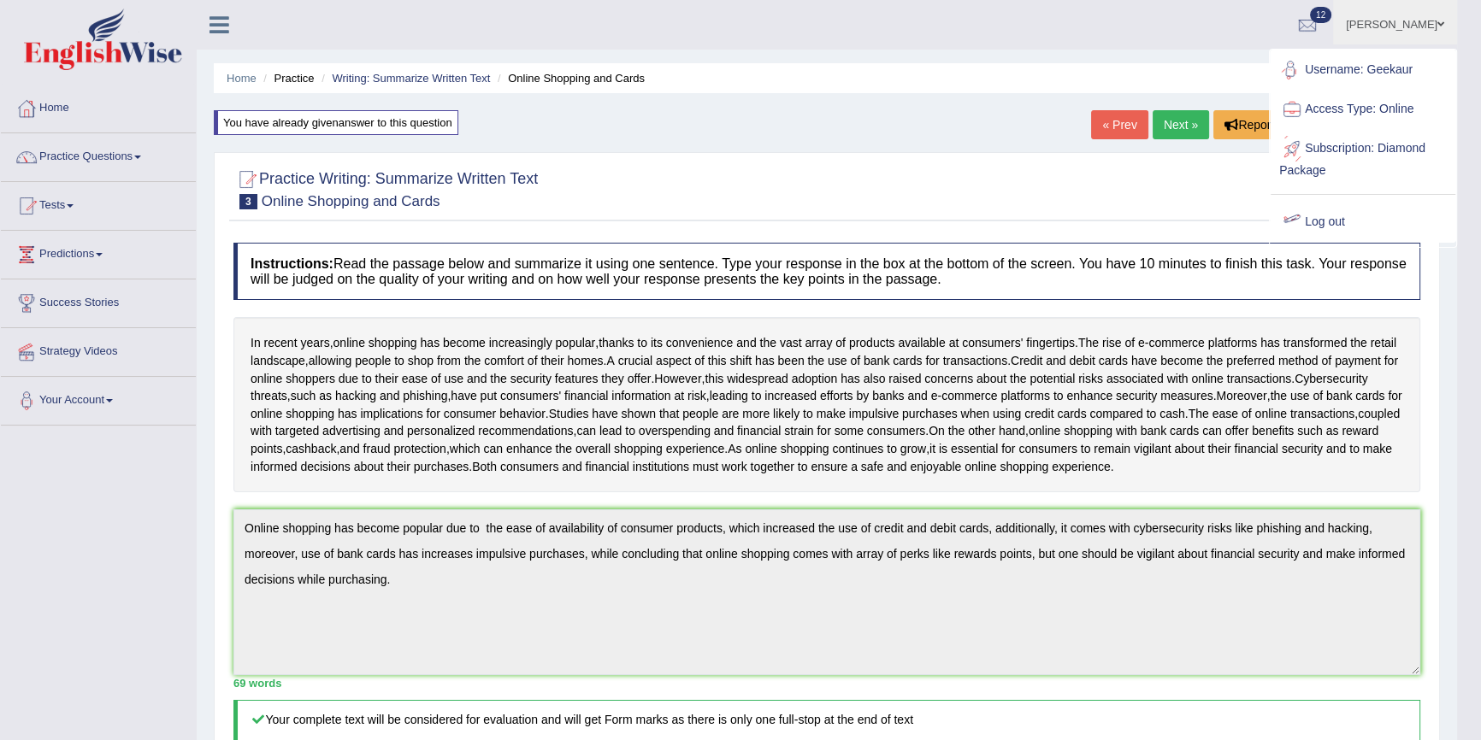
click at [1312, 218] on link "Log out" at bounding box center [1363, 222] width 185 height 39
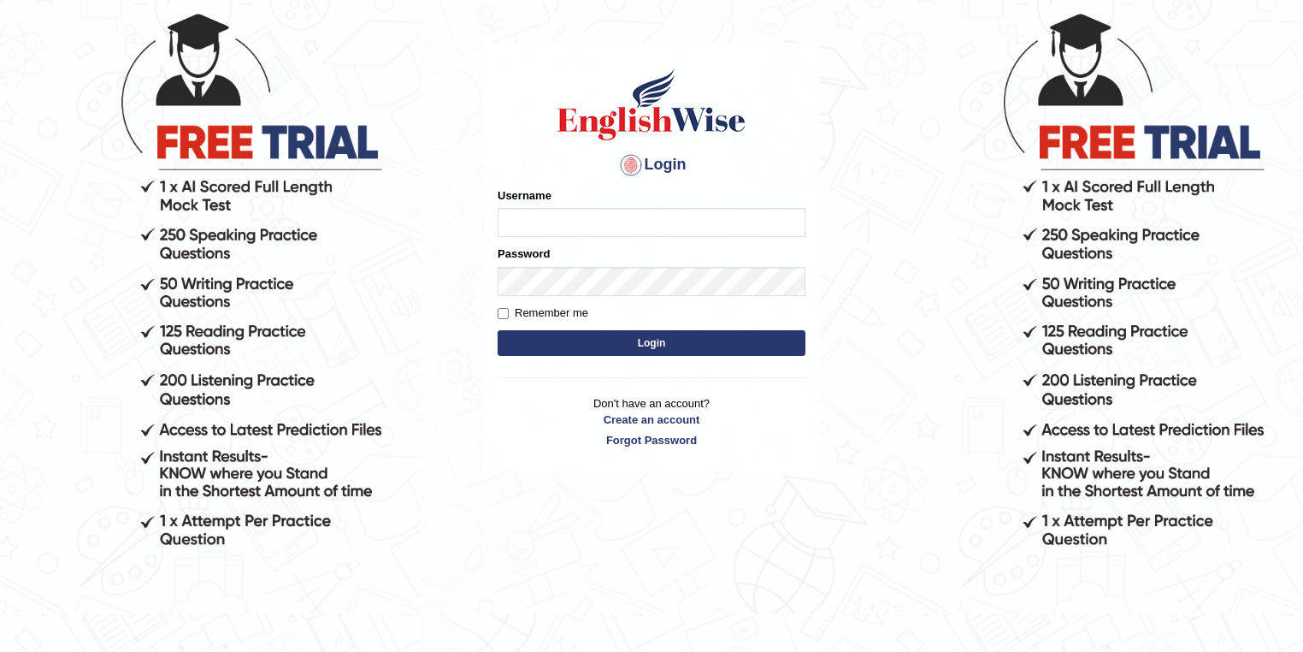
scroll to position [137, 0]
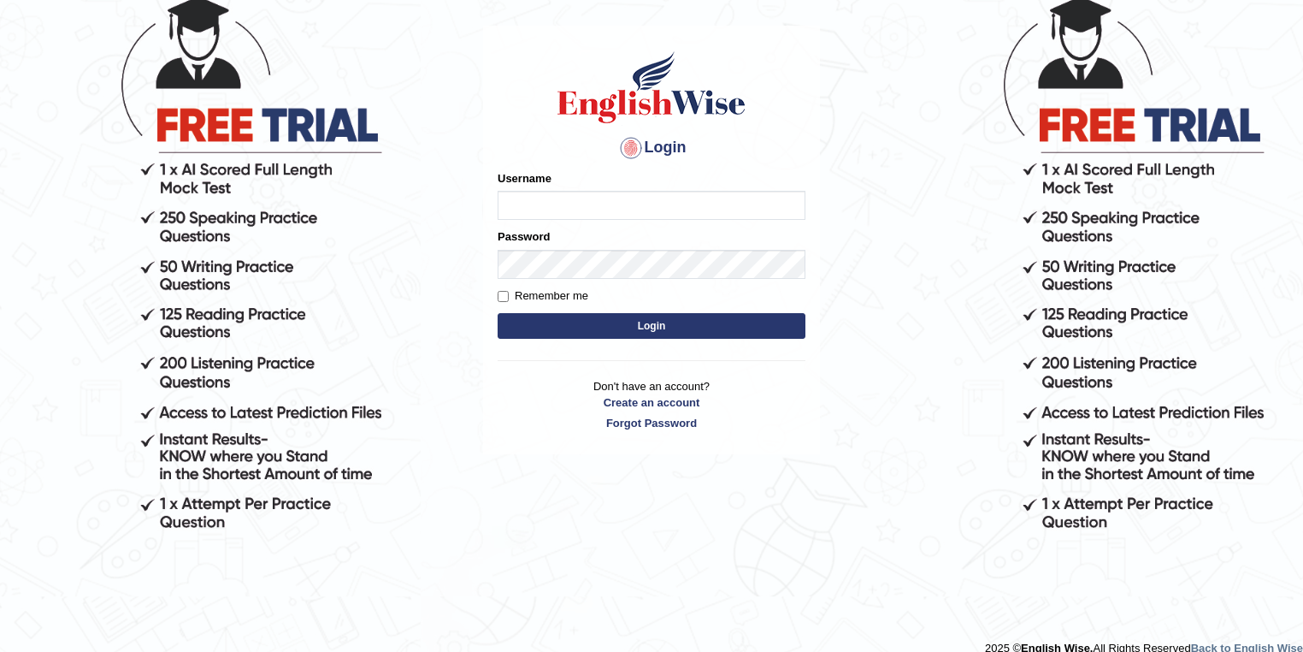
click at [585, 211] on input "Username" at bounding box center [652, 205] width 308 height 29
type input "tanade"
click at [621, 321] on button "Login" at bounding box center [652, 326] width 308 height 26
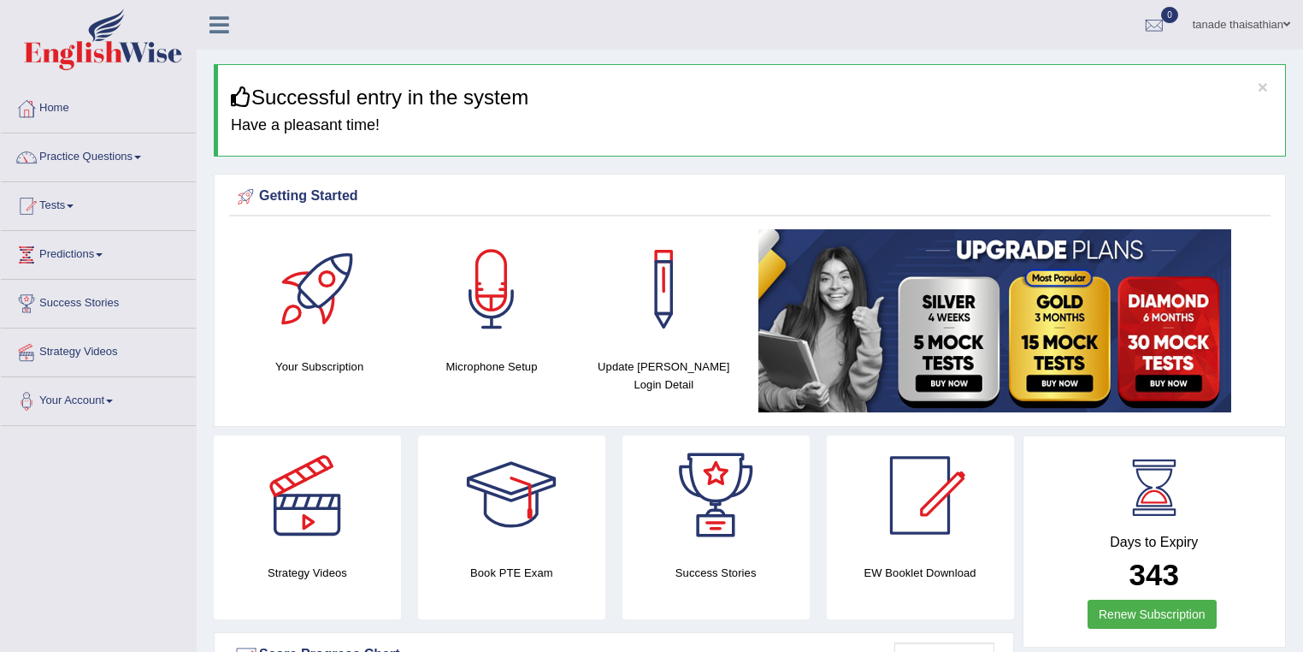
click at [972, 127] on h4 "Have a pleasant time!" at bounding box center [751, 125] width 1041 height 17
click at [147, 158] on link "Practice Questions" at bounding box center [98, 154] width 195 height 43
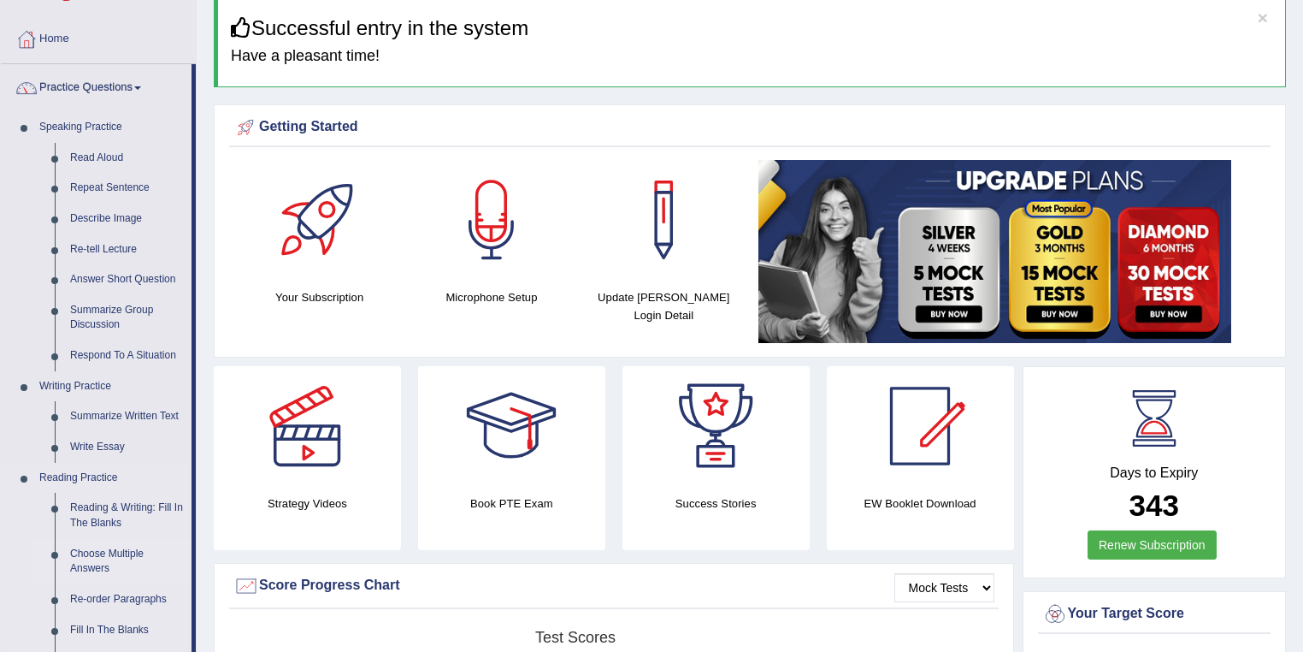
scroll to position [68, 0]
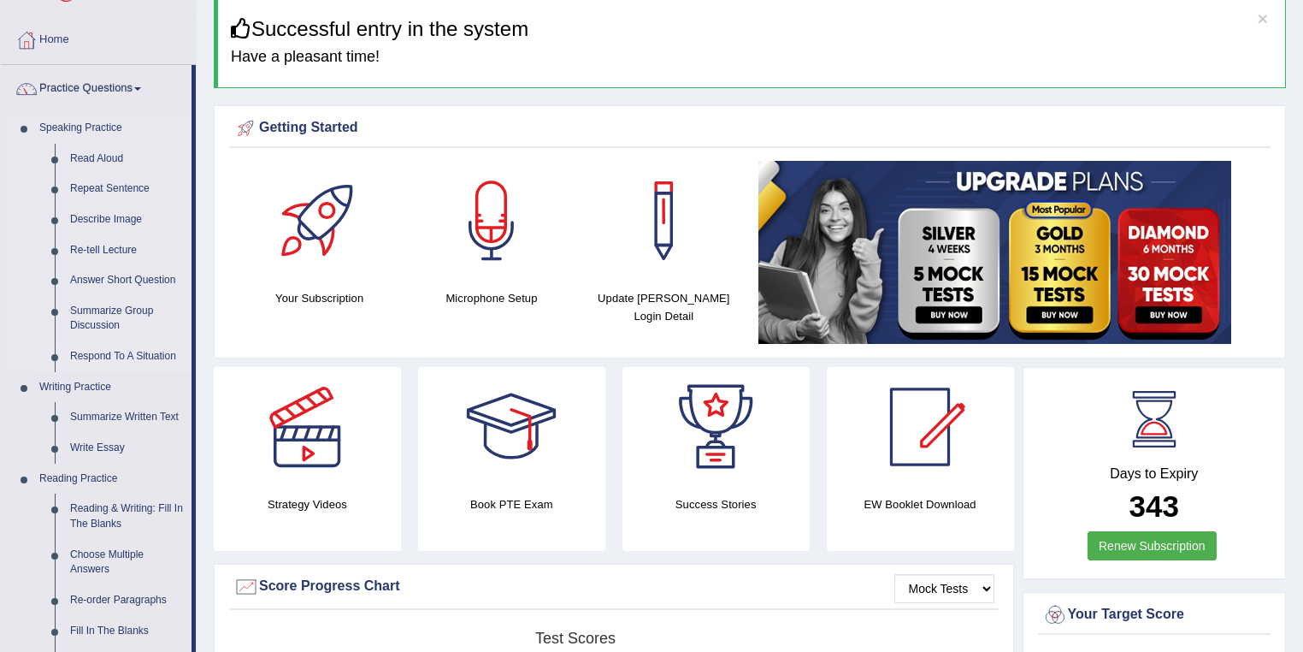
click at [109, 356] on link "Respond To A Situation" at bounding box center [126, 356] width 129 height 31
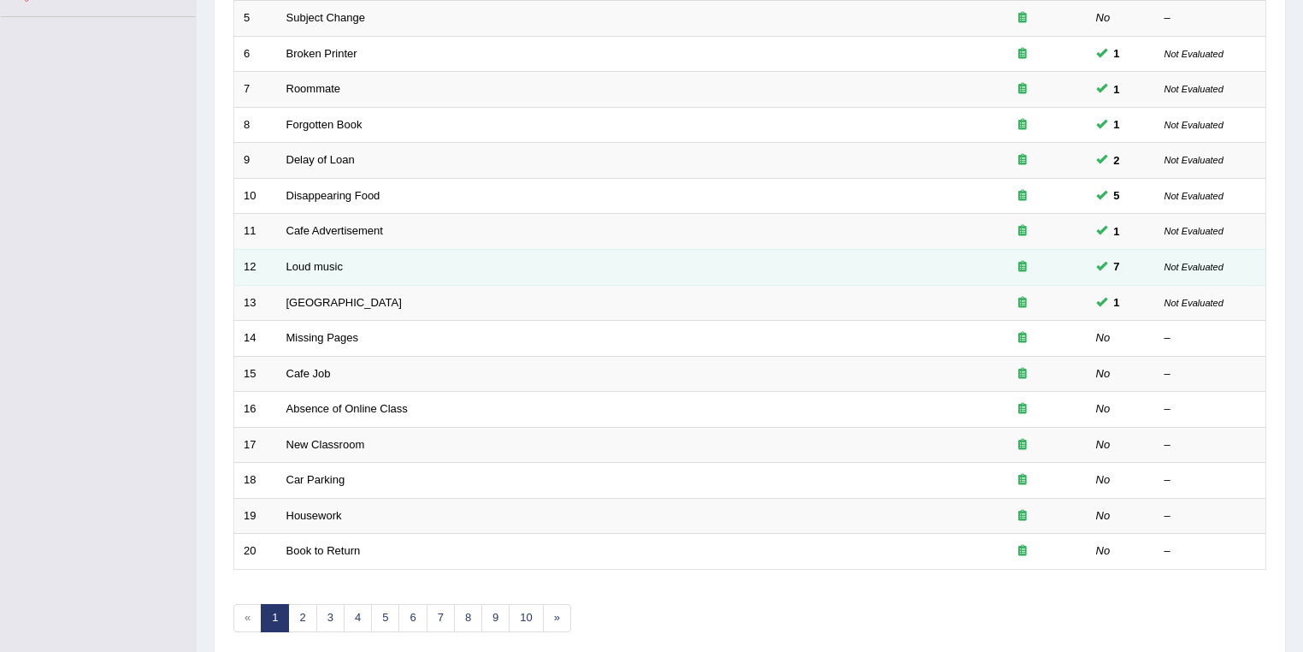
scroll to position [410, 0]
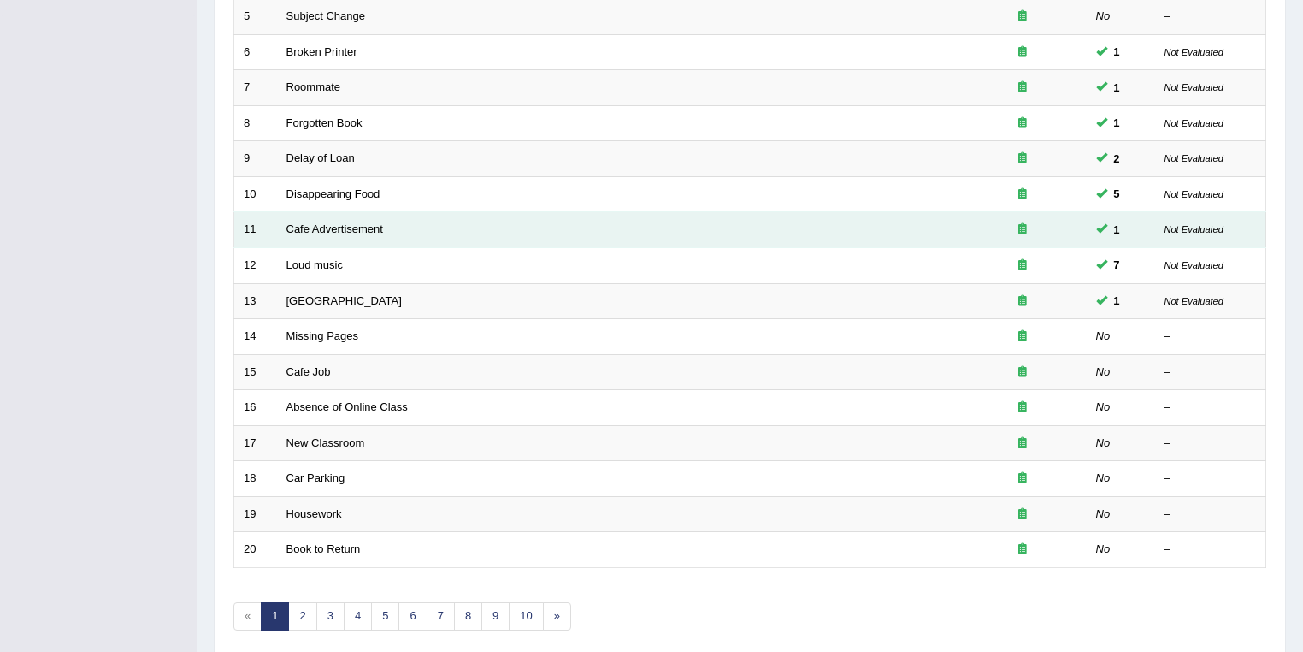
click at [341, 228] on link "Cafe Advertisement" at bounding box center [334, 228] width 97 height 13
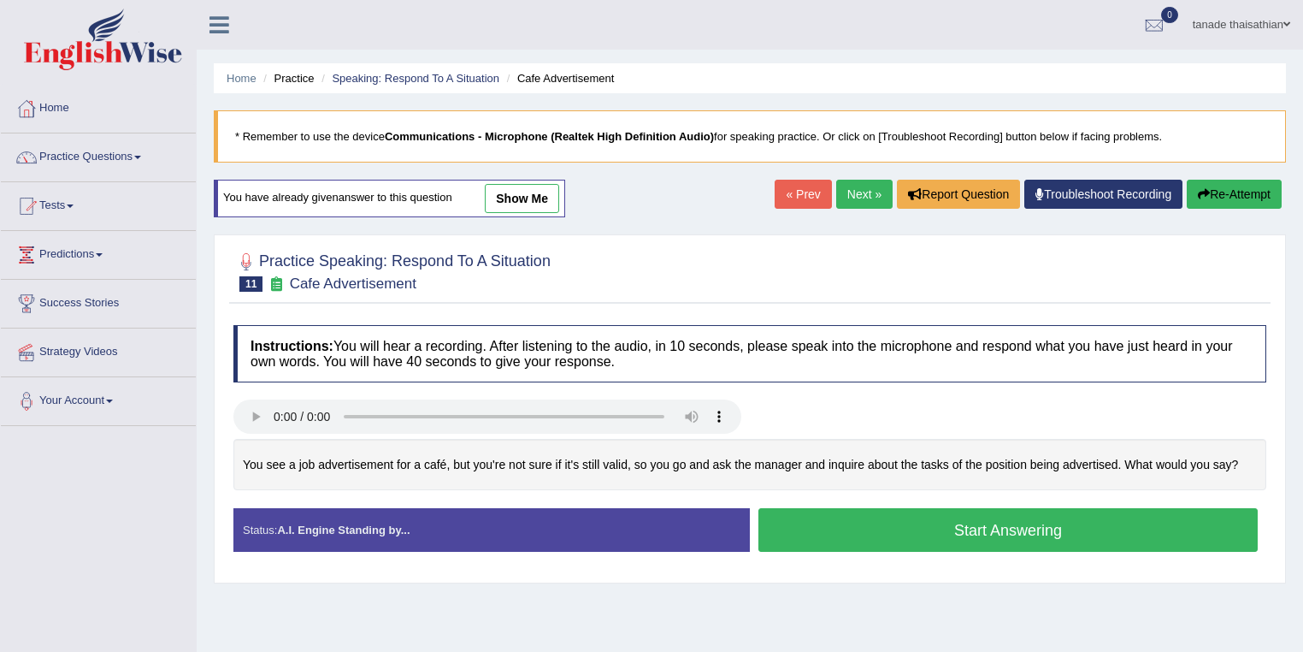
click at [528, 198] on link "show me" at bounding box center [522, 198] width 74 height 29
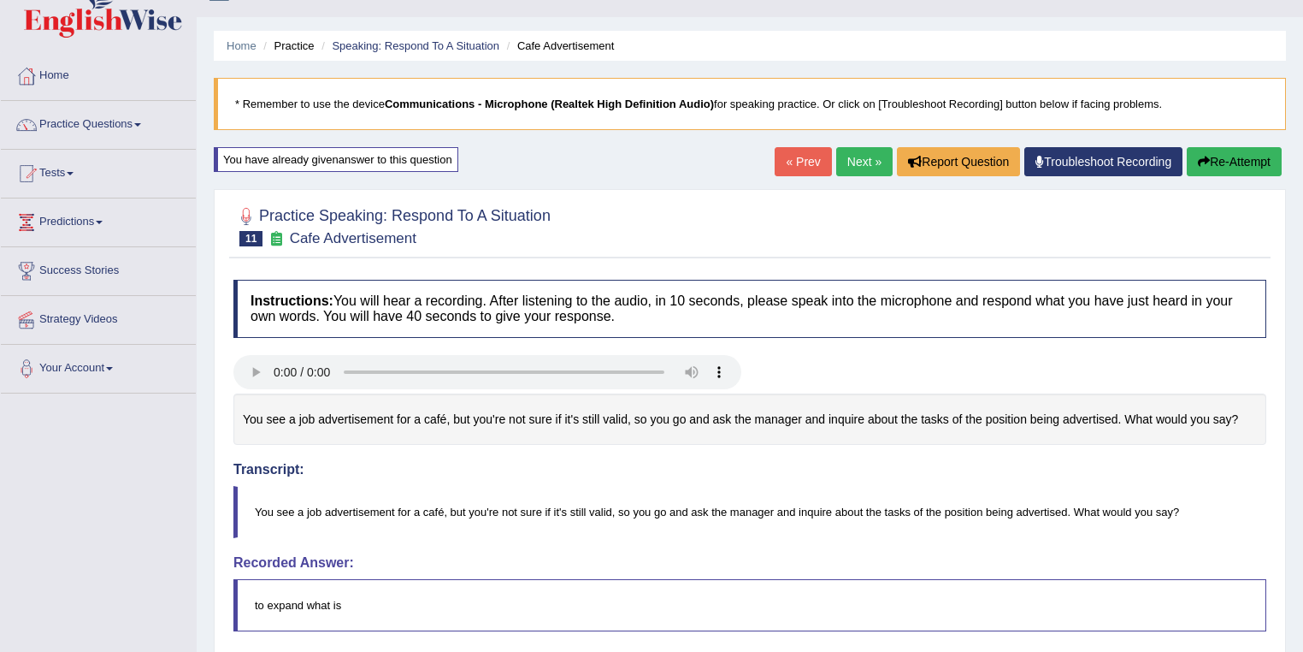
scroll to position [68, 0]
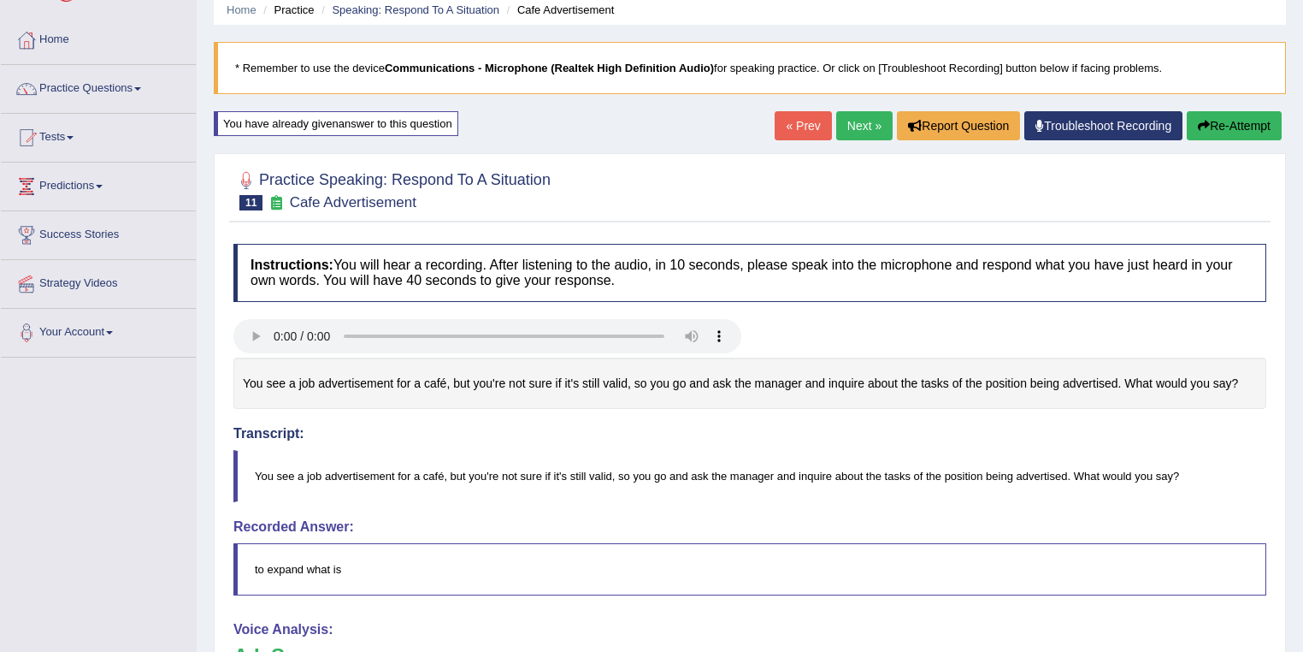
click at [854, 130] on link "Next »" at bounding box center [864, 125] width 56 height 29
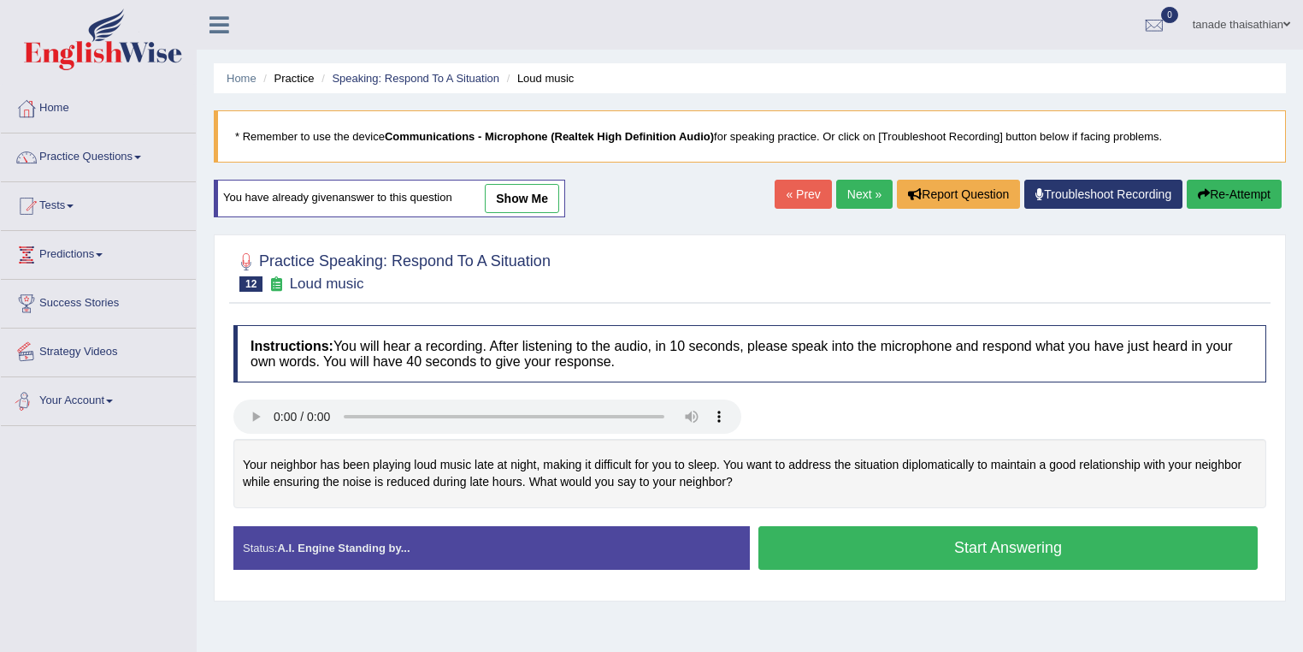
click at [539, 201] on link "show me" at bounding box center [522, 198] width 74 height 29
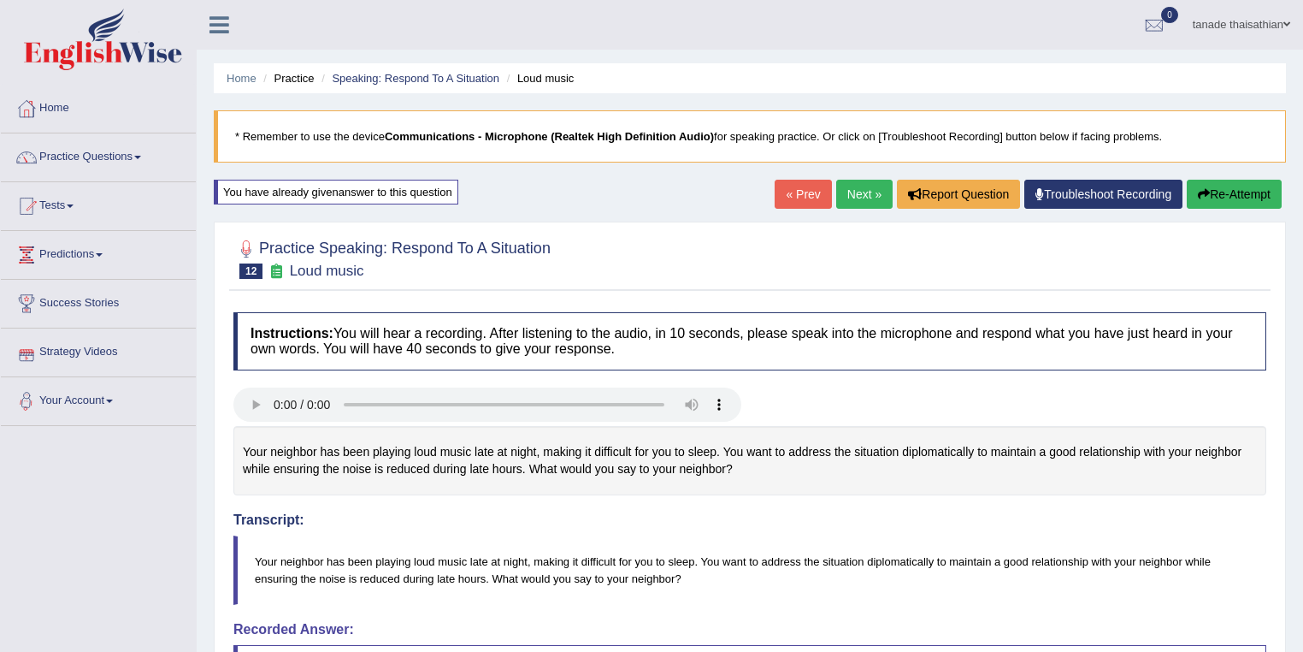
click at [539, 201] on div "Home Practice Speaking: Respond To A Situation Loud music * Remember to use the…" at bounding box center [750, 582] width 1106 height 1165
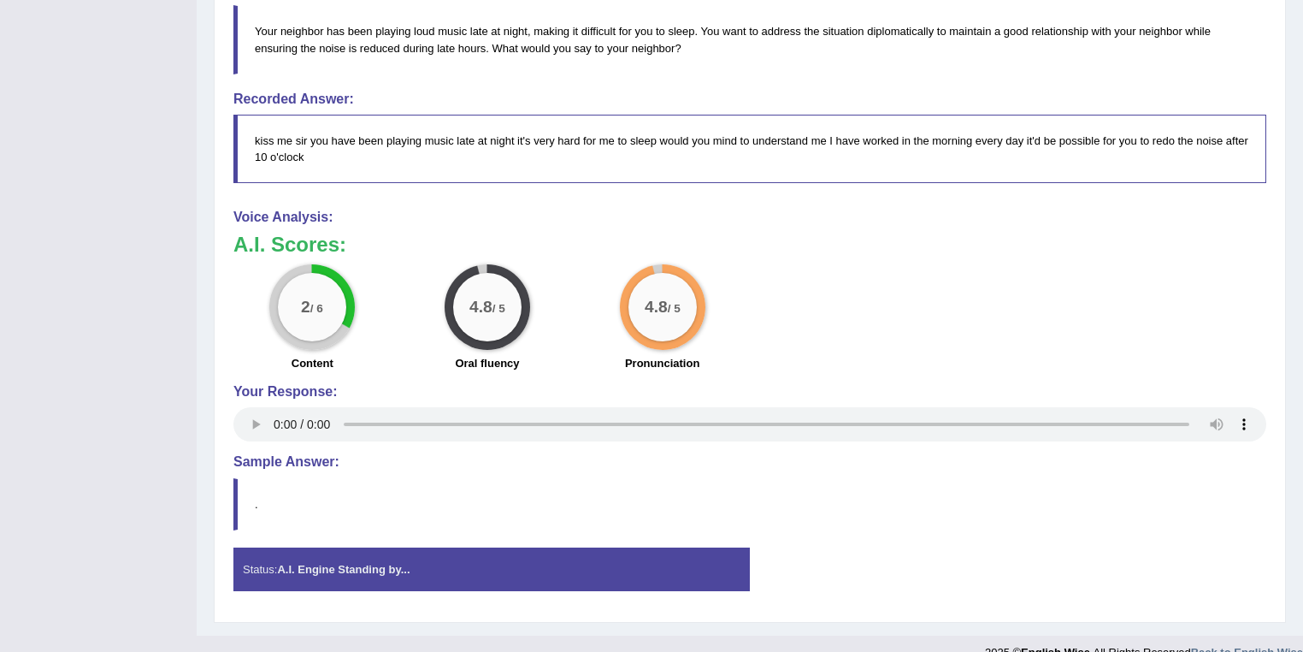
scroll to position [547, 0]
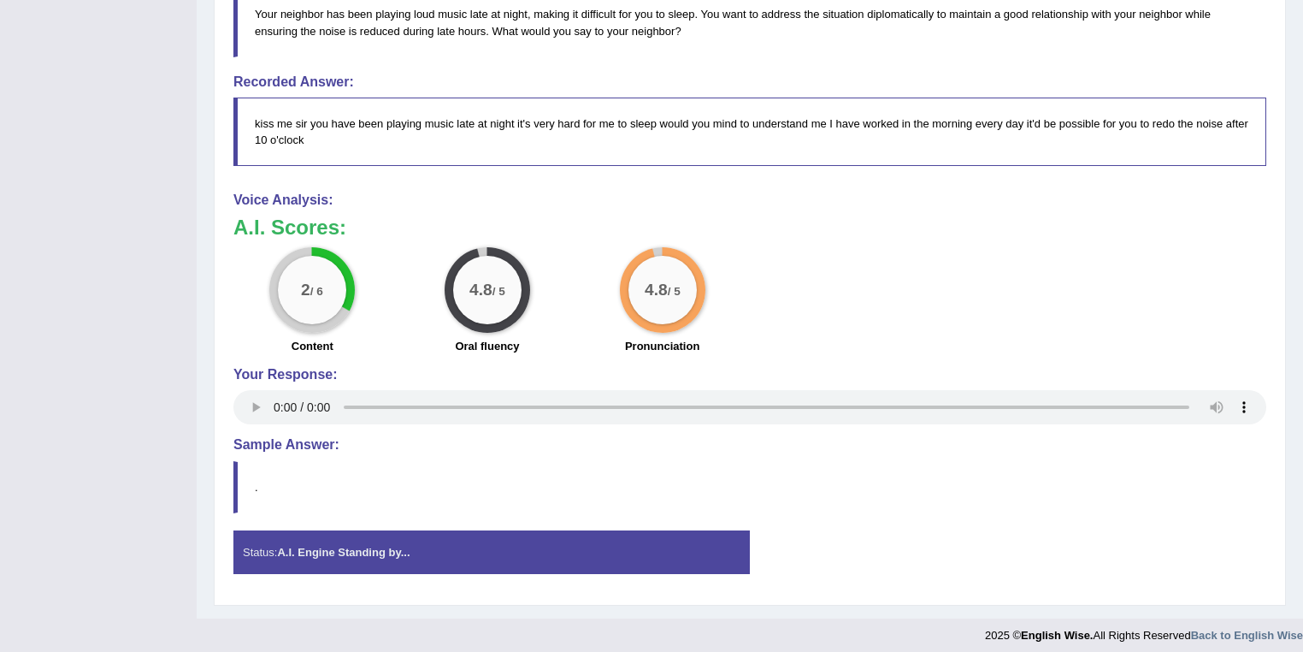
click at [1203, 503] on blockquote "." at bounding box center [749, 487] width 1033 height 52
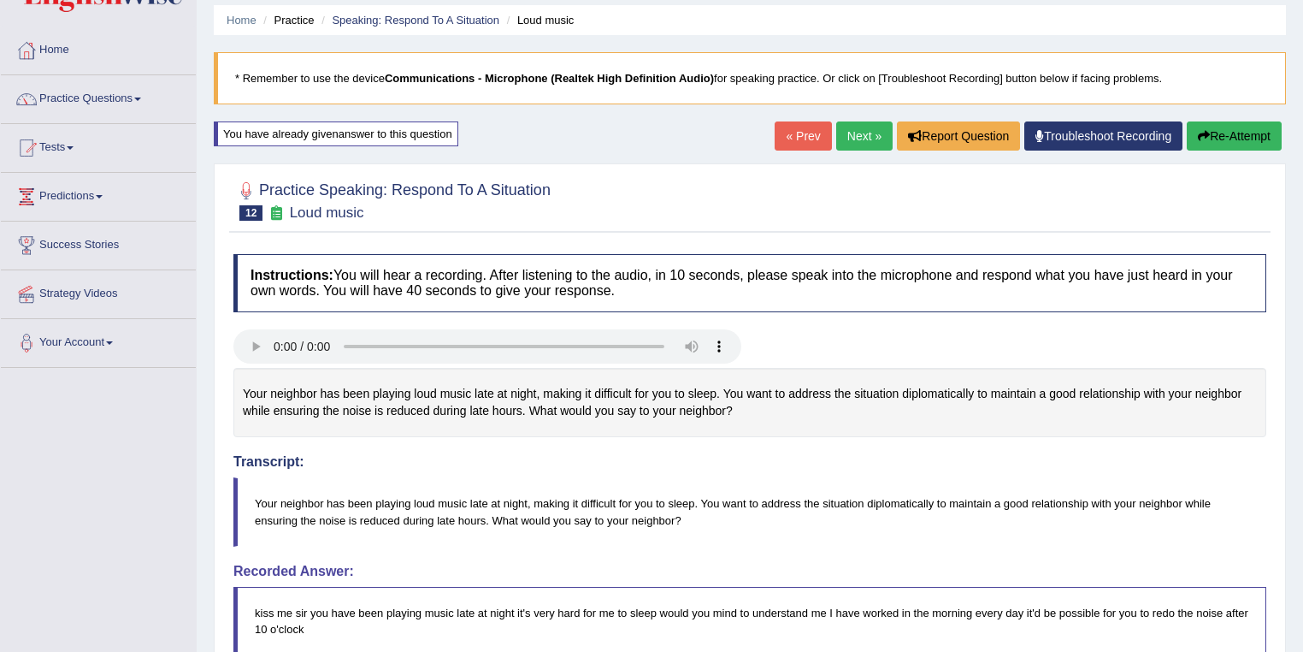
scroll to position [0, 0]
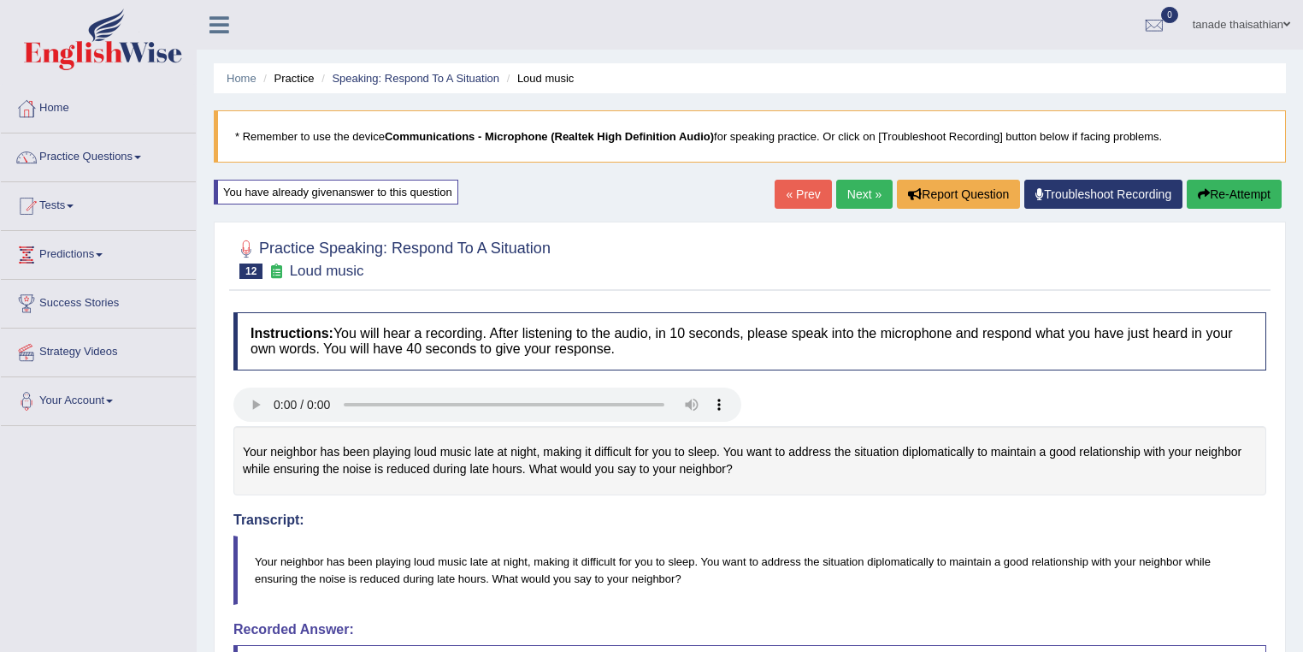
click at [854, 198] on link "Next »" at bounding box center [864, 194] width 56 height 29
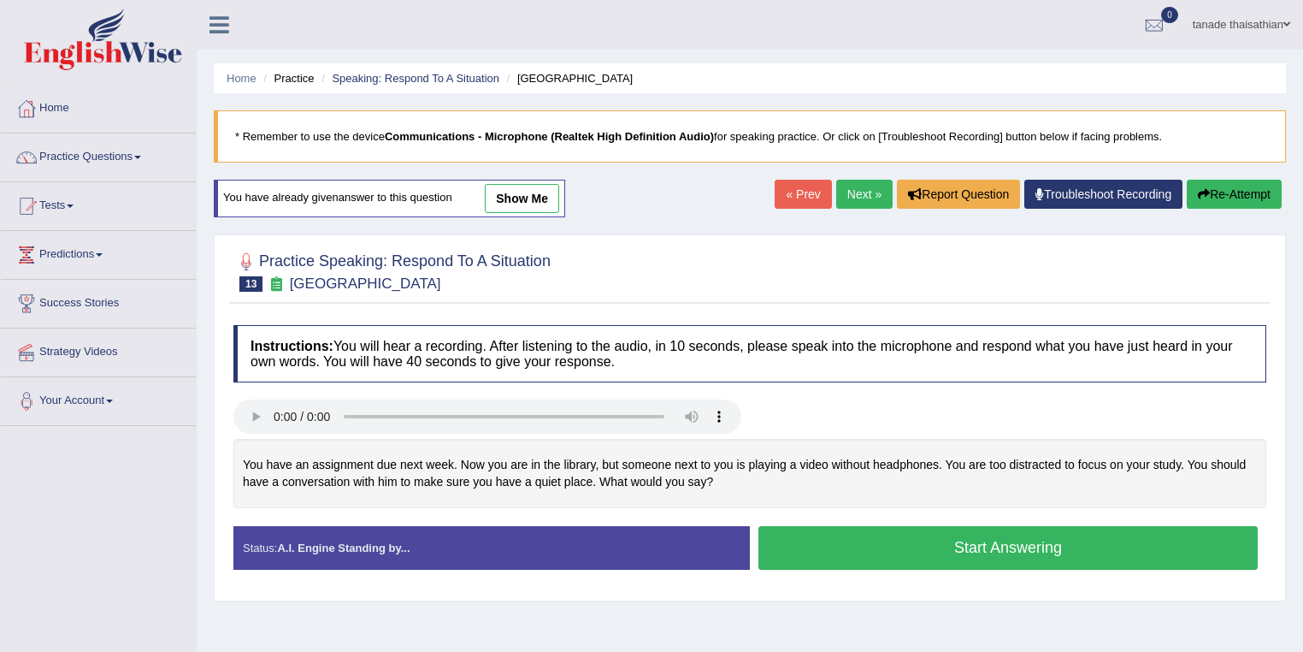
scroll to position [137, 0]
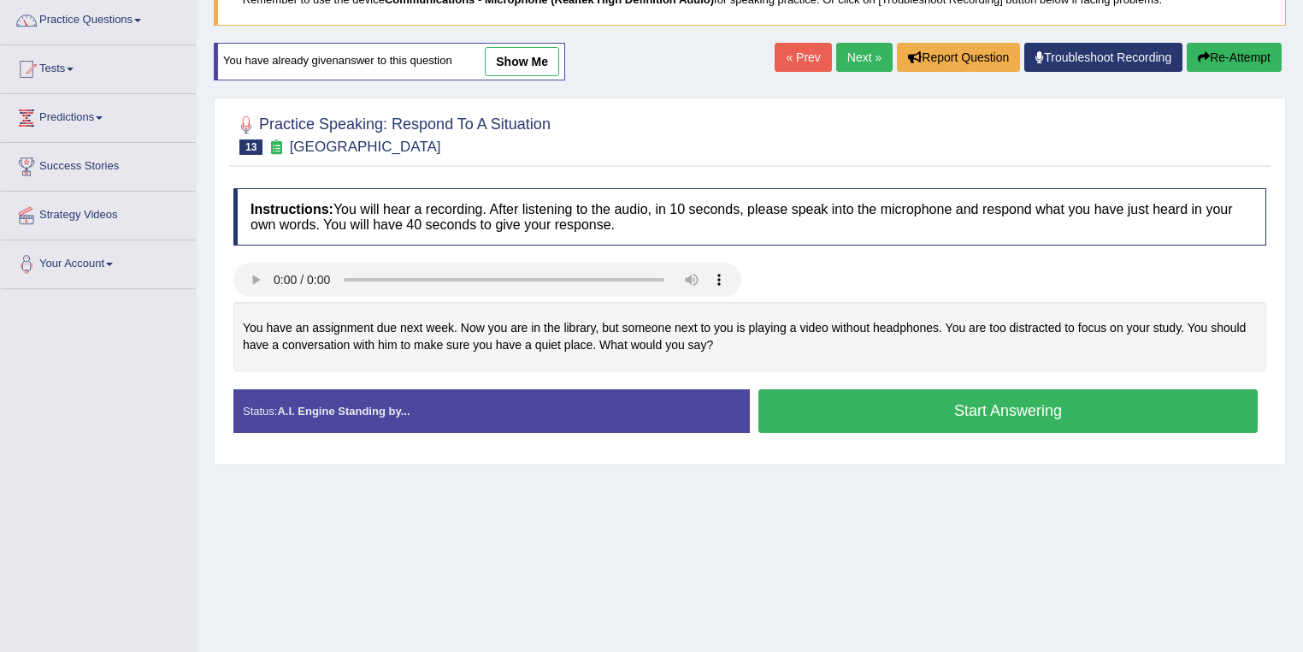
click at [512, 57] on link "show me" at bounding box center [522, 61] width 74 height 29
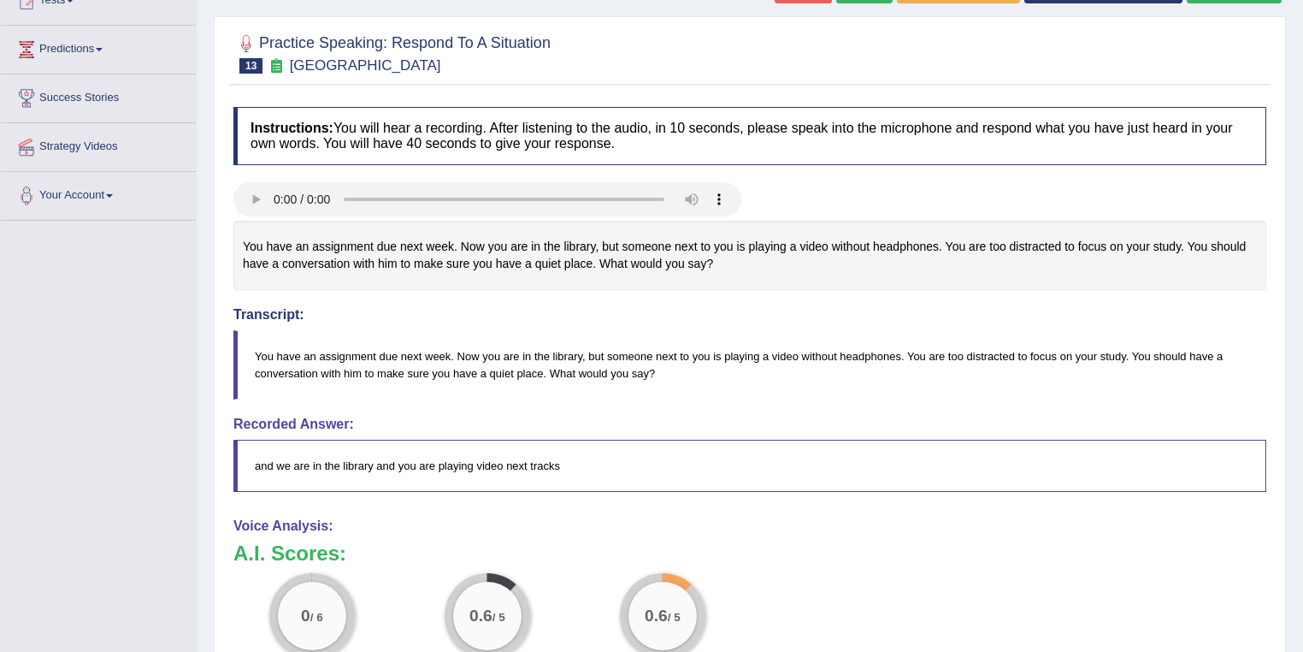
scroll to position [0, 0]
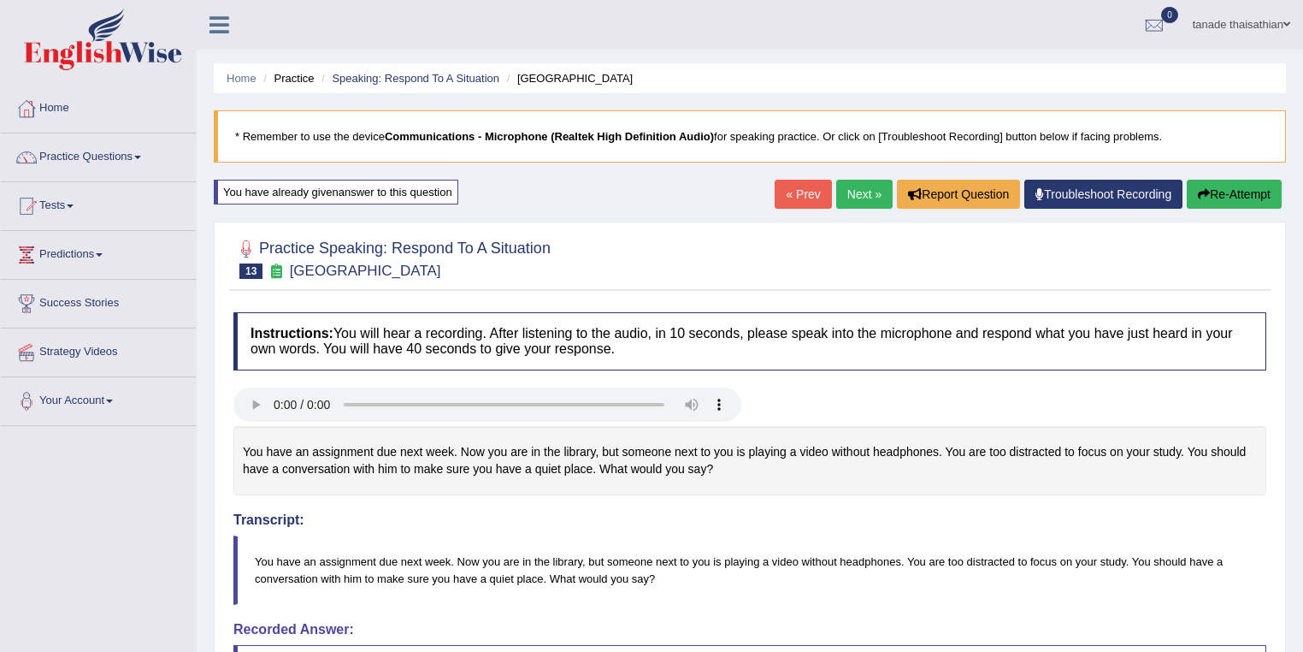
click at [857, 198] on link "Next »" at bounding box center [864, 194] width 56 height 29
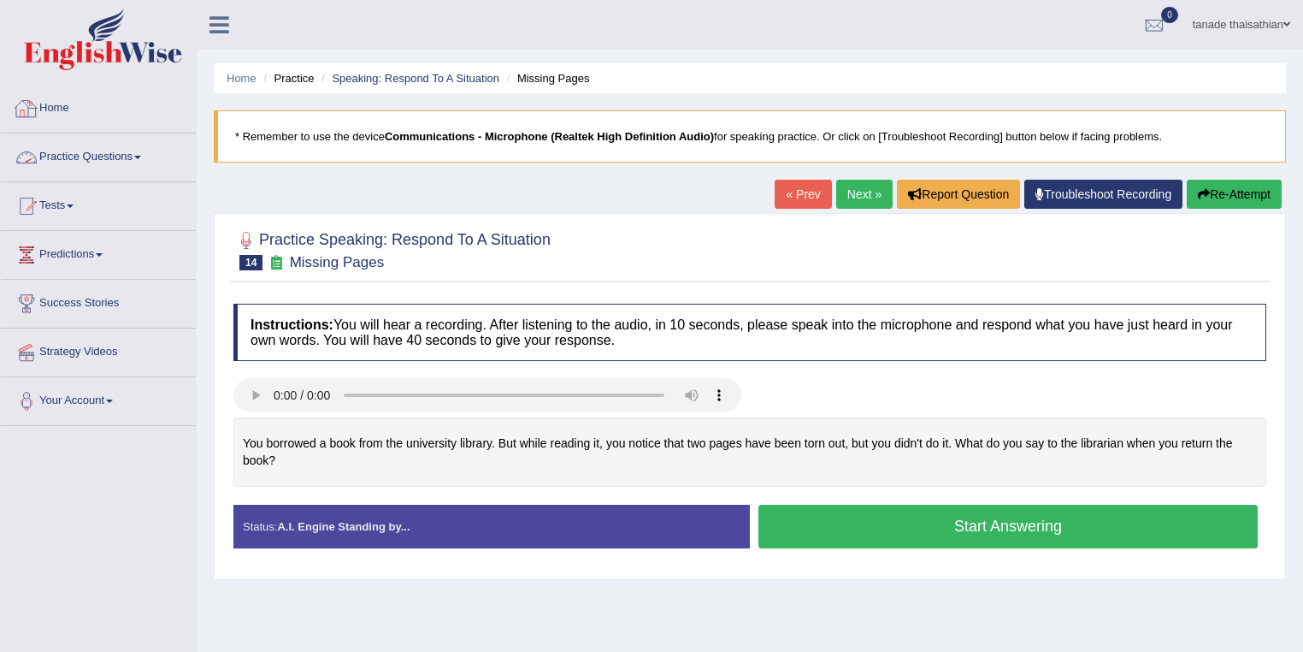
click at [116, 144] on link "Practice Questions" at bounding box center [98, 154] width 195 height 43
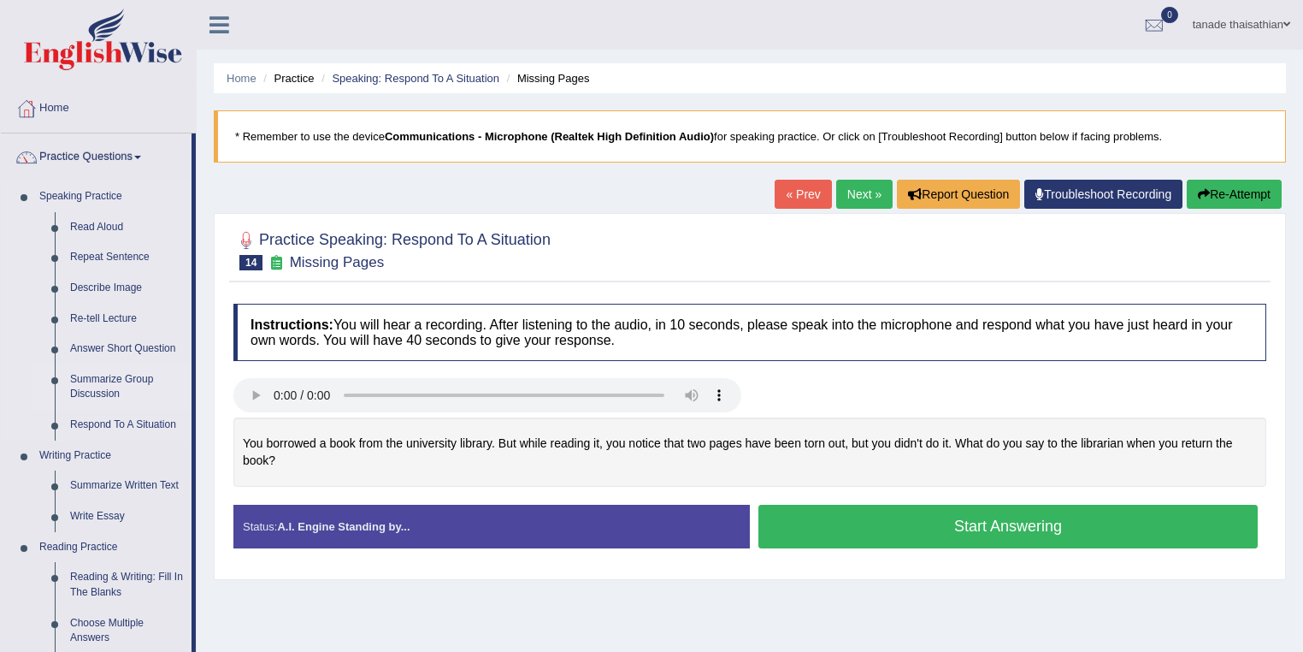
click at [113, 377] on link "Summarize Group Discussion" at bounding box center [126, 386] width 129 height 45
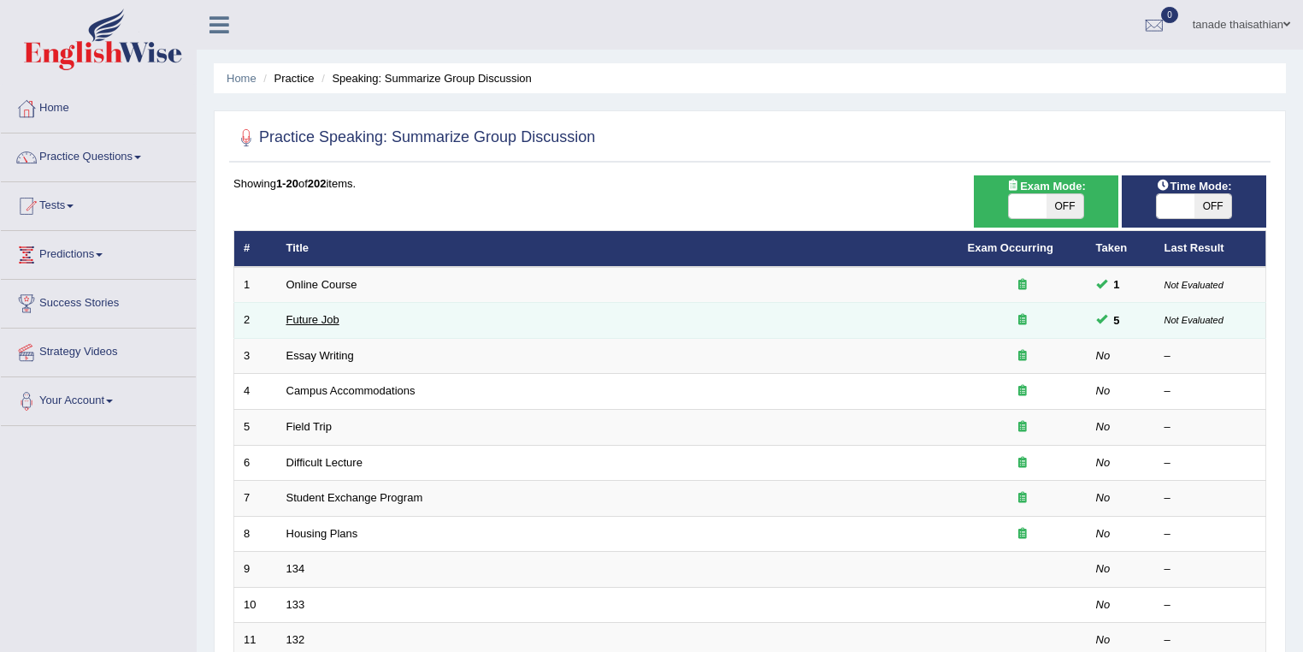
click at [300, 315] on link "Future Job" at bounding box center [312, 319] width 53 height 13
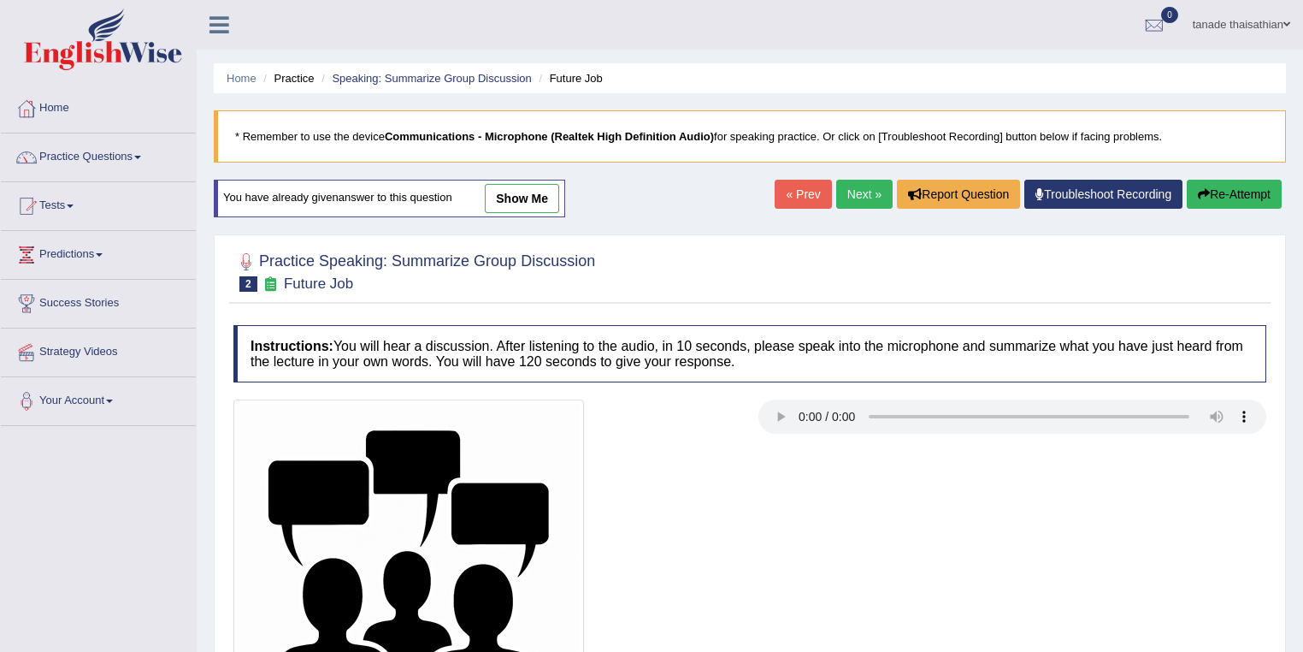
click at [511, 186] on link "show me" at bounding box center [522, 198] width 74 height 29
click at [510, 194] on div "Home Practice Speaking: Summarize Group Discussion Future Job * Remember to use…" at bounding box center [750, 427] width 1106 height 855
click at [522, 201] on div "Home Practice Speaking: Summarize Group Discussion Future Job * Remember to use…" at bounding box center [750, 427] width 1106 height 855
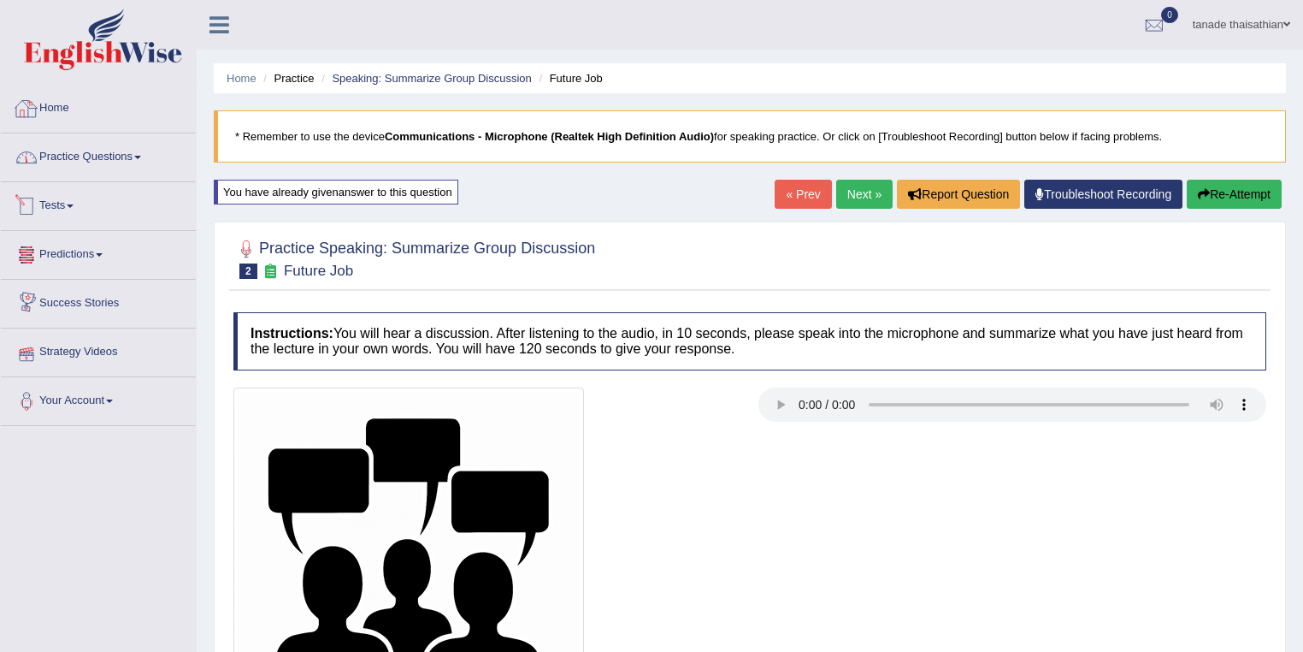
click at [161, 156] on link "Practice Questions" at bounding box center [98, 154] width 195 height 43
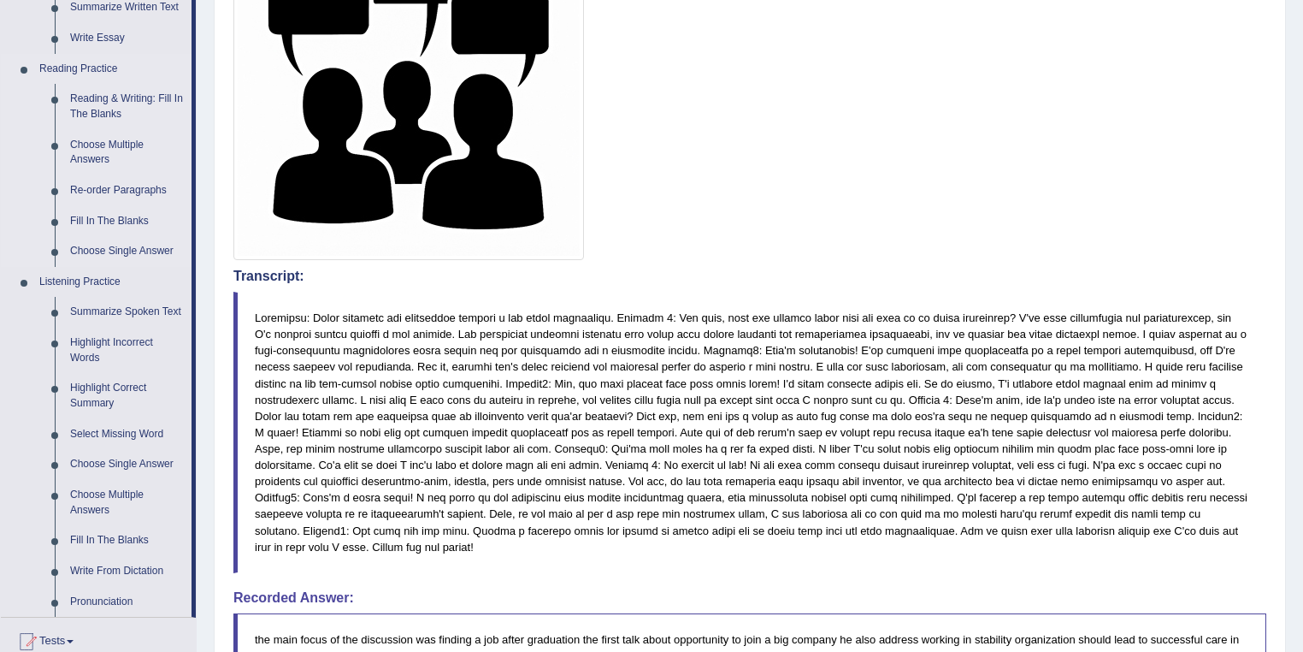
scroll to position [479, 0]
click at [147, 91] on link "Reading & Writing: Fill In The Blanks" at bounding box center [126, 105] width 129 height 45
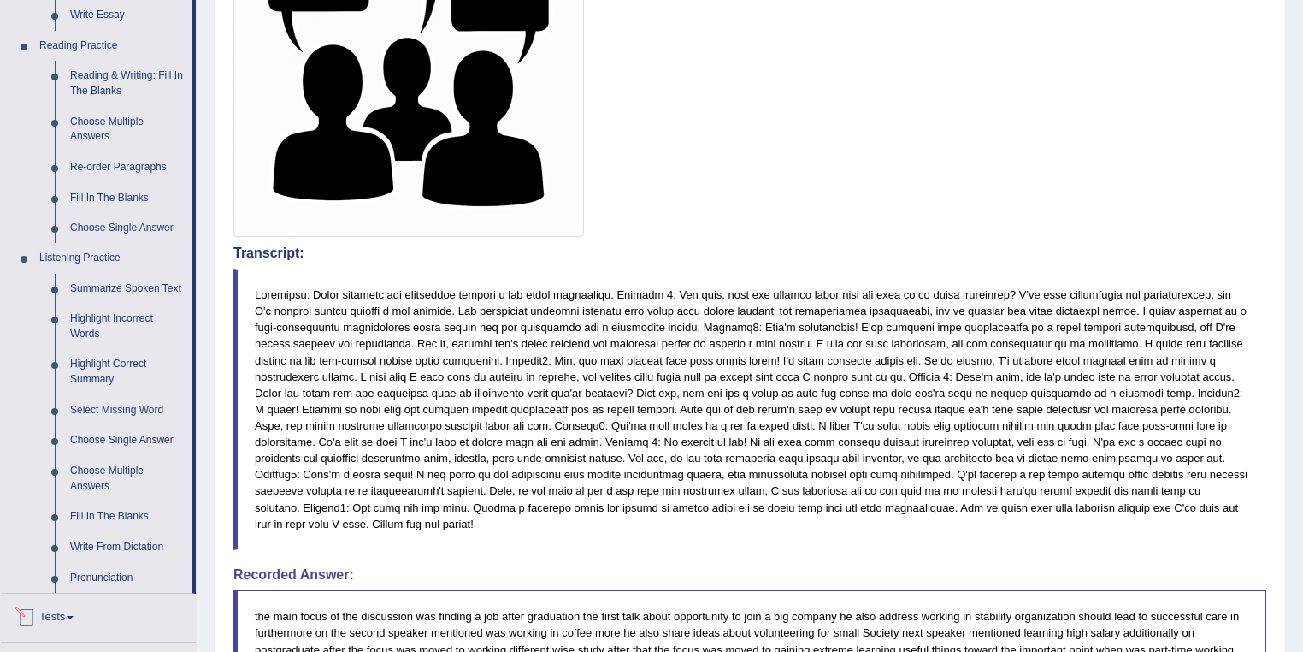
scroll to position [1017, 0]
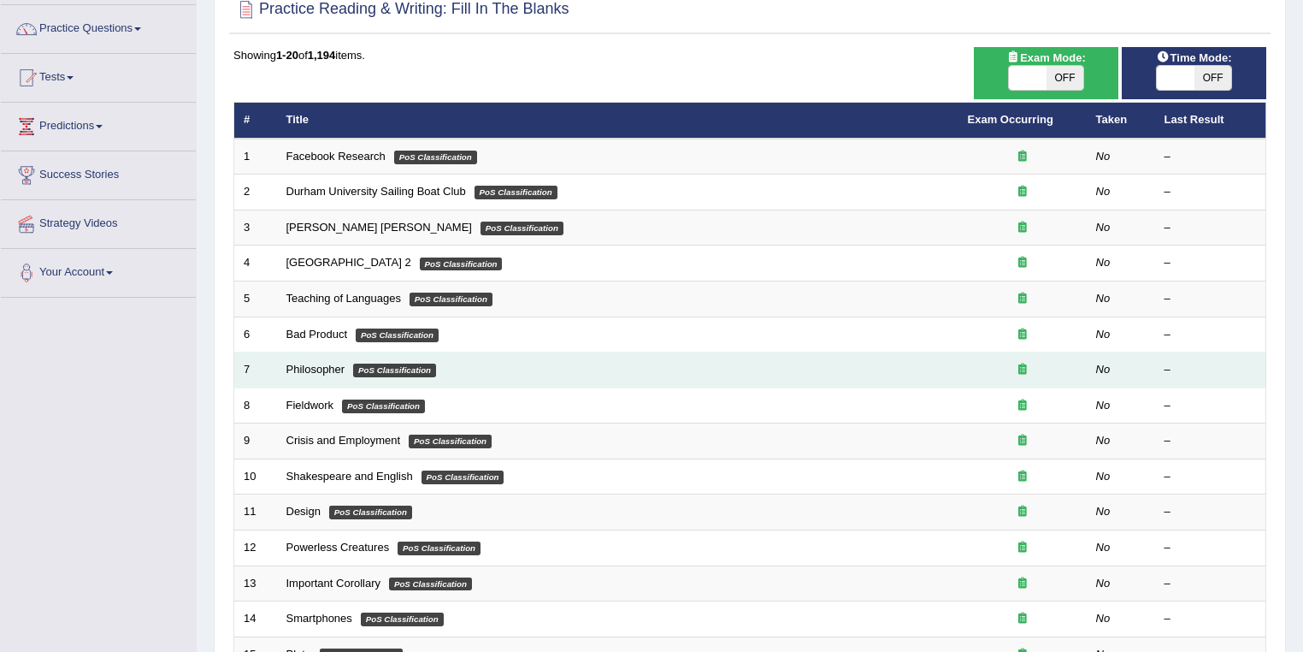
scroll to position [137, 0]
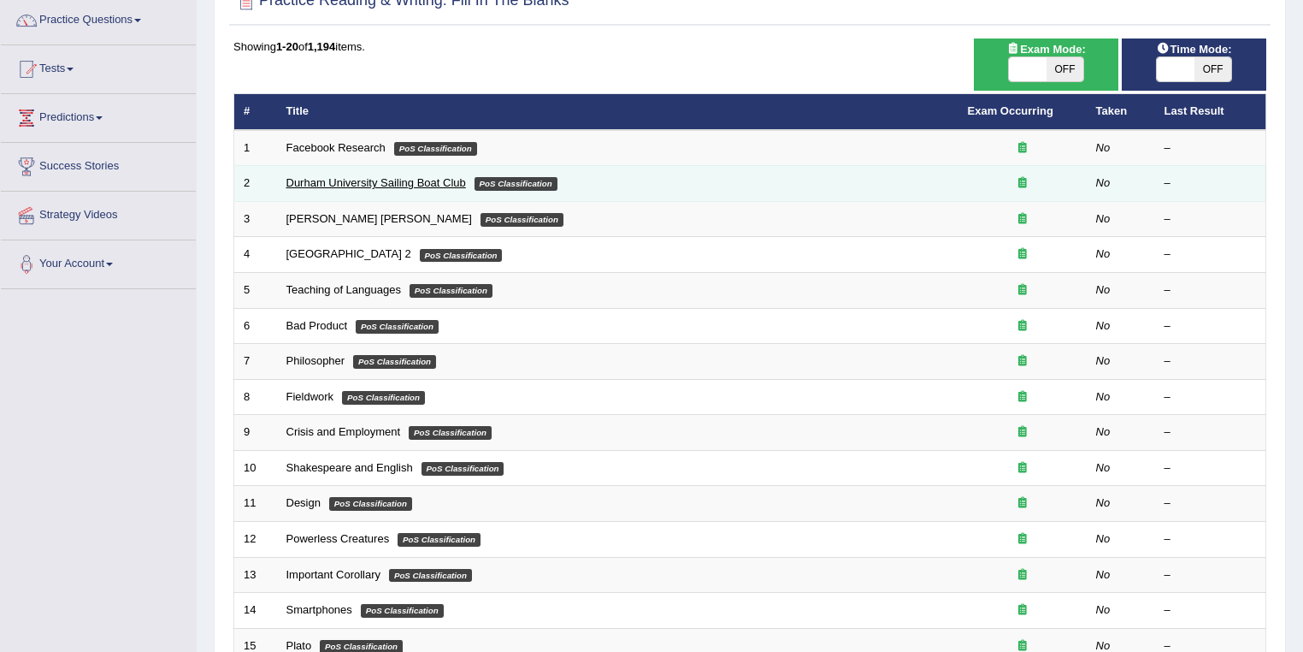
click at [411, 180] on link "Durham University Sailing Boat Club" at bounding box center [376, 182] width 180 height 13
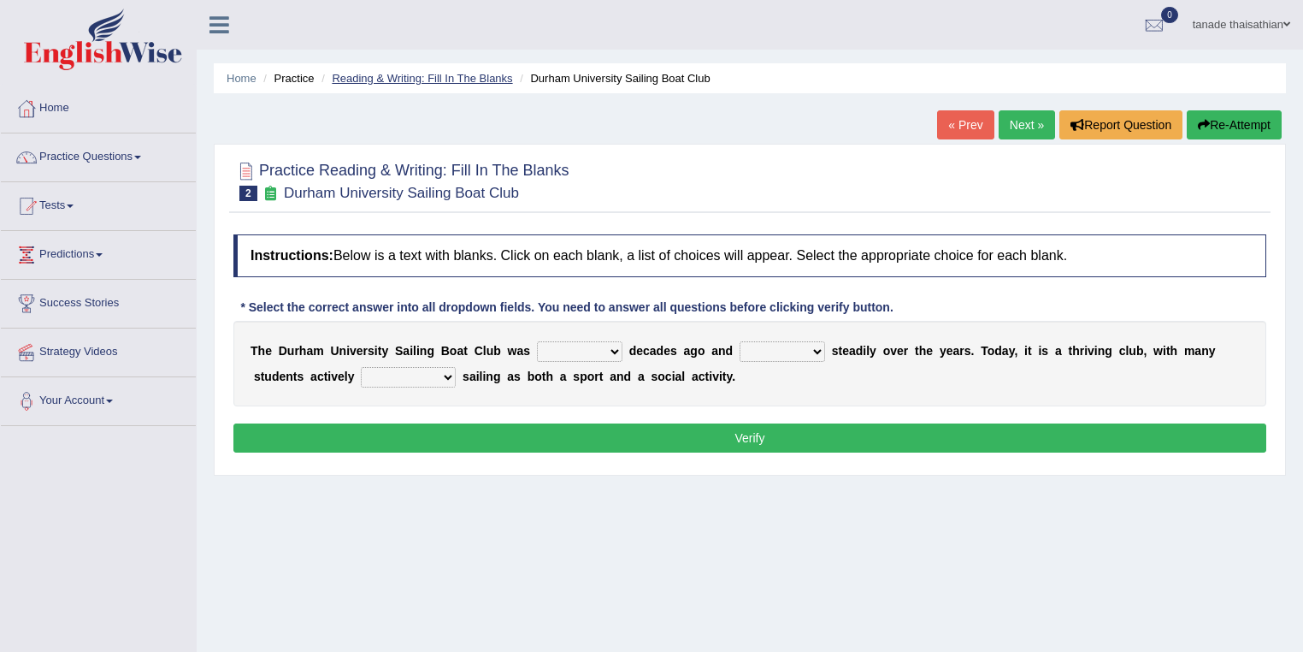
click at [390, 72] on link "Reading & Writing: Fill In The Blanks" at bounding box center [422, 78] width 180 height 13
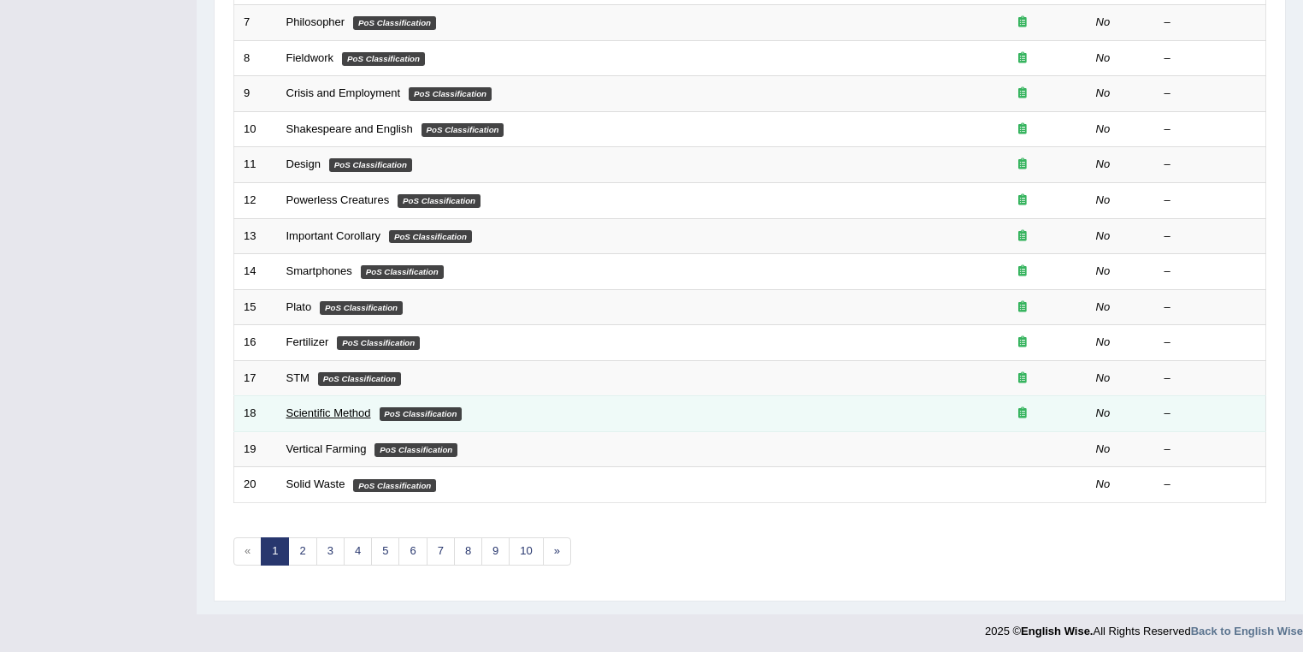
click at [339, 406] on link "Scientific Method" at bounding box center [328, 412] width 85 height 13
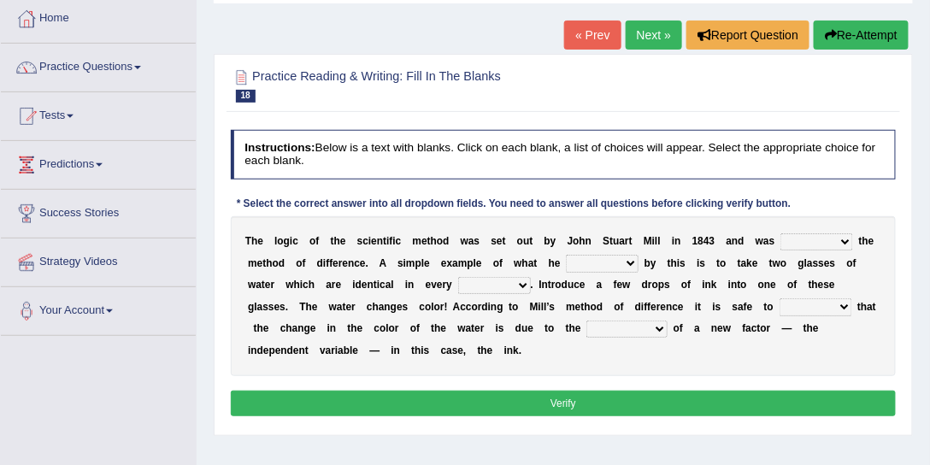
scroll to position [195, 0]
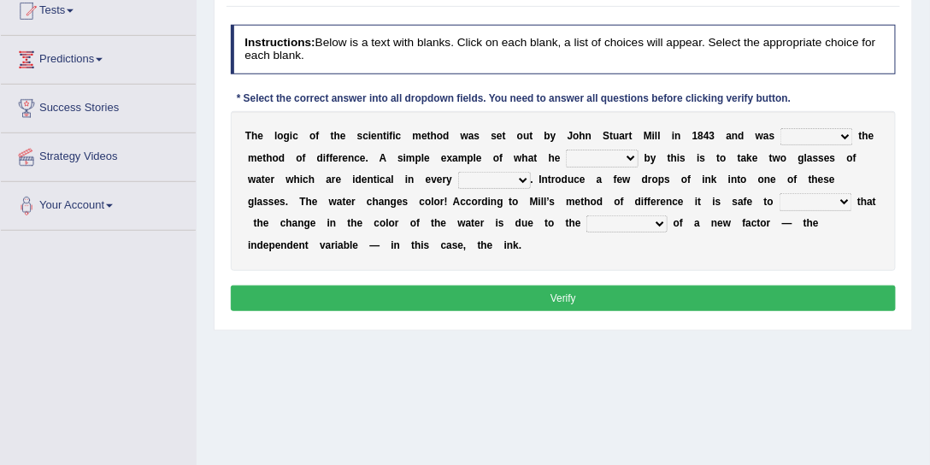
click at [818, 130] on select "pointed claimed demanded named" at bounding box center [817, 136] width 73 height 17
click at [803, 142] on select "pointed claimed demanded named" at bounding box center [817, 136] width 73 height 17
select select "claimed"
click at [781, 128] on select "pointed claimed demanded named" at bounding box center [817, 136] width 73 height 17
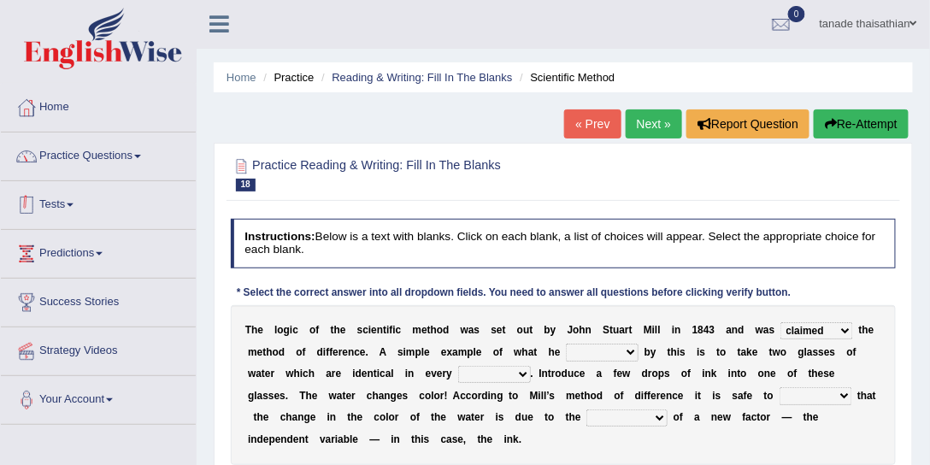
scroll to position [0, 0]
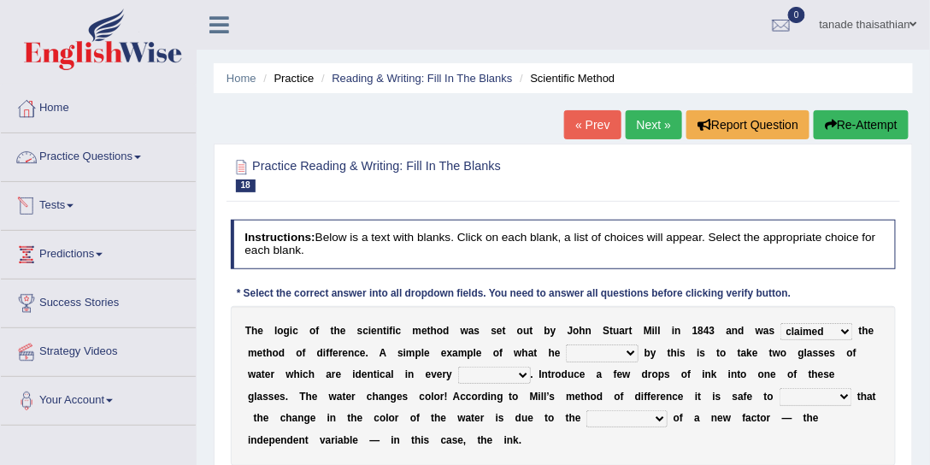
click at [139, 159] on link "Practice Questions" at bounding box center [98, 154] width 195 height 43
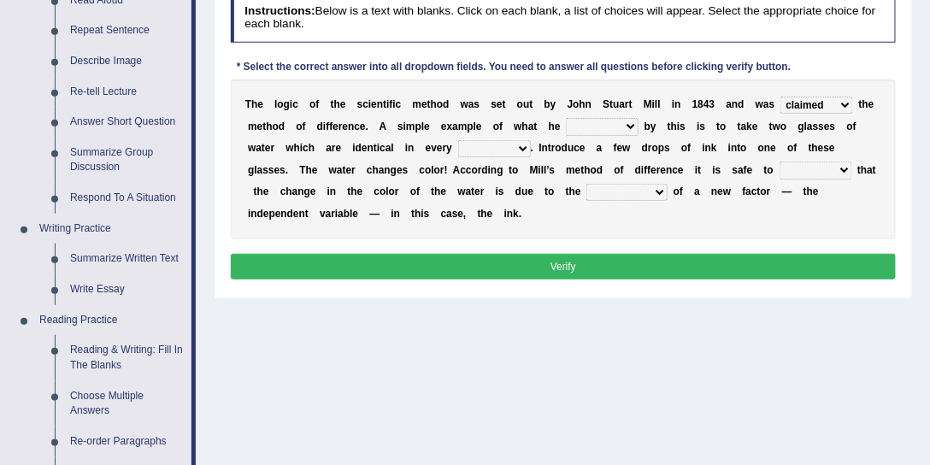
scroll to position [244, 0]
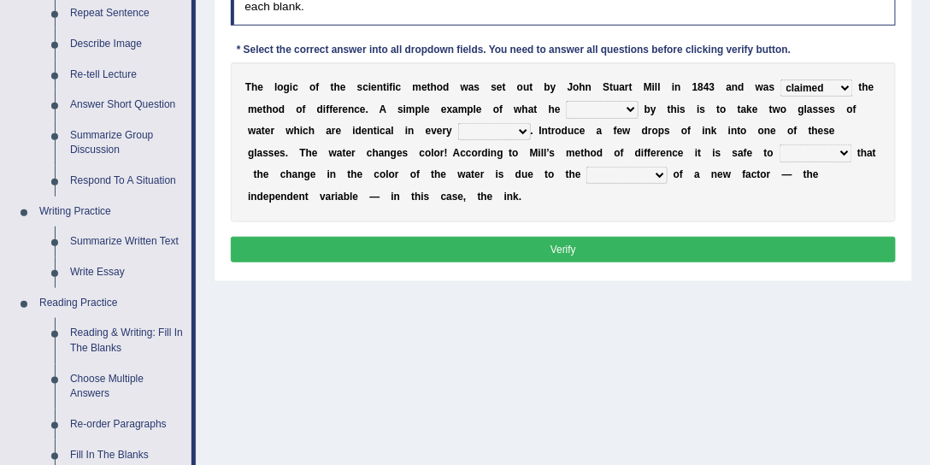
click at [622, 111] on select "capped charged found meant" at bounding box center [602, 109] width 73 height 17
click at [741, 131] on b "o" at bounding box center [744, 131] width 6 height 12
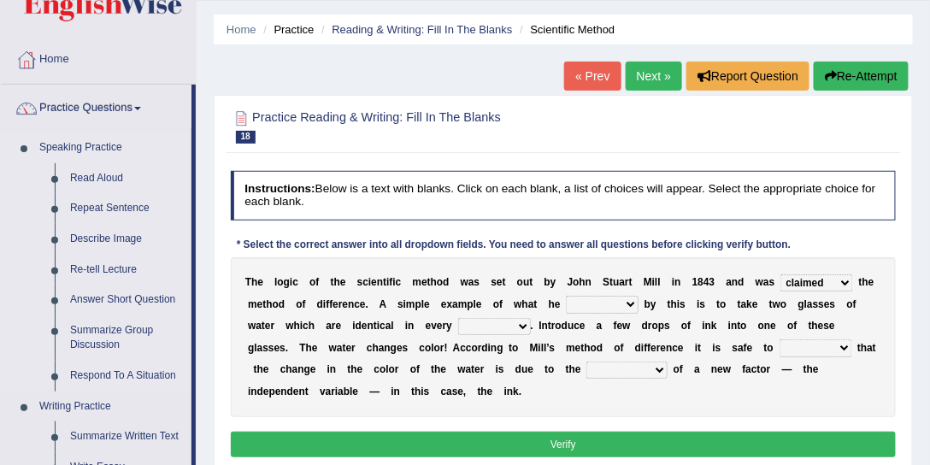
scroll to position [49, 0]
click at [393, 31] on link "Reading & Writing: Fill In The Blanks" at bounding box center [422, 29] width 180 height 13
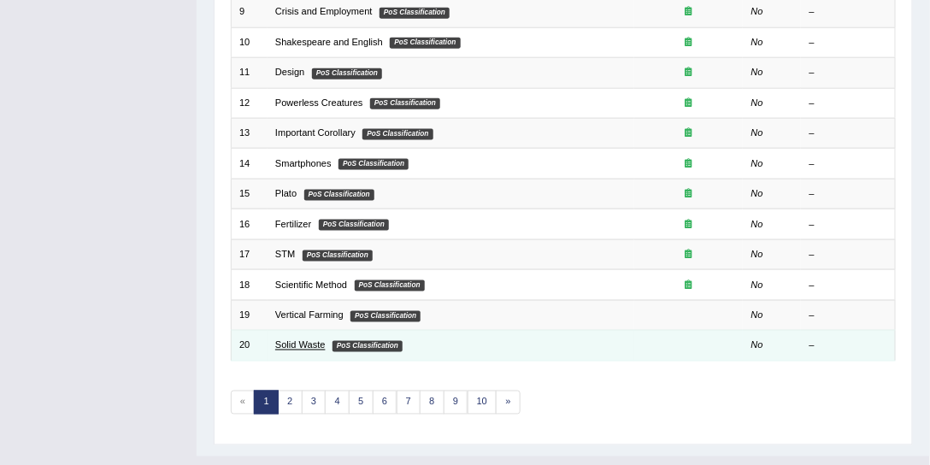
click at [305, 340] on link "Solid Waste" at bounding box center [300, 345] width 50 height 10
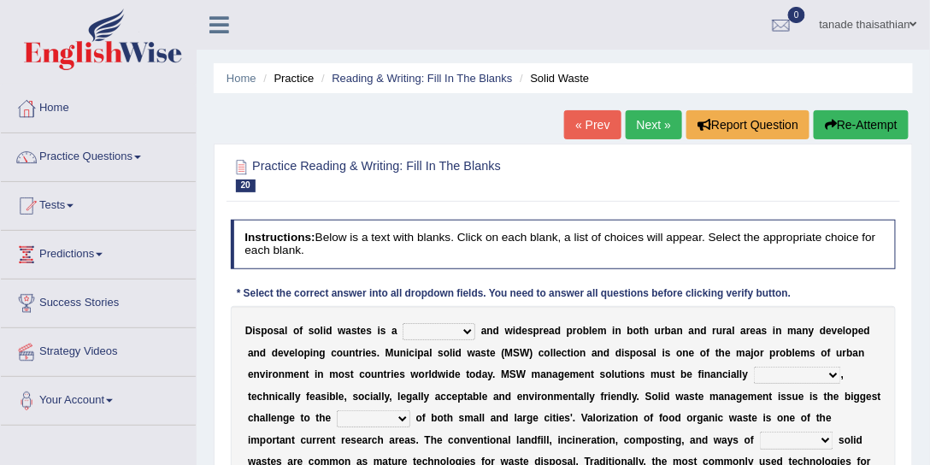
click at [663, 123] on link "Next »" at bounding box center [654, 124] width 56 height 29
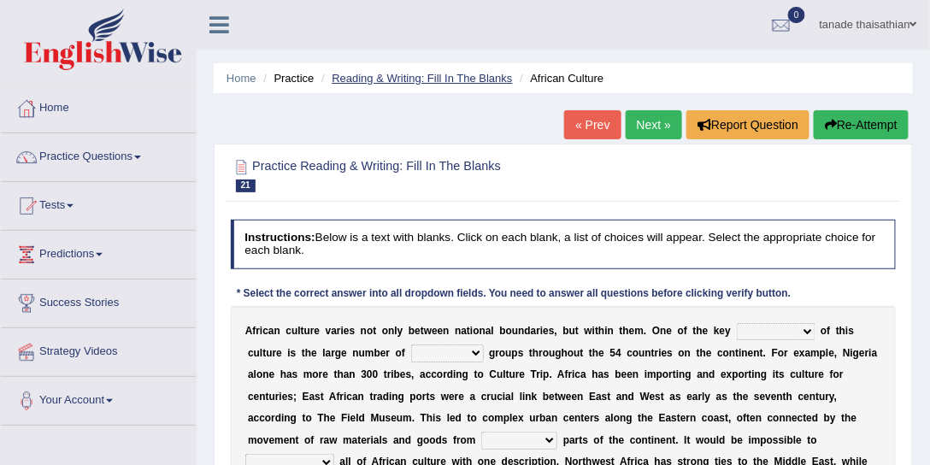
click at [374, 82] on link "Reading & Writing: Fill In The Blanks" at bounding box center [422, 78] width 180 height 13
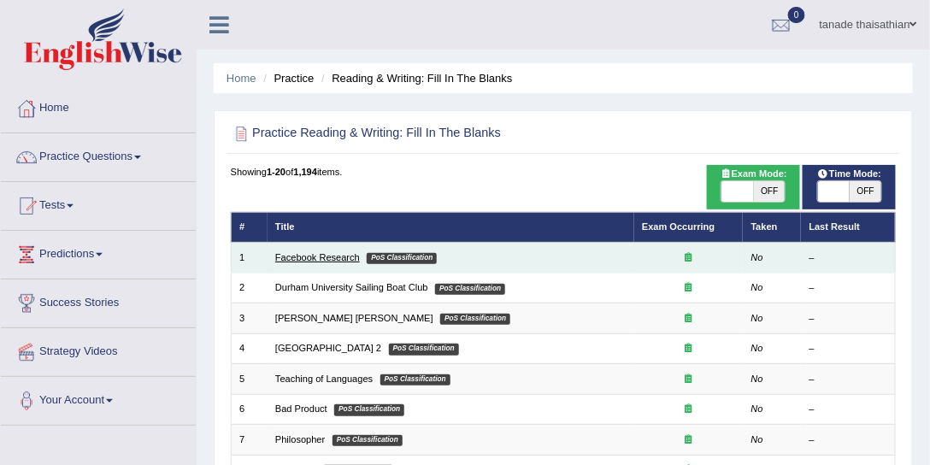
click at [304, 257] on link "Facebook Research" at bounding box center [317, 257] width 85 height 10
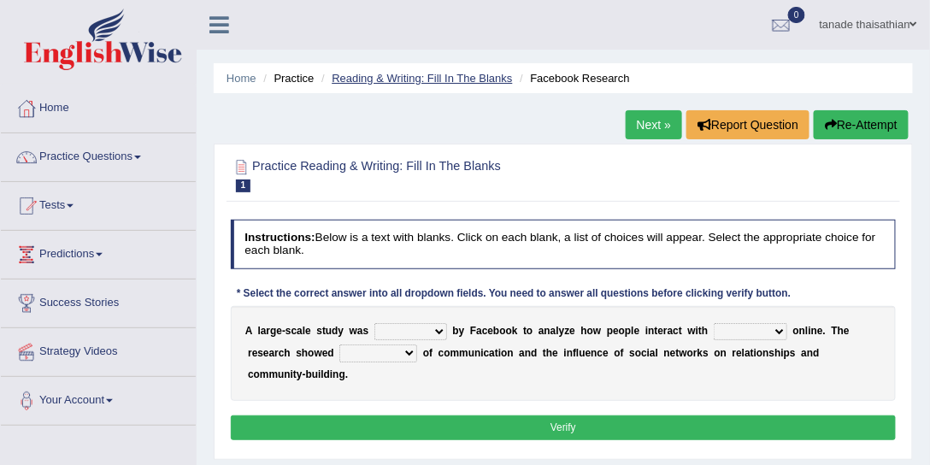
click at [445, 75] on link "Reading & Writing: Fill In The Blanks" at bounding box center [422, 78] width 180 height 13
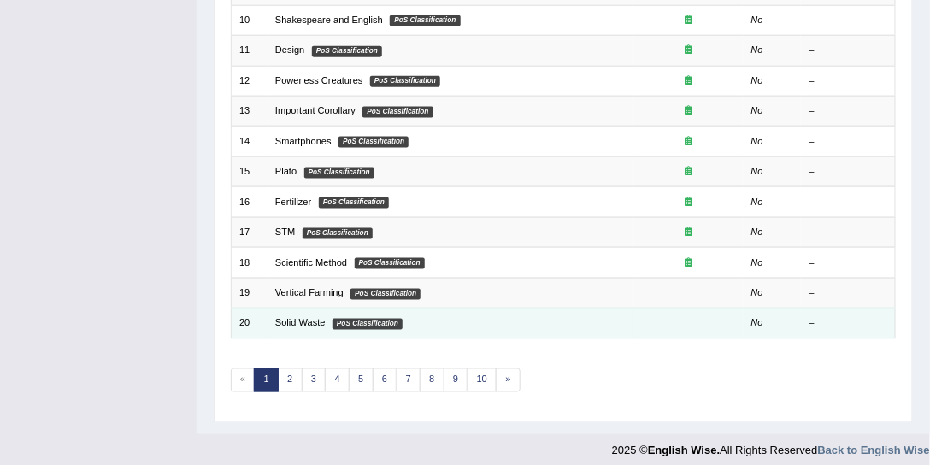
scroll to position [513, 0]
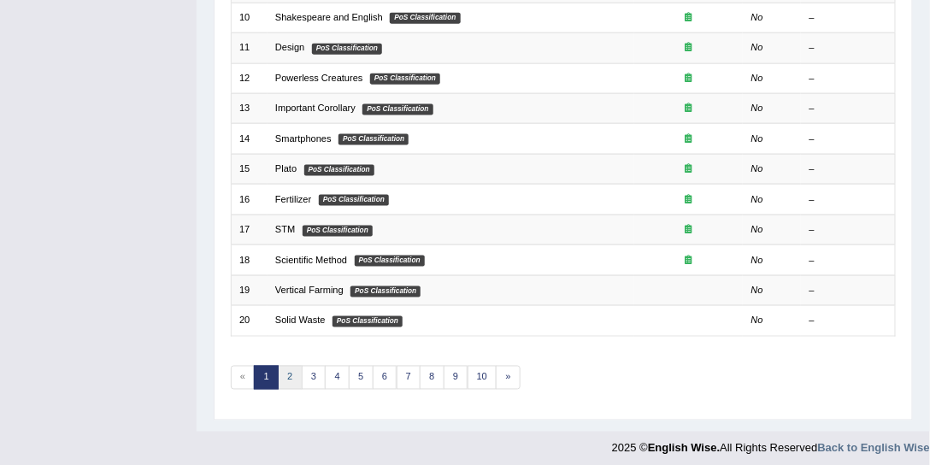
click at [292, 366] on link "2" at bounding box center [290, 378] width 25 height 24
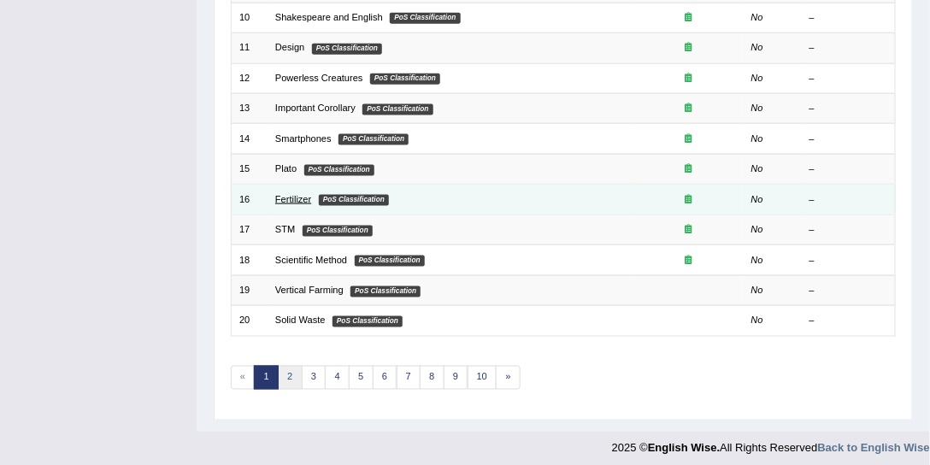
scroll to position [481, 0]
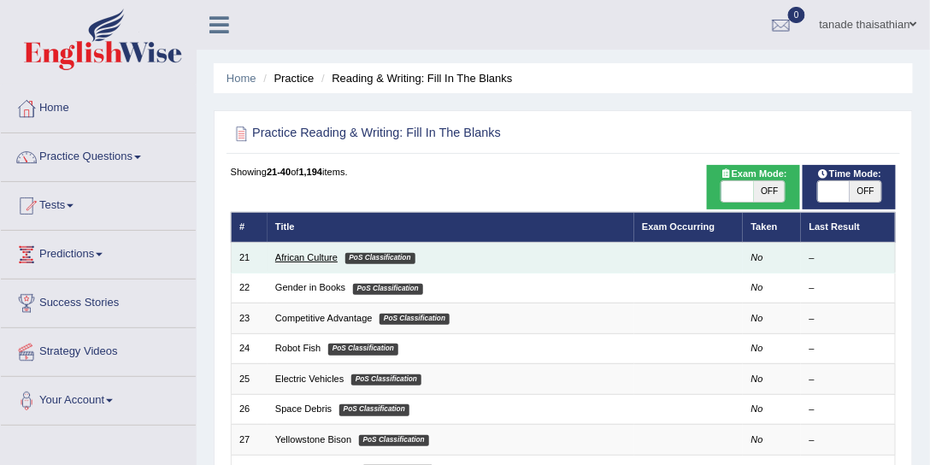
click at [304, 252] on link "African Culture" at bounding box center [306, 257] width 62 height 10
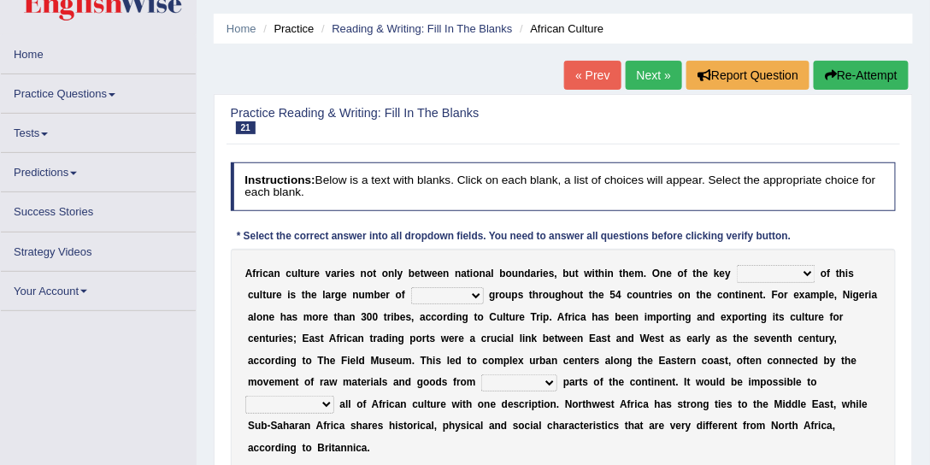
scroll to position [97, 0]
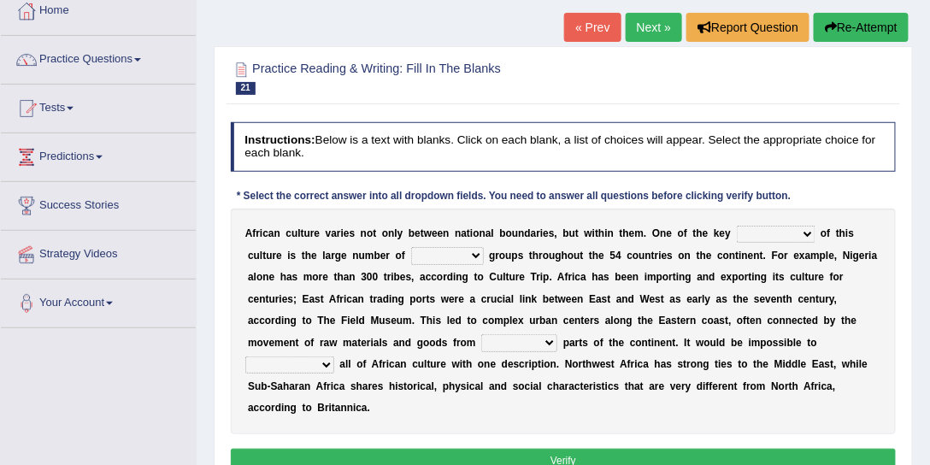
click at [436, 255] on select "ethic ethnic eugenic epic" at bounding box center [447, 255] width 73 height 17
click at [739, 358] on b "t" at bounding box center [740, 364] width 3 height 12
click at [779, 227] on select "conjectures features issues doubts" at bounding box center [776, 234] width 79 height 17
click at [835, 197] on div "Instructions: Below is a text with blanks. Click on each blank, a list of choic…" at bounding box center [563, 300] width 673 height 370
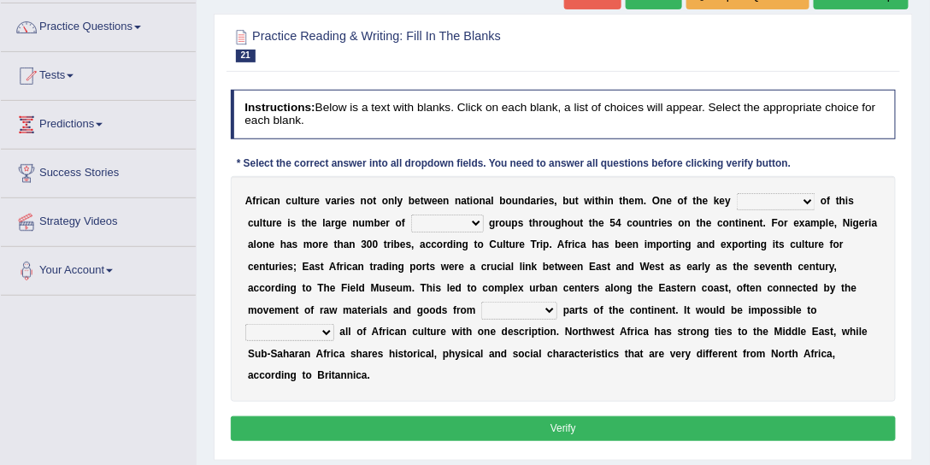
scroll to position [146, 0]
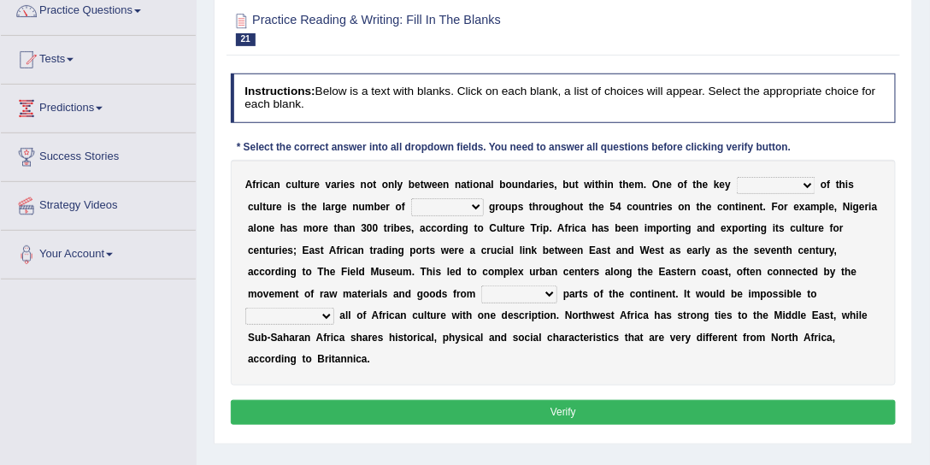
click at [779, 183] on select "conjectures features issues doubts" at bounding box center [776, 185] width 79 height 17
click at [445, 207] on select "ethic ethnic eugenic epic" at bounding box center [447, 206] width 73 height 17
click at [806, 181] on select "conjectures features issues doubts" at bounding box center [776, 185] width 79 height 17
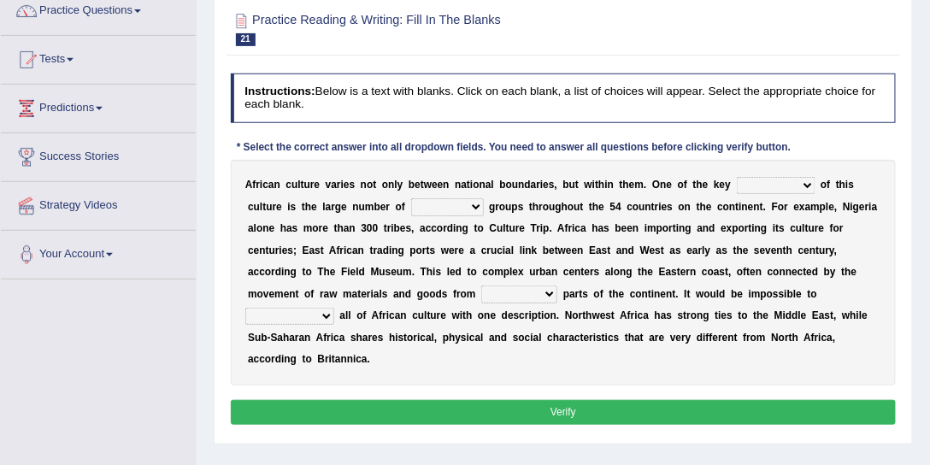
click at [806, 181] on select "conjectures features issues doubts" at bounding box center [776, 185] width 79 height 17
click at [766, 177] on select "conjectures features issues doubts" at bounding box center [776, 185] width 79 height 17
click at [879, 236] on div "A f r i c a n c u l t u r e v a r i e s n o t o n l y b e t w e e n n a t i o n…" at bounding box center [564, 273] width 666 height 226
click at [782, 181] on select "conjectures features issues doubts" at bounding box center [776, 185] width 79 height 17
select select "features"
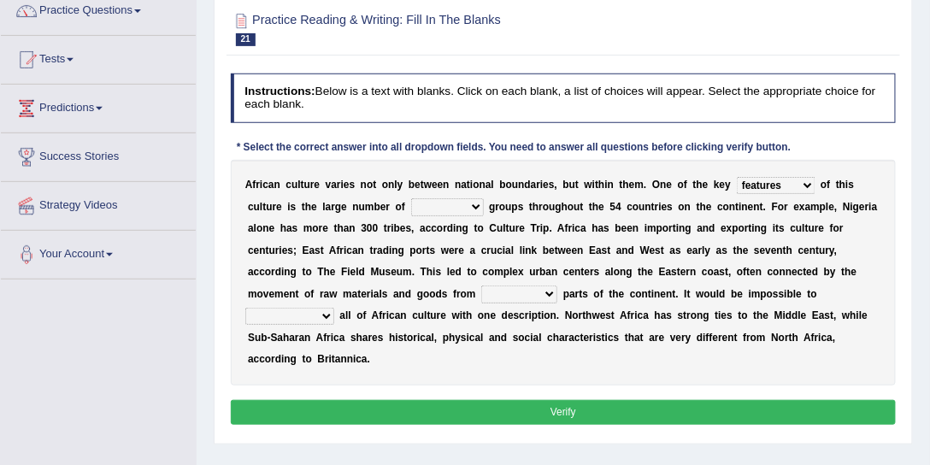
click at [737, 177] on select "conjectures features issues doubts" at bounding box center [776, 185] width 79 height 17
click at [784, 180] on select "conjectures features issues doubts" at bounding box center [776, 185] width 79 height 17
click at [846, 215] on div "A f r i c a n c u l t u r e v a r i e s n o t o n l y b e t w e e n n a t i o n…" at bounding box center [564, 273] width 666 height 226
click at [478, 209] on select "ethic ethnic eugenic epic" at bounding box center [447, 206] width 73 height 17
select select "ethnic"
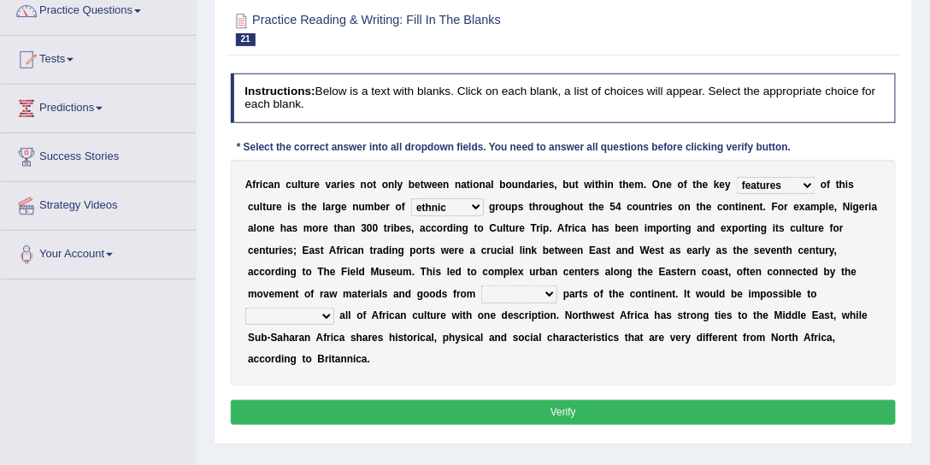
click at [411, 198] on select "ethic ethnic eugenic epic" at bounding box center [447, 206] width 73 height 17
click at [460, 207] on select "ethic ethnic eugenic epic" at bounding box center [447, 206] width 73 height 17
click at [411, 198] on select "ethic ethnic eugenic epic" at bounding box center [447, 206] width 73 height 17
click at [551, 293] on select "forelocked interlocked unlocked landlocked" at bounding box center [519, 294] width 76 height 17
select select "landlocked"
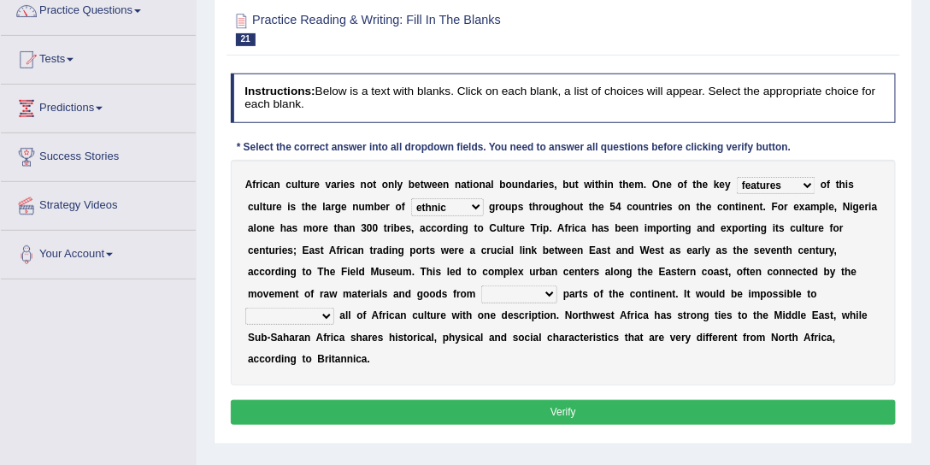
click at [481, 286] on select "forelocked interlocked unlocked landlocked" at bounding box center [519, 294] width 76 height 17
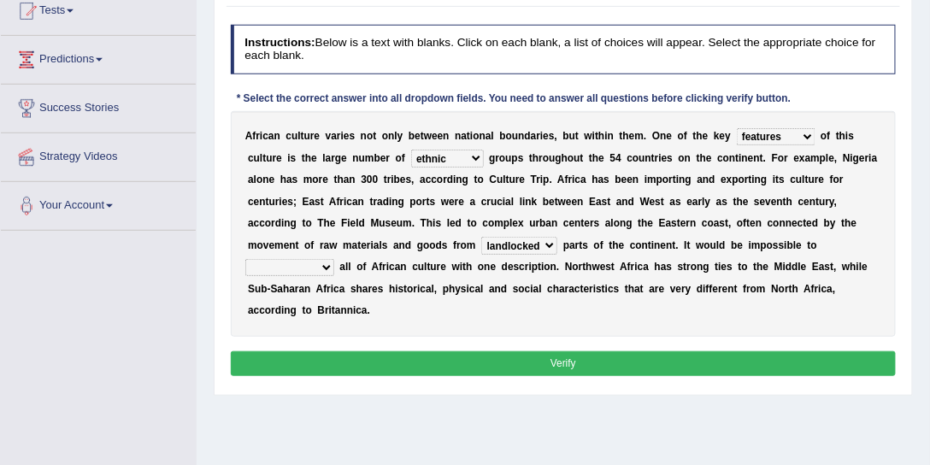
click at [321, 268] on select "characterize conceptualize symbolize synthesize" at bounding box center [289, 267] width 89 height 17
select select "characterize"
click at [245, 259] on select "characterize conceptualize symbolize synthesize" at bounding box center [289, 267] width 89 height 17
click at [504, 357] on button "Verify" at bounding box center [564, 363] width 666 height 25
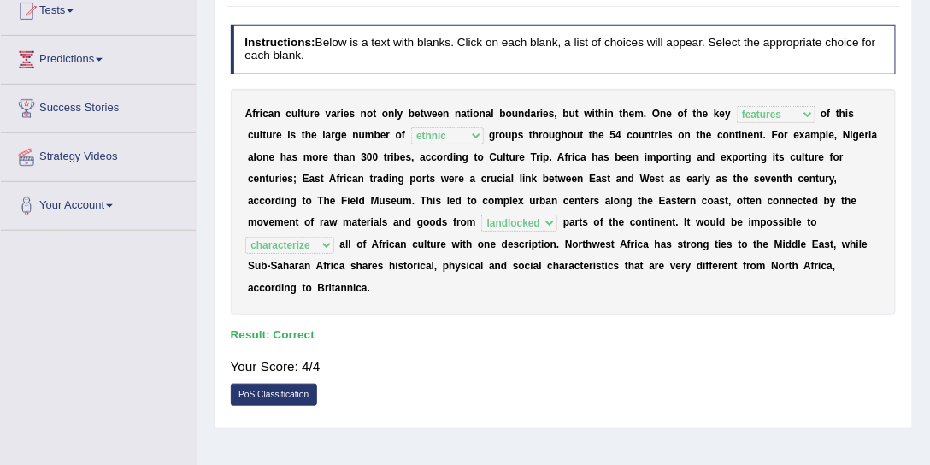
scroll to position [0, 0]
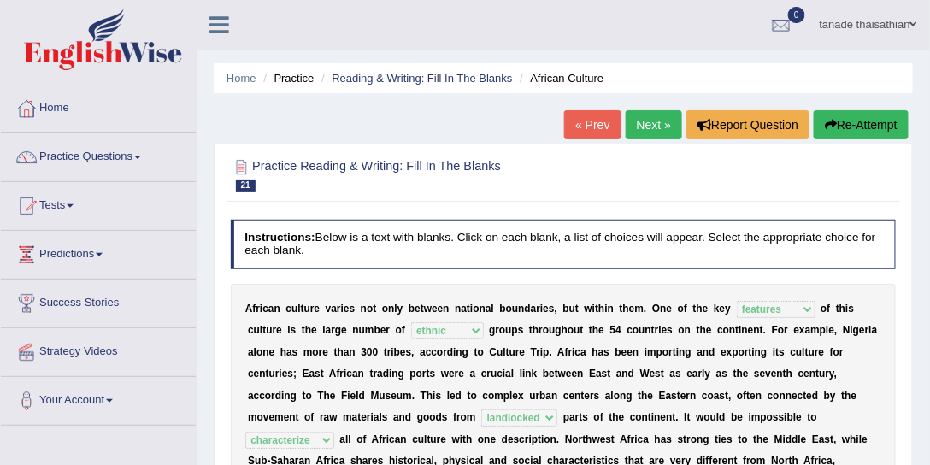
click at [645, 133] on link "Next »" at bounding box center [654, 124] width 56 height 29
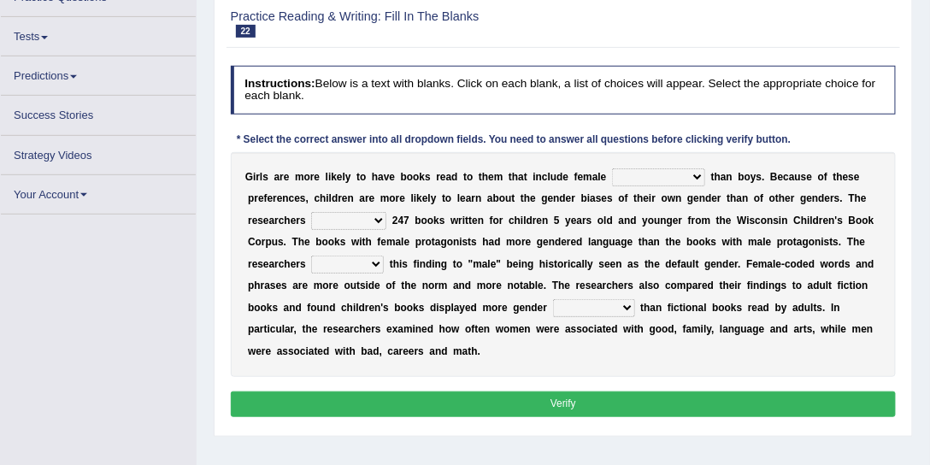
scroll to position [159, 0]
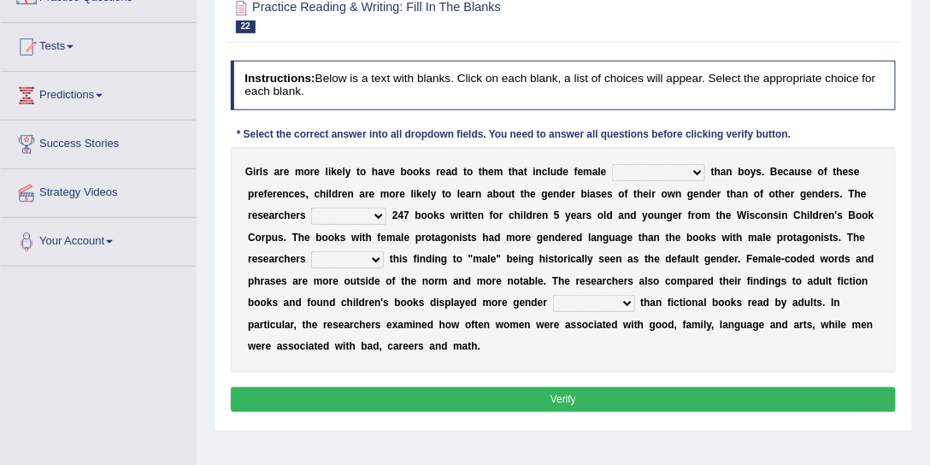
click at [696, 171] on select "protagonists cosmogonists agonists expressionists" at bounding box center [658, 172] width 93 height 17
select select "protagonists"
click at [612, 164] on select "protagonists cosmogonists agonists expressionists" at bounding box center [658, 172] width 93 height 17
click at [373, 212] on select "hydrolyzed paralyzed catalyzed analyzed" at bounding box center [348, 216] width 75 height 17
select select "analyzed"
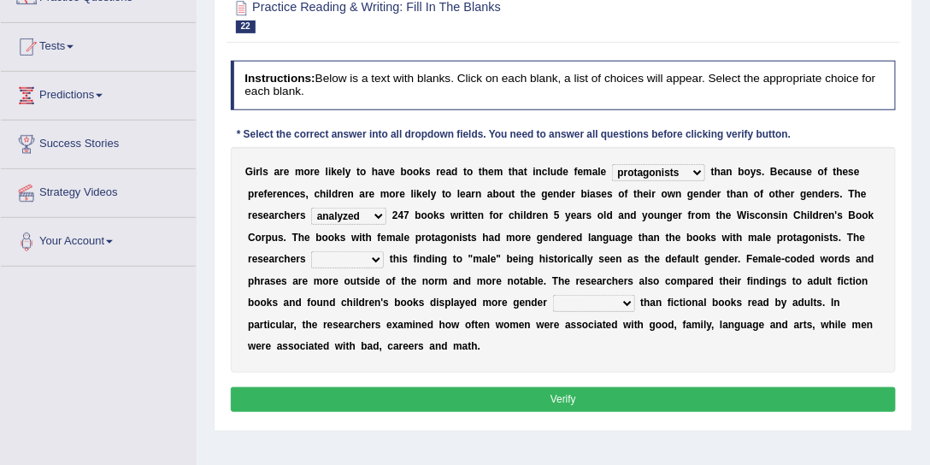
click at [311, 208] on select "hydrolyzed paralyzed catalyzed analyzed" at bounding box center [348, 216] width 75 height 17
click at [380, 254] on select "contribute tribute distribute attribute" at bounding box center [347, 259] width 73 height 17
select select "attribute"
click at [311, 251] on select "contribute tribute distribute attribute" at bounding box center [347, 259] width 73 height 17
drag, startPoint x: 241, startPoint y: 253, endPoint x: 393, endPoint y: 261, distance: 152.4
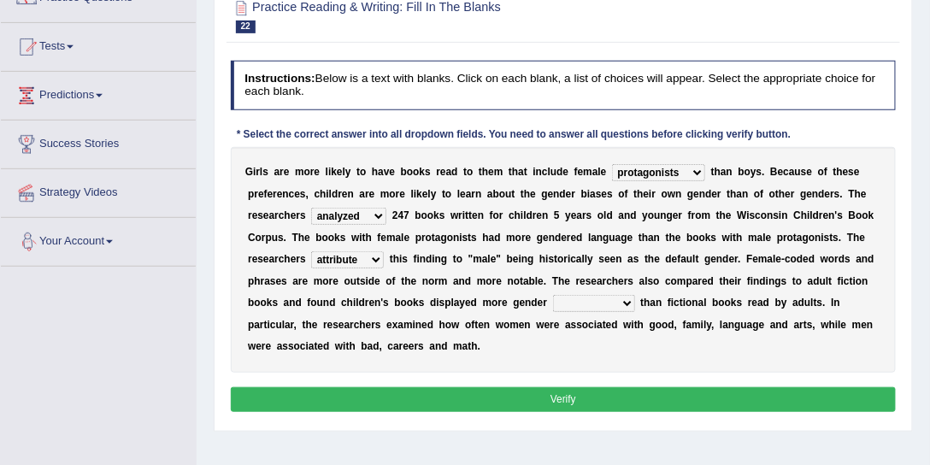
click at [384, 264] on div "G i r l s a r e m o r e l i k e l y t o h a v e b o o k s r e a d t o t h e m t…" at bounding box center [564, 260] width 666 height 226
click at [616, 298] on select "stereotypes teletypes prototypes electrotypes" at bounding box center [594, 303] width 82 height 17
click at [863, 282] on b "n" at bounding box center [866, 281] width 6 height 12
click at [620, 298] on select "stereotypes teletypes prototypes electrotypes" at bounding box center [594, 303] width 82 height 17
select select "stereotypes"
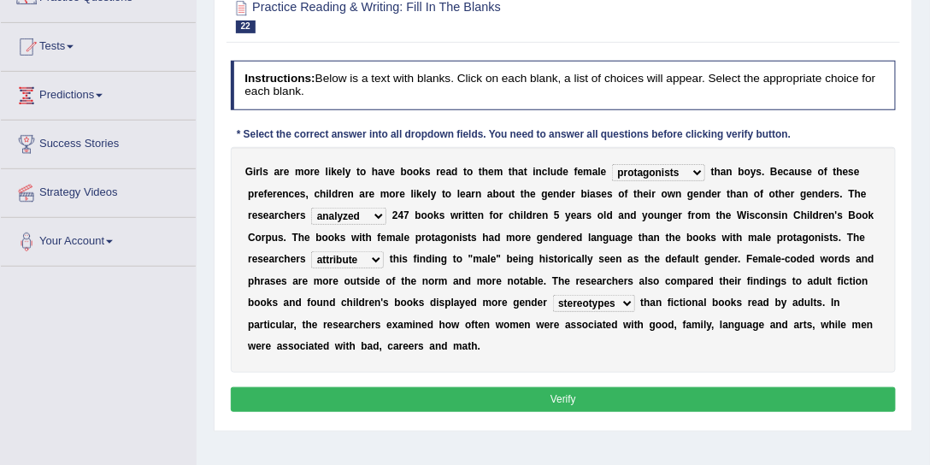
click at [553, 295] on select "stereotypes teletypes prototypes electrotypes" at bounding box center [594, 303] width 82 height 17
click at [478, 395] on button "Verify" at bounding box center [564, 399] width 666 height 25
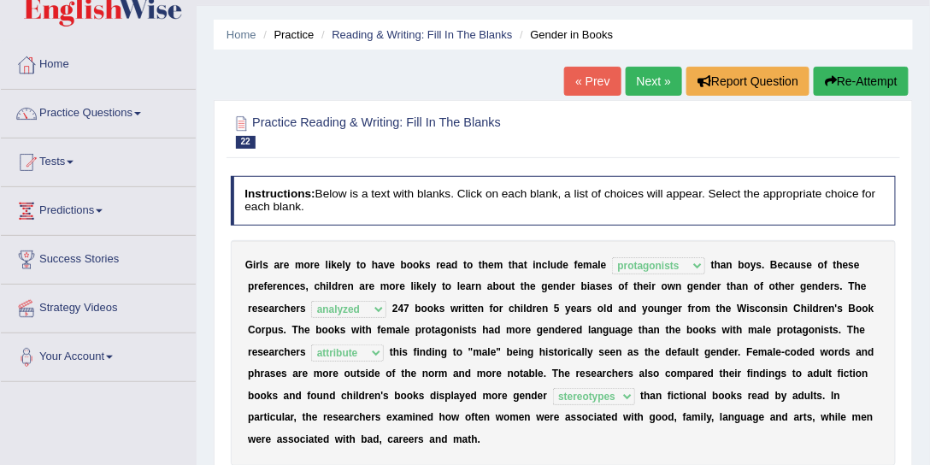
scroll to position [13, 0]
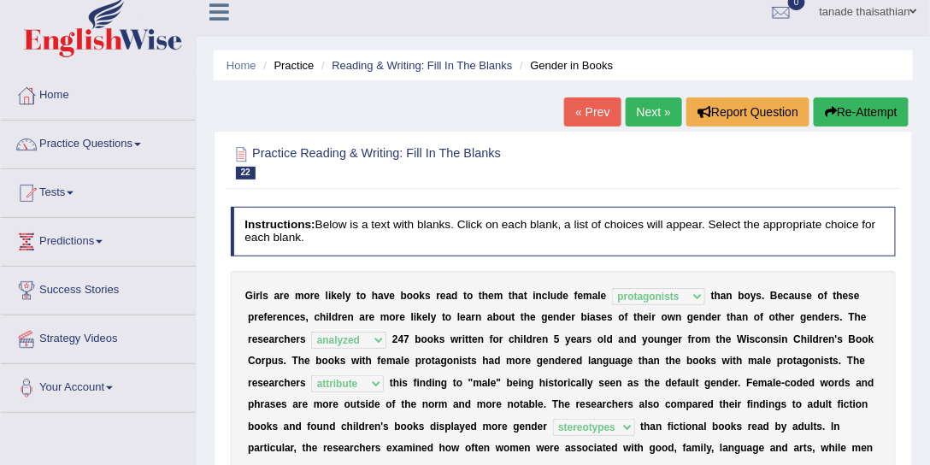
click at [651, 118] on link "Next »" at bounding box center [654, 111] width 56 height 29
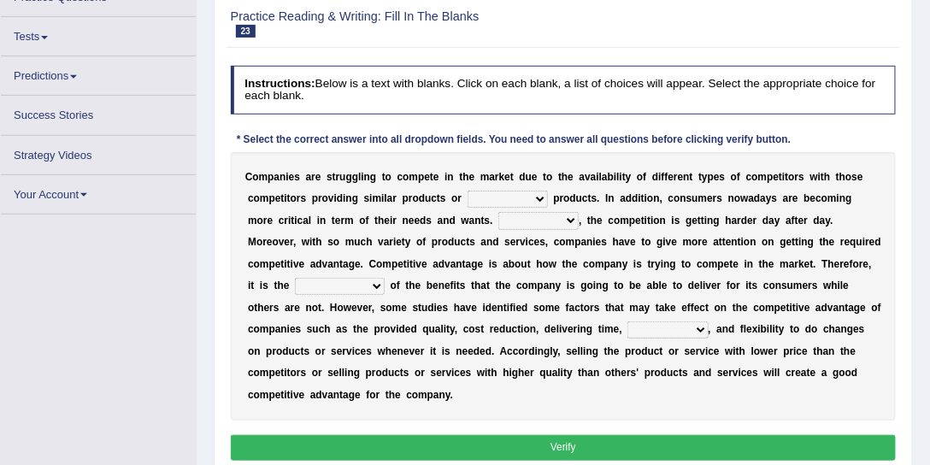
scroll to position [159, 0]
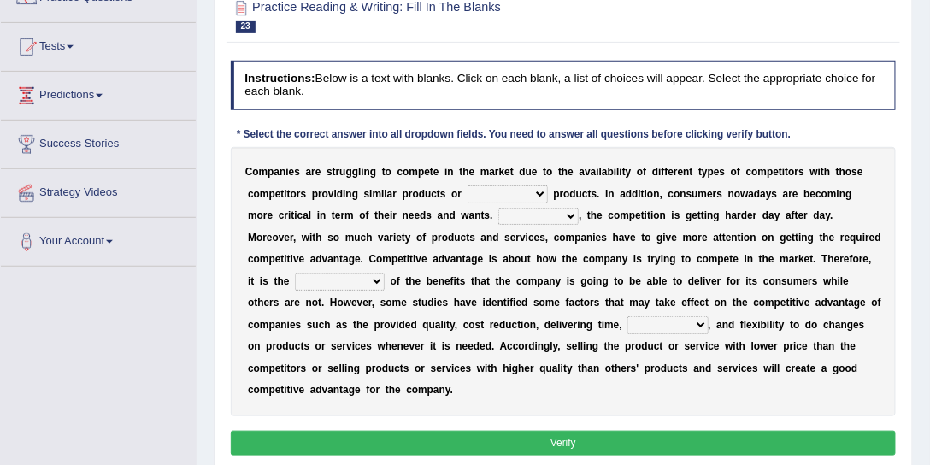
click at [530, 192] on select "constitution restitution substitution institution" at bounding box center [508, 194] width 80 height 17
select select "substitution"
click at [468, 186] on select "constitution restitution substitution institution" at bounding box center [508, 194] width 80 height 17
click at [535, 215] on select "However Instead Additionally Therefore" at bounding box center [538, 216] width 80 height 17
select select "Therefore"
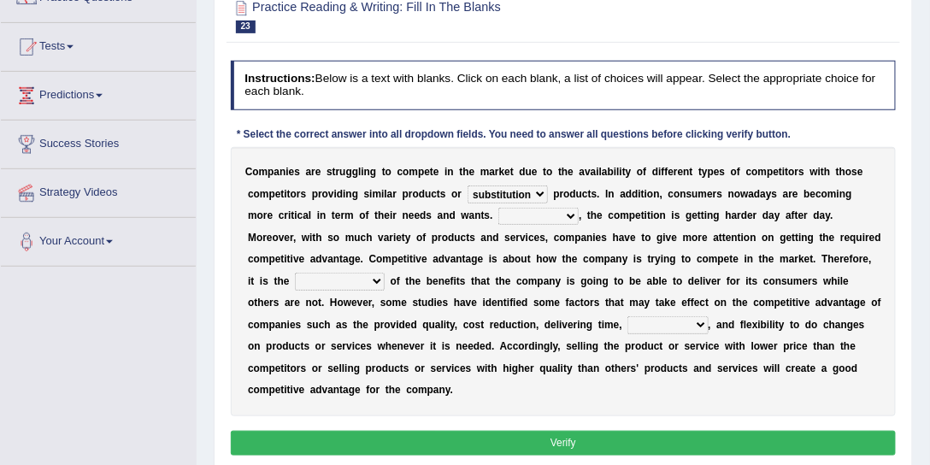
click at [498, 208] on select "However Instead Additionally Therefore" at bounding box center [538, 216] width 80 height 17
click at [538, 219] on select "However Instead Additionally Therefore" at bounding box center [538, 216] width 80 height 17
click at [774, 292] on div "C o m p a n i e s a r e s t r u g g l i n g t o c o m p e t e i n t h e m a r k…" at bounding box center [564, 281] width 666 height 269
click at [319, 280] on select "dissemination ordination determination incarnation" at bounding box center [340, 281] width 90 height 17
select select "determination"
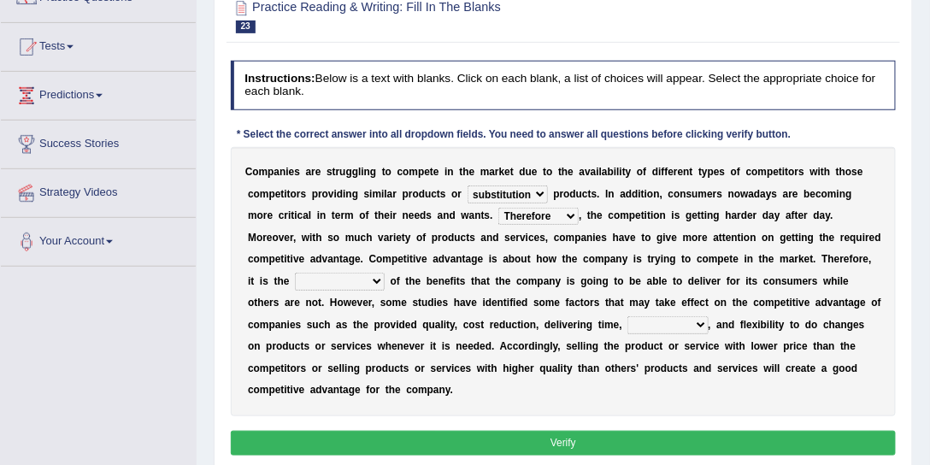
click at [295, 273] on select "dissemination ordination determination incarnation" at bounding box center [340, 281] width 90 height 17
click at [628, 319] on select "captivation aggregation deprivation innovation" at bounding box center [668, 324] width 80 height 17
select select "innovation"
click at [628, 316] on select "captivation aggregation deprivation innovation" at bounding box center [668, 324] width 80 height 17
click at [455, 437] on button "Verify" at bounding box center [564, 443] width 666 height 25
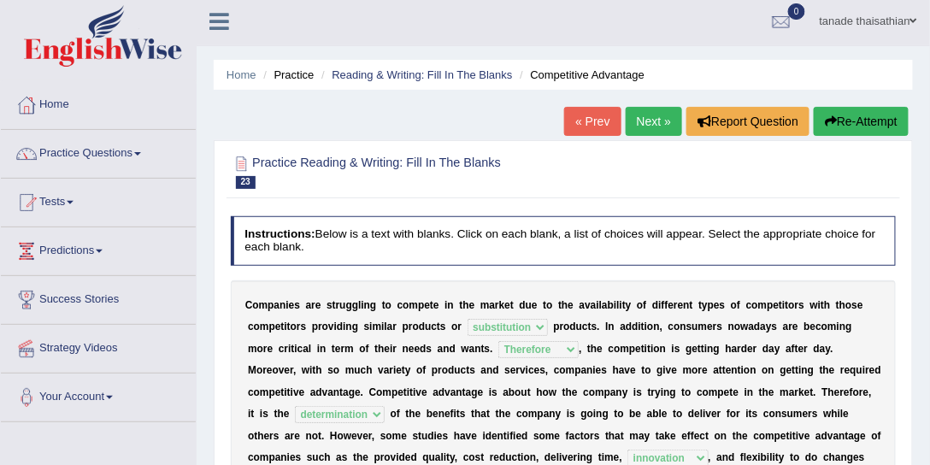
scroll to position [0, 0]
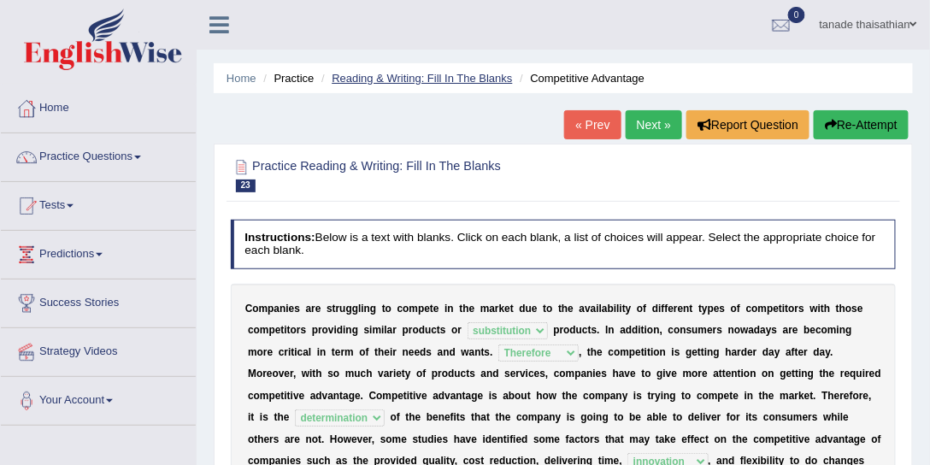
click at [370, 77] on link "Reading & Writing: Fill In The Blanks" at bounding box center [422, 78] width 180 height 13
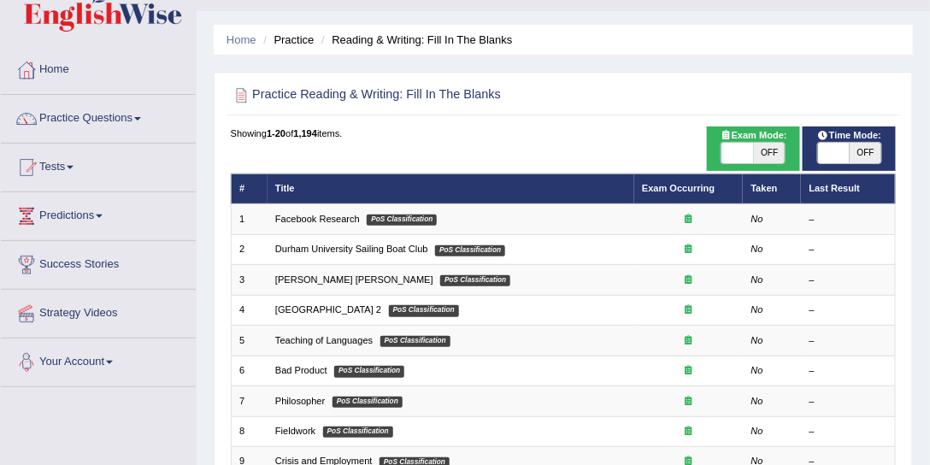
scroll to position [97, 0]
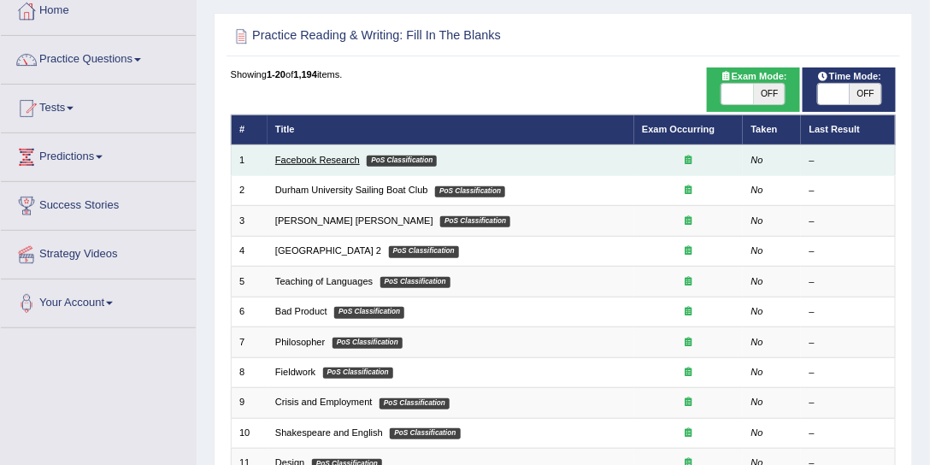
click at [325, 159] on link "Facebook Research" at bounding box center [317, 160] width 85 height 10
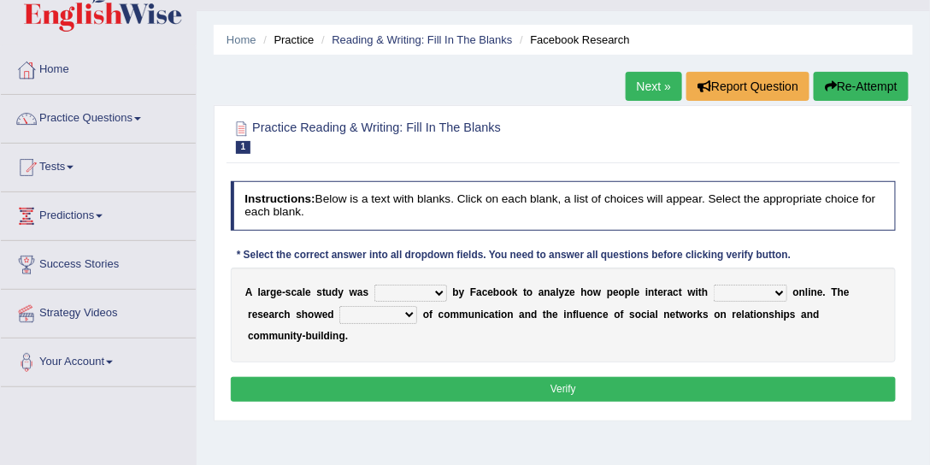
scroll to position [49, 0]
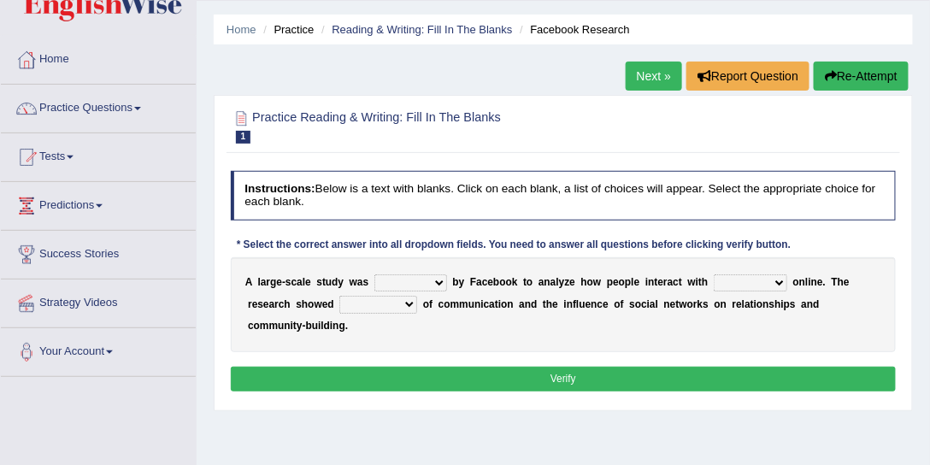
click at [438, 281] on select "surveyed had asked made" at bounding box center [410, 282] width 73 height 17
select select "made"
click at [374, 274] on select "surveyed had asked made" at bounding box center [410, 282] width 73 height 17
click at [762, 282] on select "together all each other another" at bounding box center [751, 282] width 74 height 17
select select "each other"
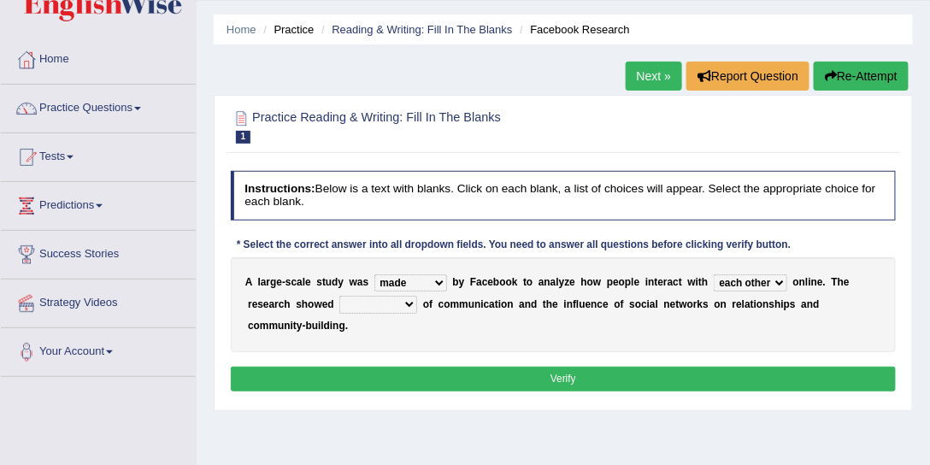
click at [714, 274] on select "together all each other another" at bounding box center [751, 282] width 74 height 17
click at [407, 304] on select "advantages standards fellowships patterns" at bounding box center [378, 304] width 78 height 17
select select "patterns"
click at [339, 296] on select "advantages standards fellowships patterns" at bounding box center [378, 304] width 78 height 17
click at [569, 380] on button "Verify" at bounding box center [564, 379] width 666 height 25
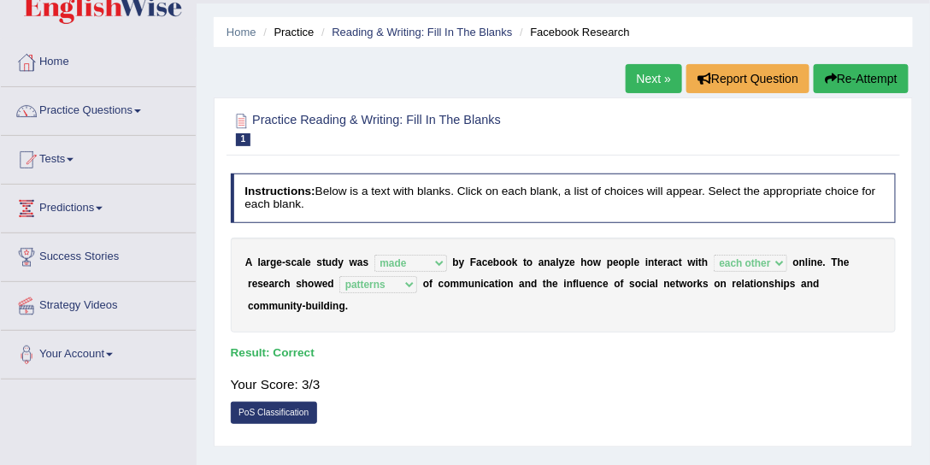
scroll to position [0, 0]
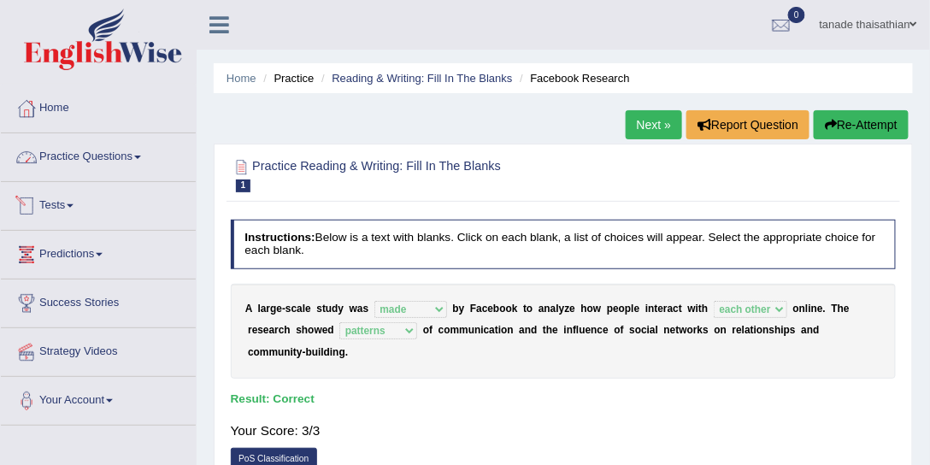
click at [144, 154] on link "Practice Questions" at bounding box center [98, 154] width 195 height 43
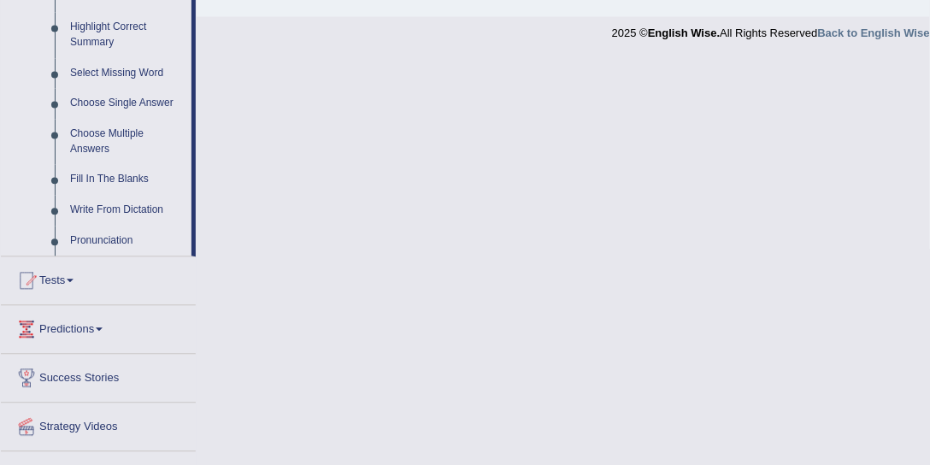
scroll to position [870, 0]
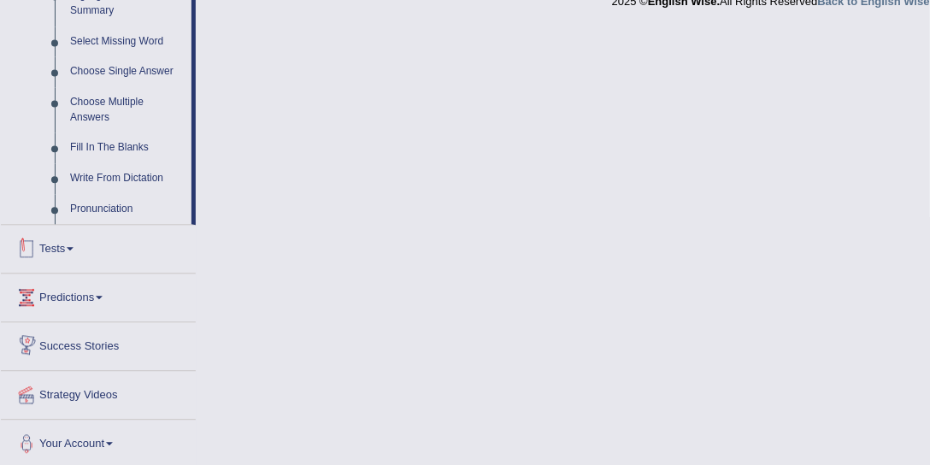
click at [84, 241] on link "Tests" at bounding box center [98, 246] width 195 height 43
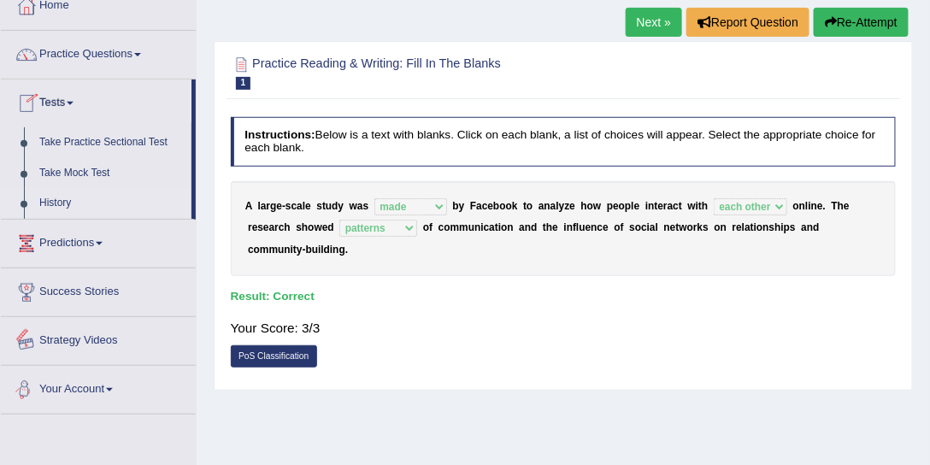
scroll to position [101, 0]
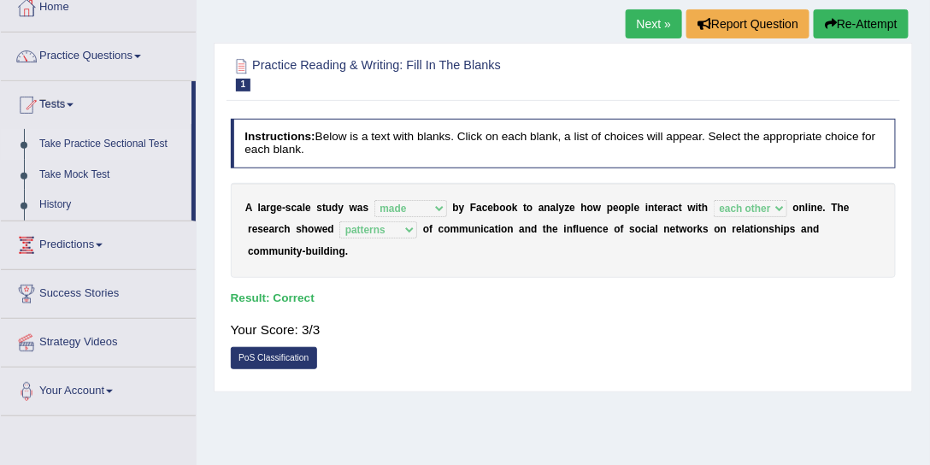
click at [139, 143] on link "Take Practice Sectional Test" at bounding box center [112, 144] width 160 height 31
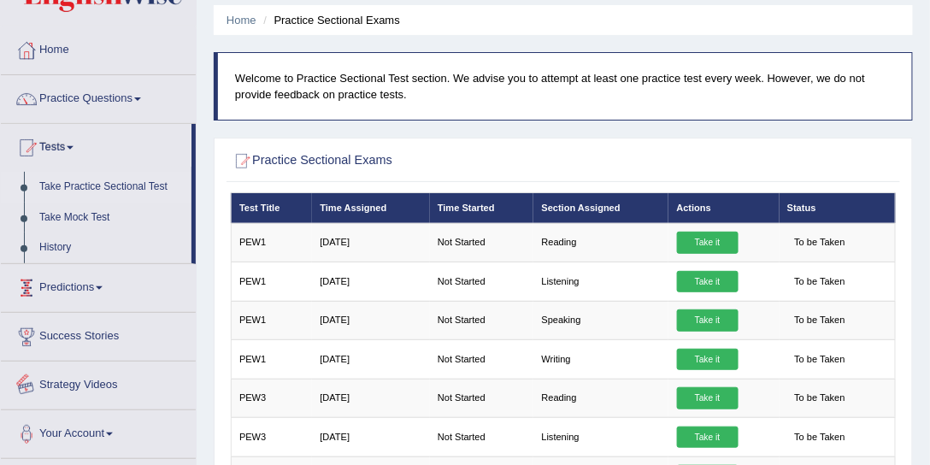
scroll to position [49, 0]
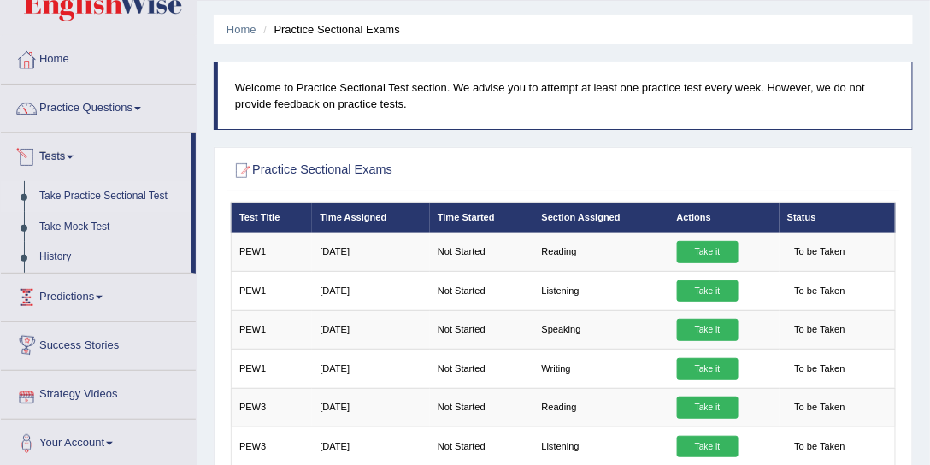
click at [80, 153] on link "Tests" at bounding box center [96, 154] width 191 height 43
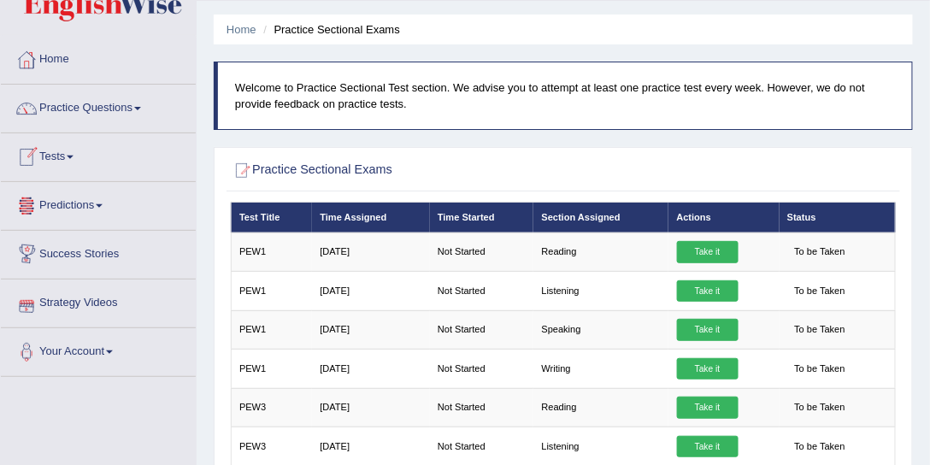
click at [80, 153] on link "Tests" at bounding box center [98, 154] width 195 height 43
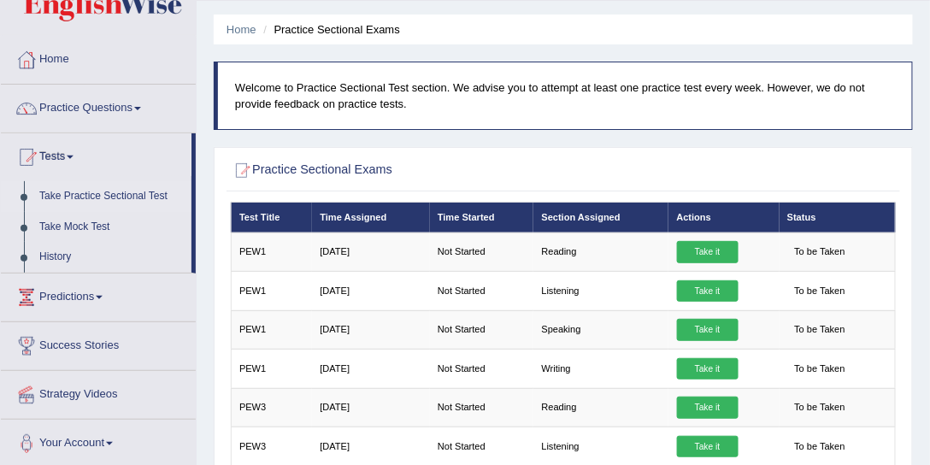
click at [95, 193] on link "Take Practice Sectional Test" at bounding box center [112, 196] width 160 height 31
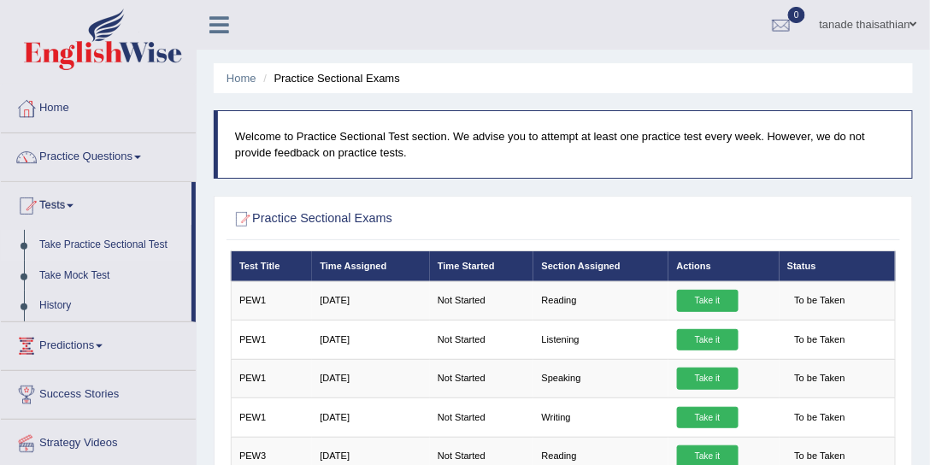
click at [897, 30] on link "tanade thaisathian" at bounding box center [868, 22] width 123 height 44
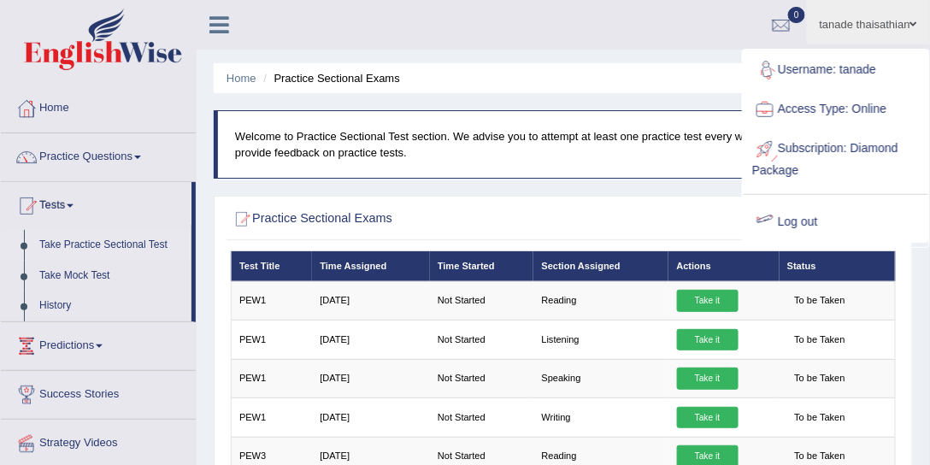
click at [810, 220] on link "Log out" at bounding box center [836, 222] width 185 height 39
